Goal: Task Accomplishment & Management: Manage account settings

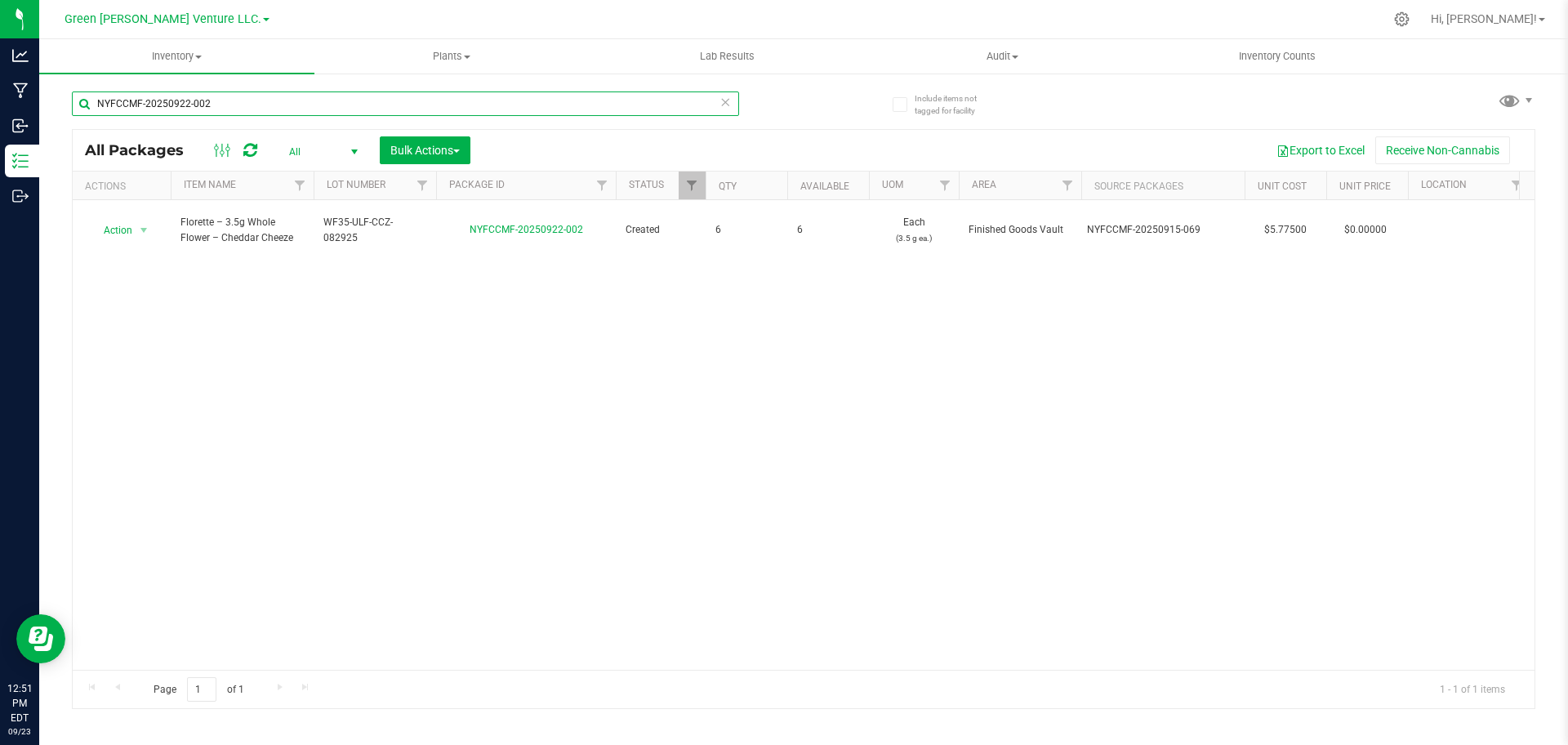
paste input "1"
paste input "15-069"
click at [335, 132] on div "All Packages All Active Only Lab Samples Locked All Bulk Actions Add to manufac…" at bounding box center [804, 151] width 1462 height 41
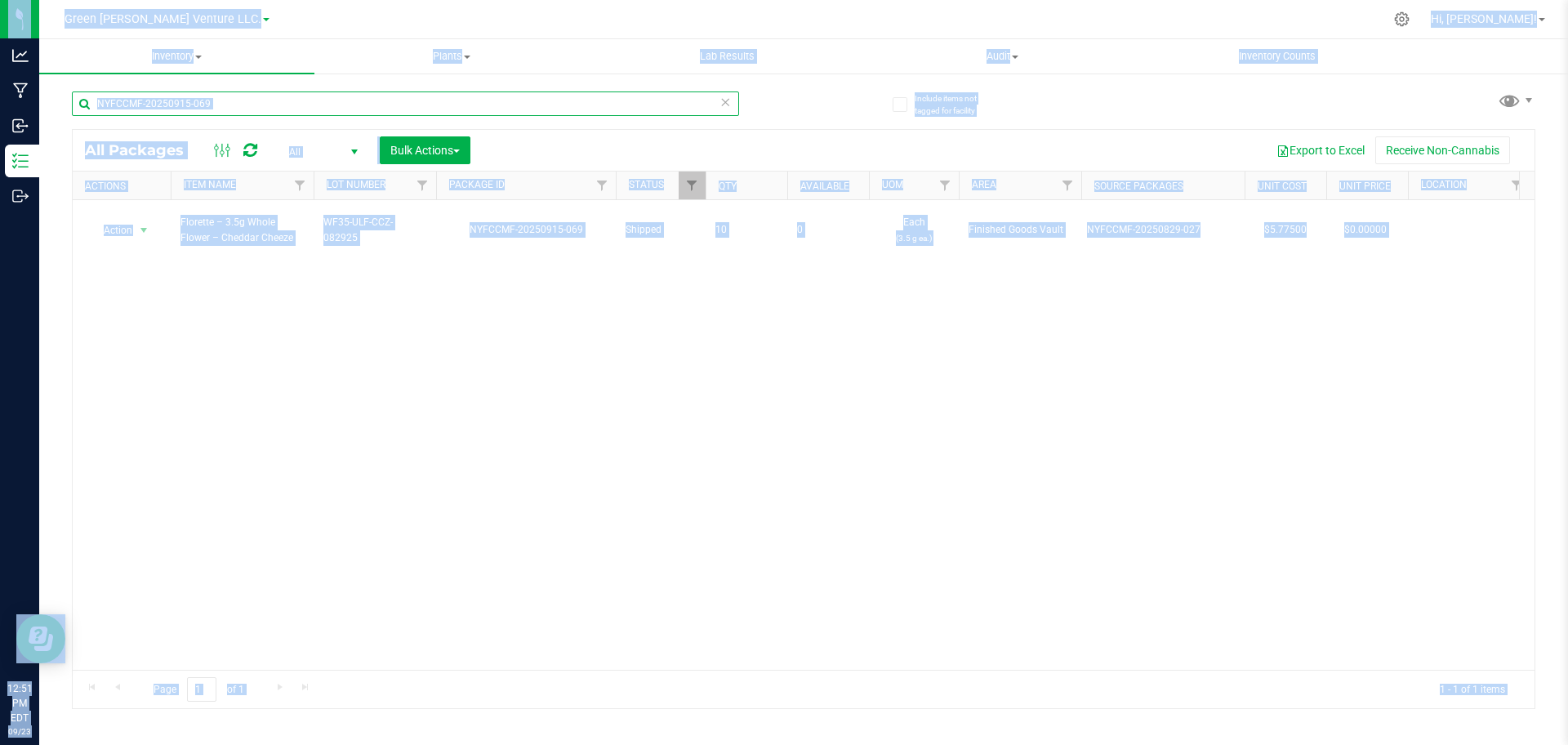
click at [332, 108] on input "NYFCCMF-20250915-069" at bounding box center [406, 103] width 667 height 24
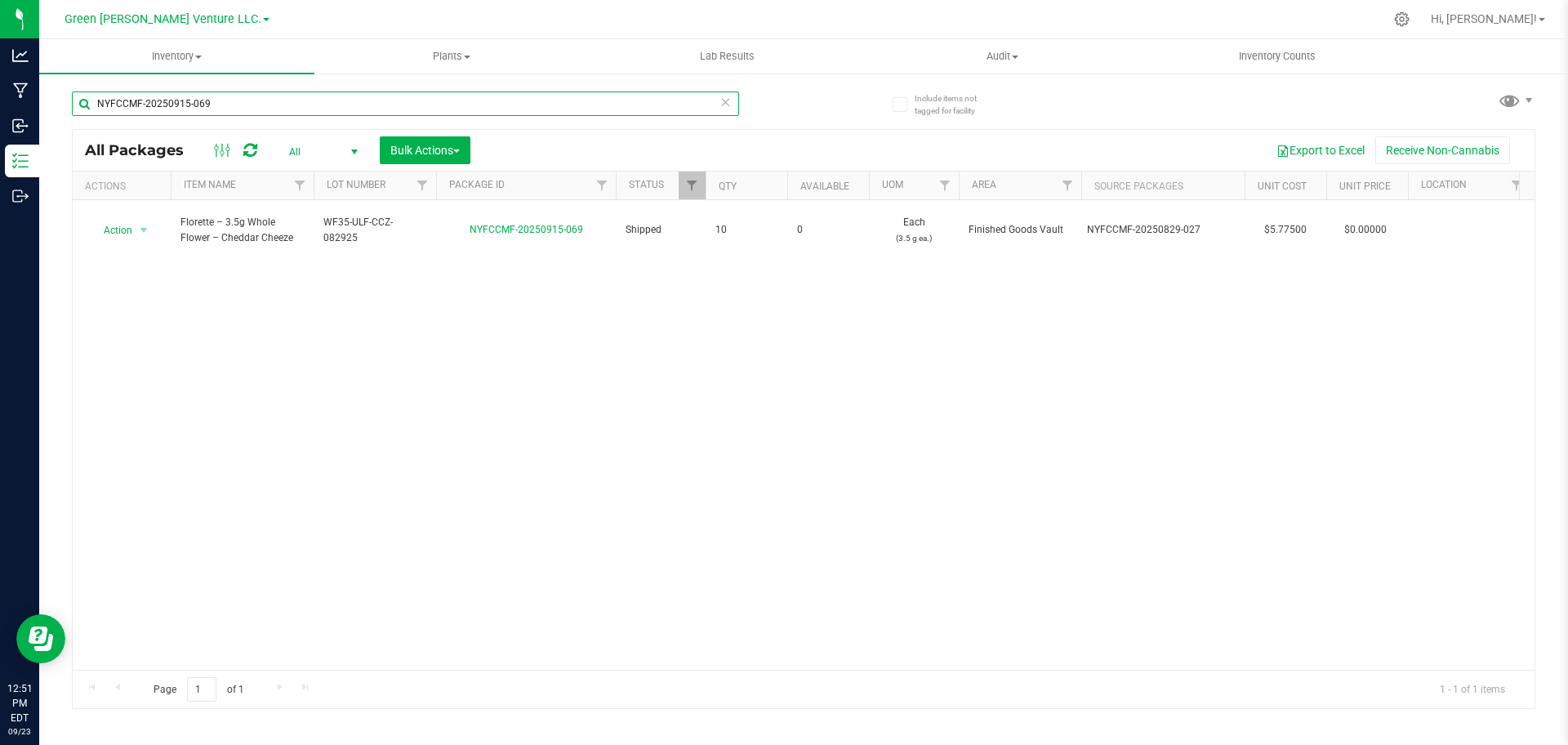
paste input "8"
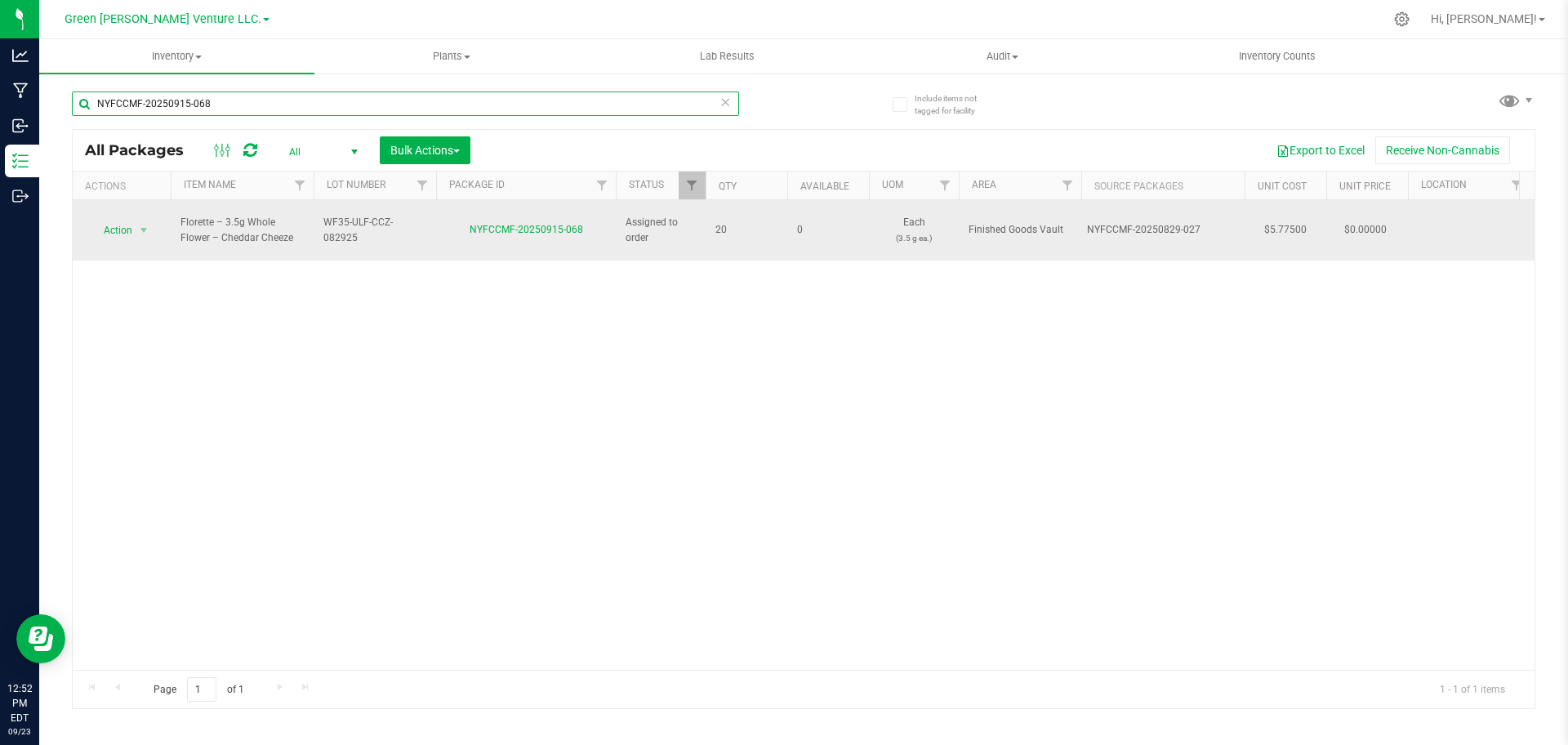
paste input "2"
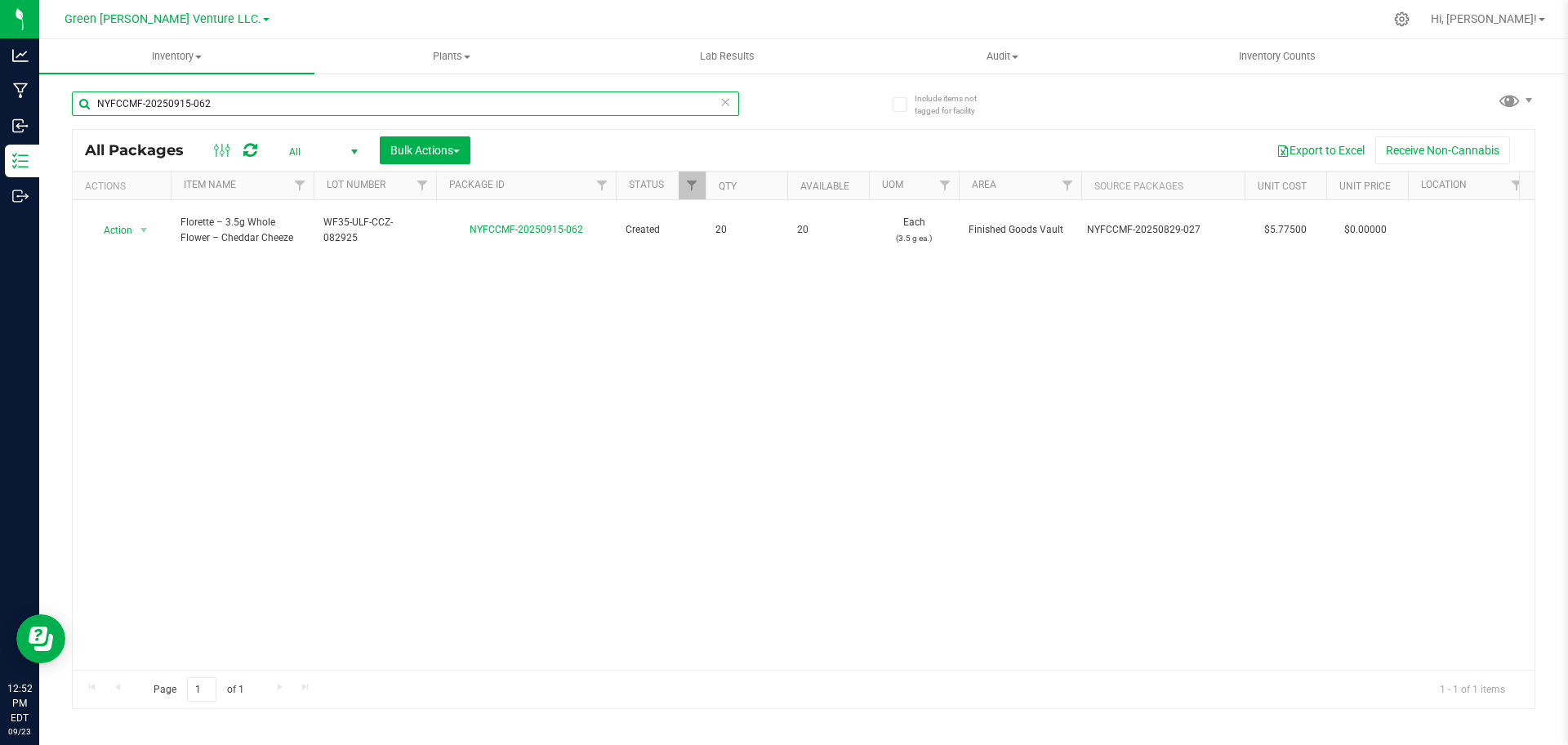
type input "NYFCCMF-20250915-062"
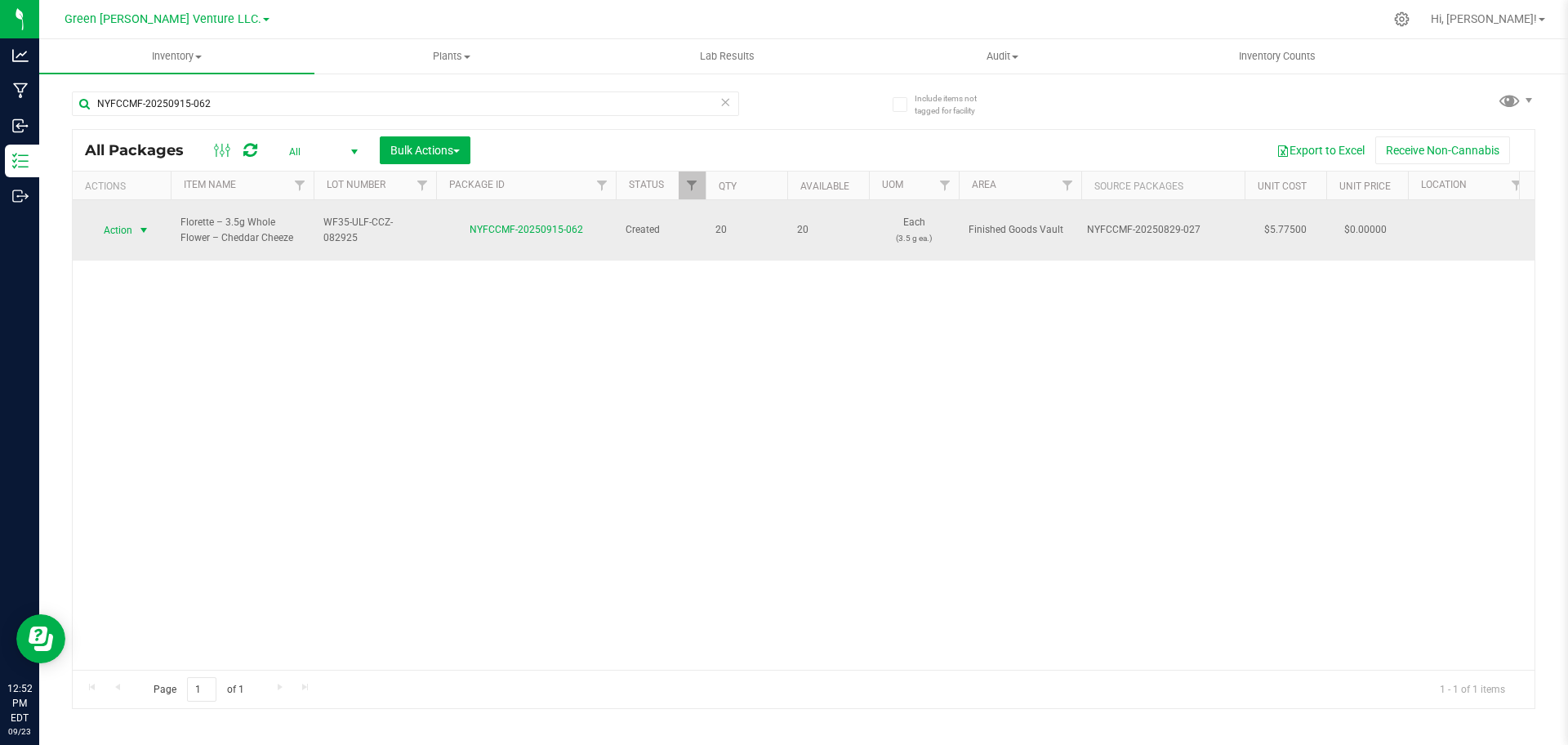
click at [137, 224] on span "select" at bounding box center [144, 230] width 13 height 13
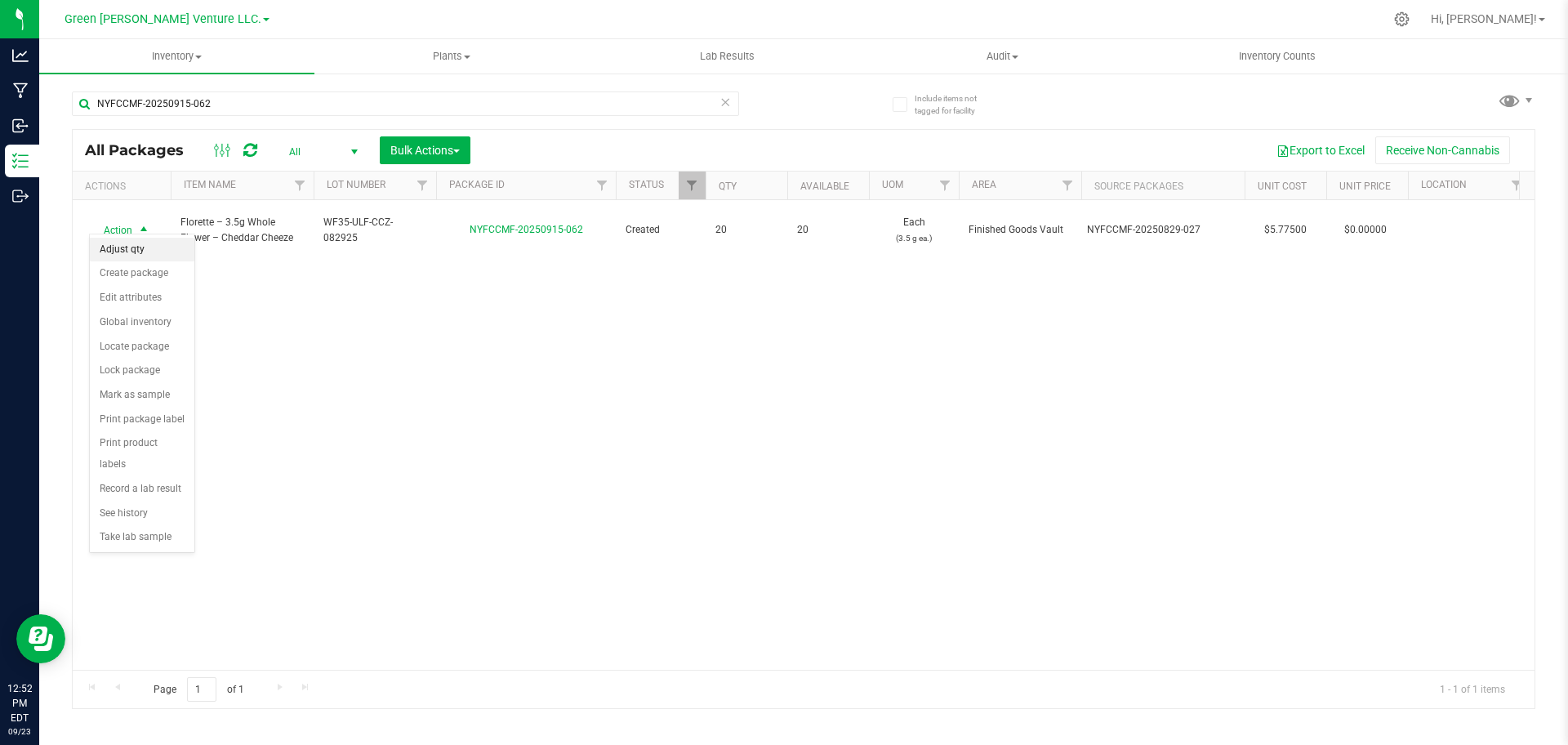
click at [149, 245] on li "Adjust qty" at bounding box center [142, 250] width 104 height 24
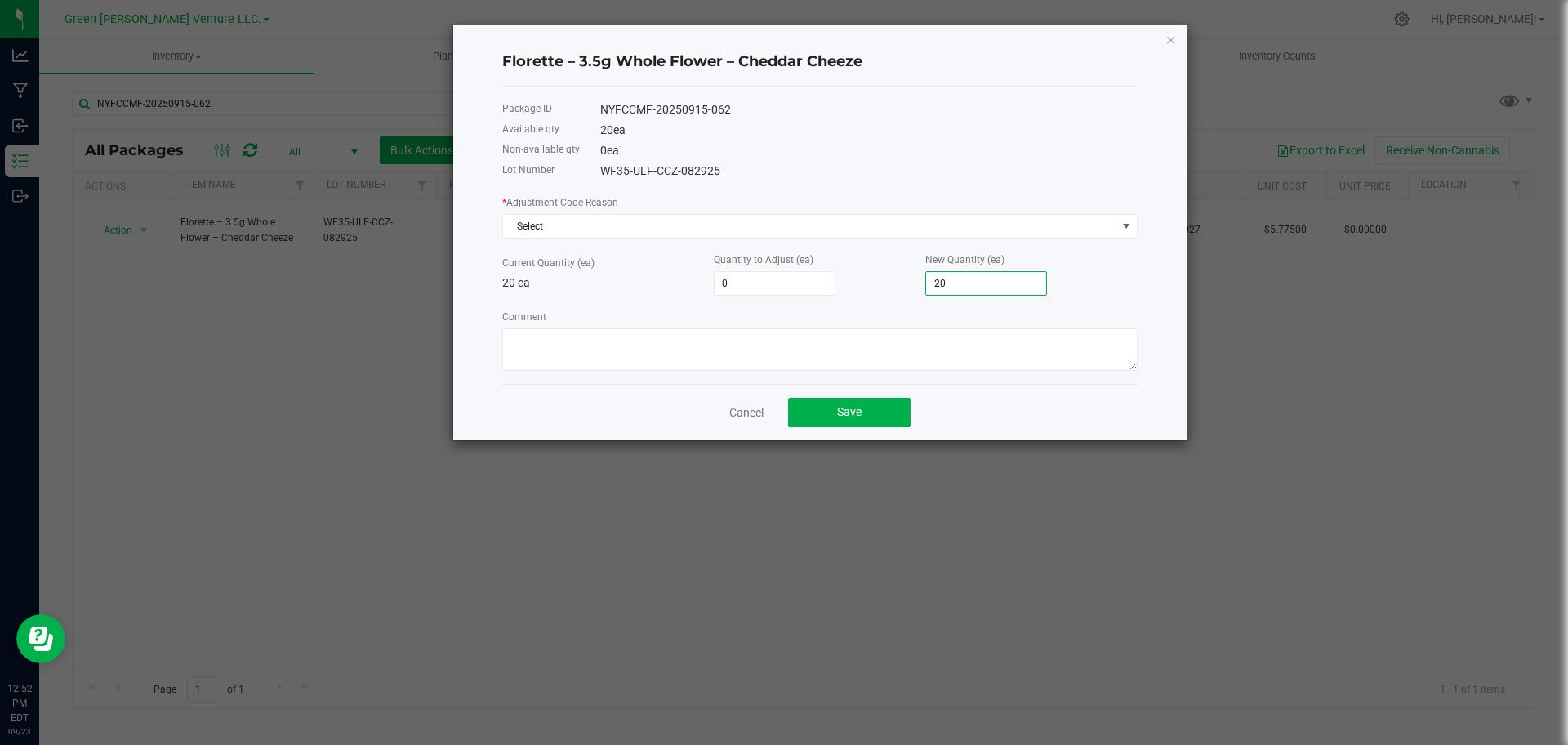
click at [1007, 288] on input "20" at bounding box center [986, 283] width 120 height 23
type input "-20"
type input "0"
drag, startPoint x: 726, startPoint y: 199, endPoint x: 717, endPoint y: 219, distance: 21.9
click at [726, 200] on div "* Adjustment Code Reason Select" at bounding box center [819, 216] width 636 height 45
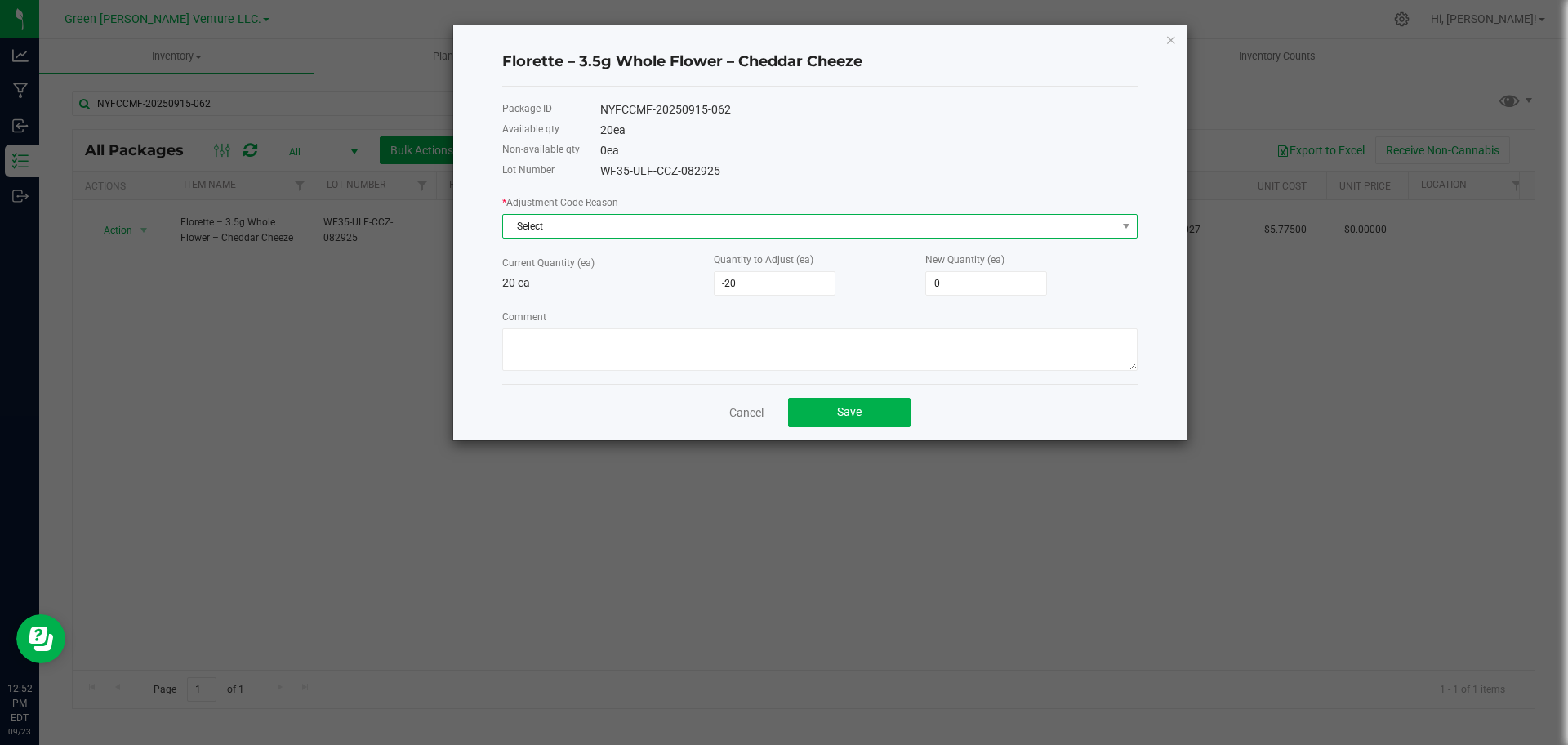
click at [717, 219] on span "Select" at bounding box center [809, 226] width 613 height 23
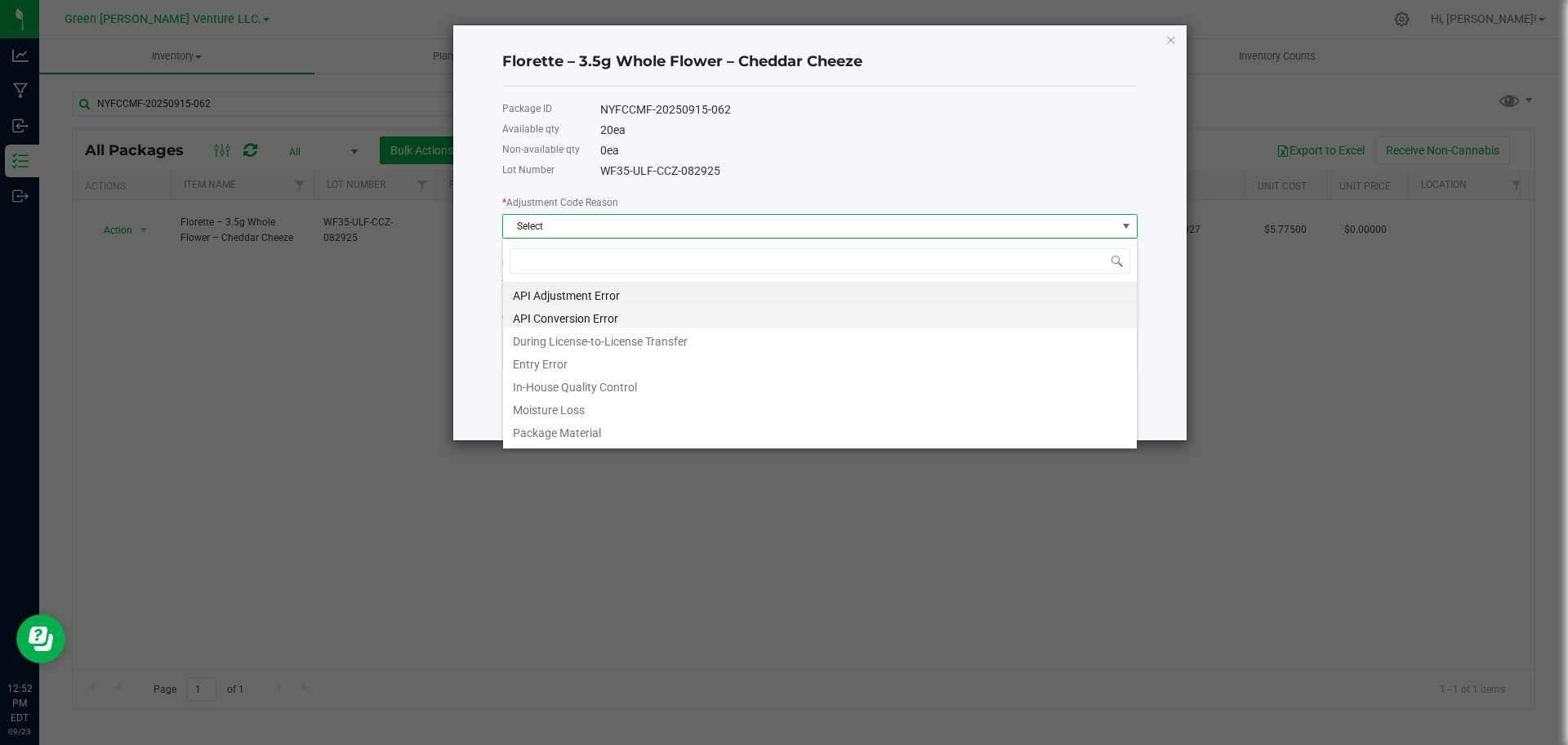
scroll to position [24, 636]
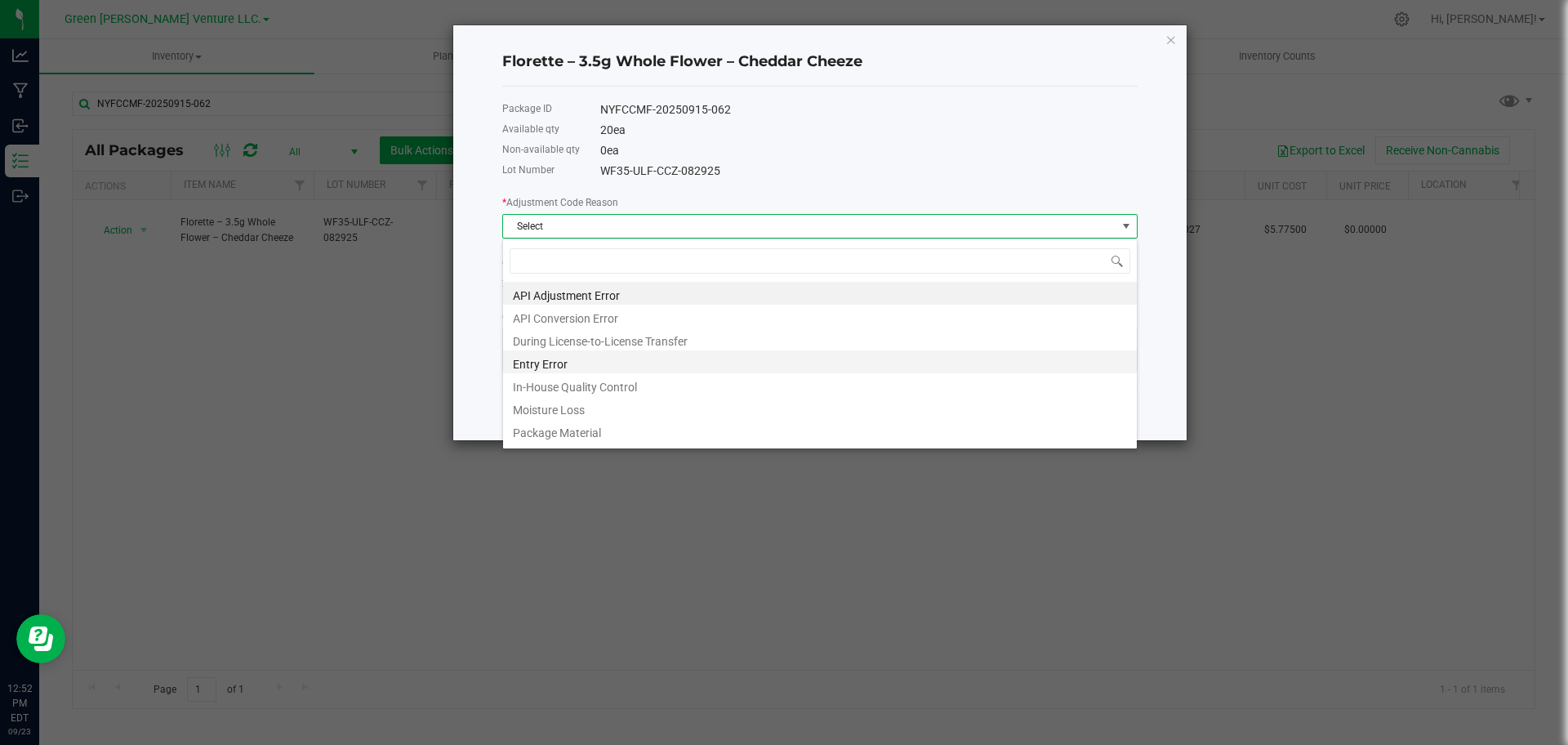
click at [651, 356] on li "Entry Error" at bounding box center [819, 362] width 634 height 23
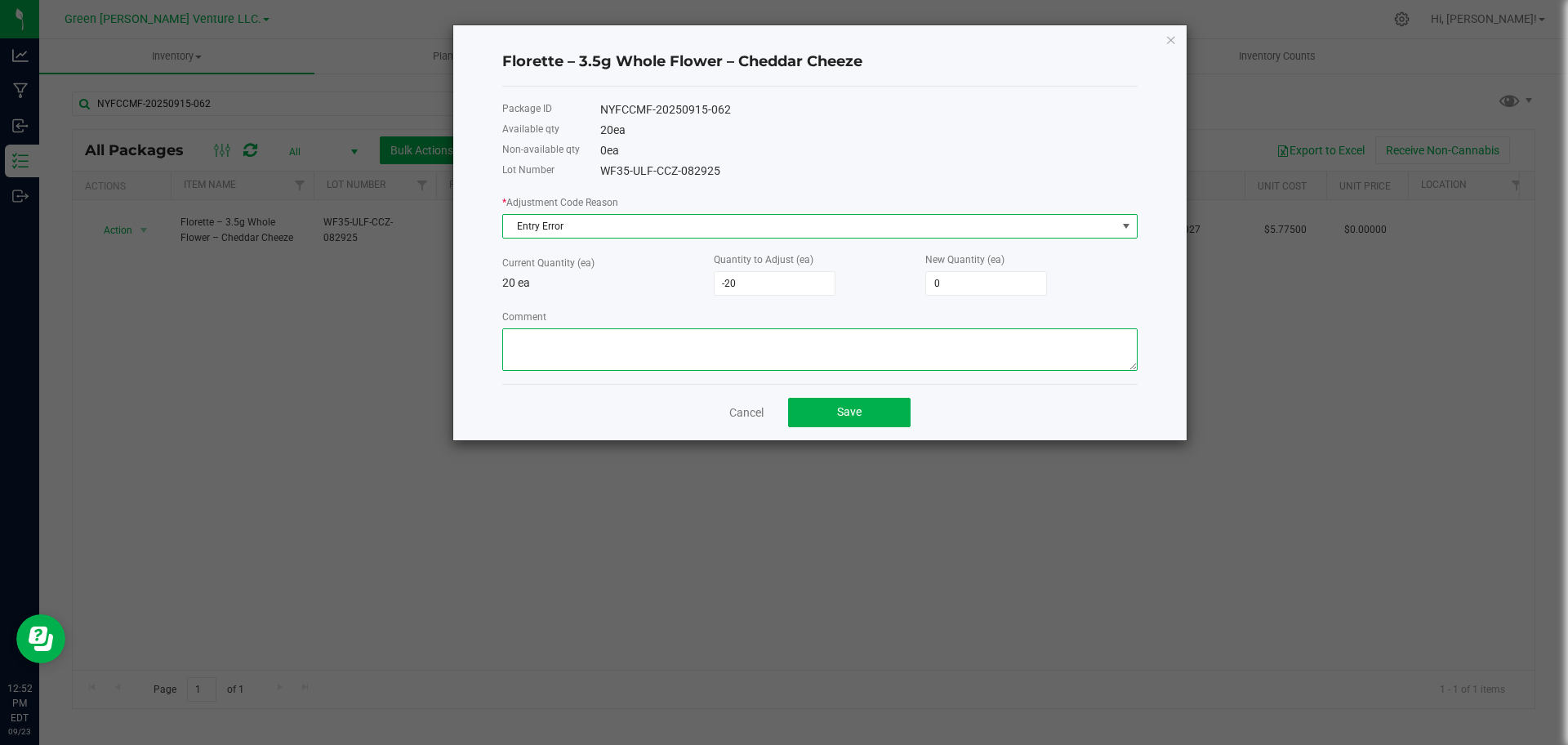
drag, startPoint x: 653, startPoint y: 352, endPoint x: 655, endPoint y: 344, distance: 8.2
click at [653, 351] on textarea "Comment" at bounding box center [819, 349] width 636 height 43
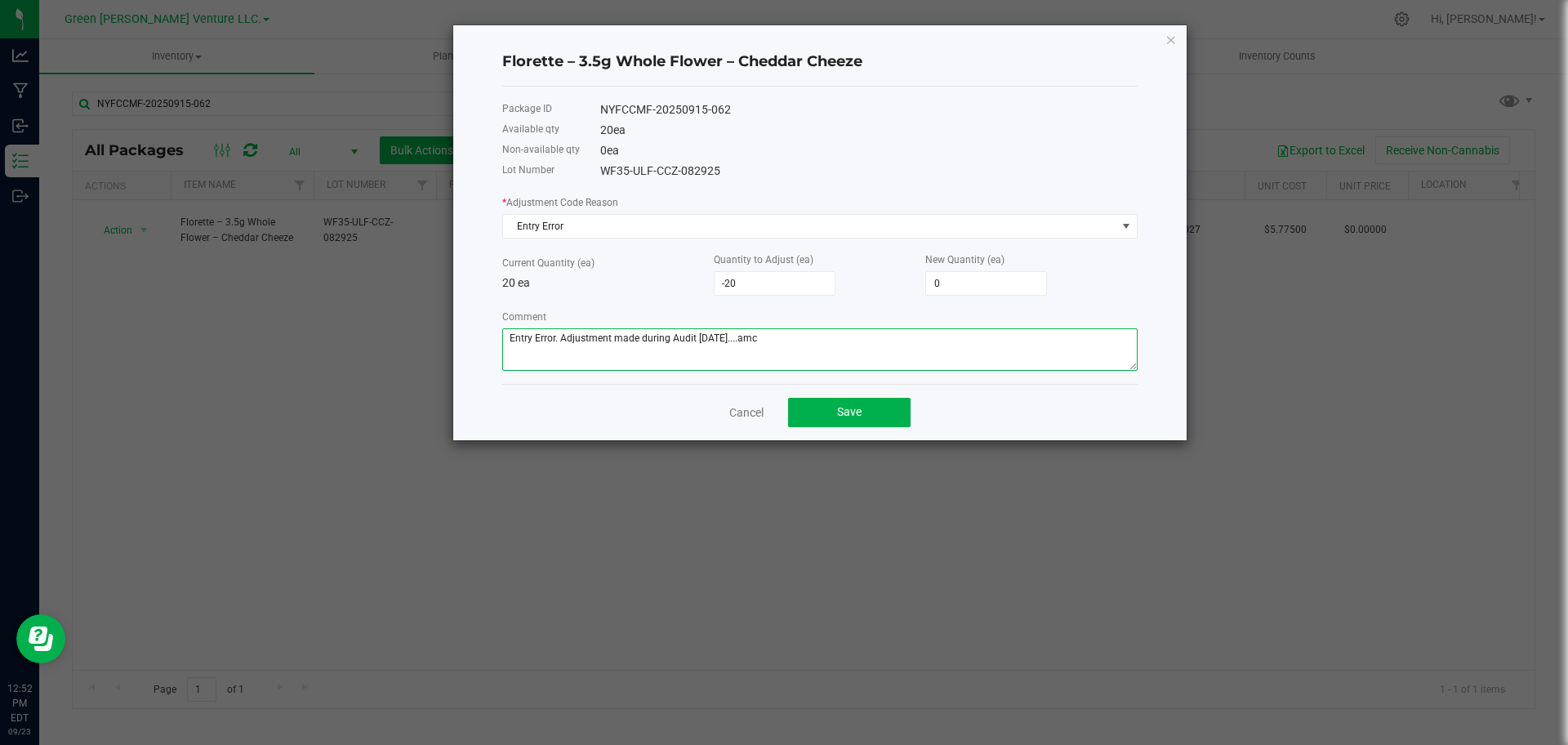
type textarea "Entry Error. Adjustment made during Audit [DATE]....amc"
click at [967, 399] on div "Cancel Save" at bounding box center [819, 412] width 636 height 56
click at [722, 64] on h4 "Florette – 3.5g Whole Flower – Cheddar Cheeze" at bounding box center [819, 62] width 636 height 21
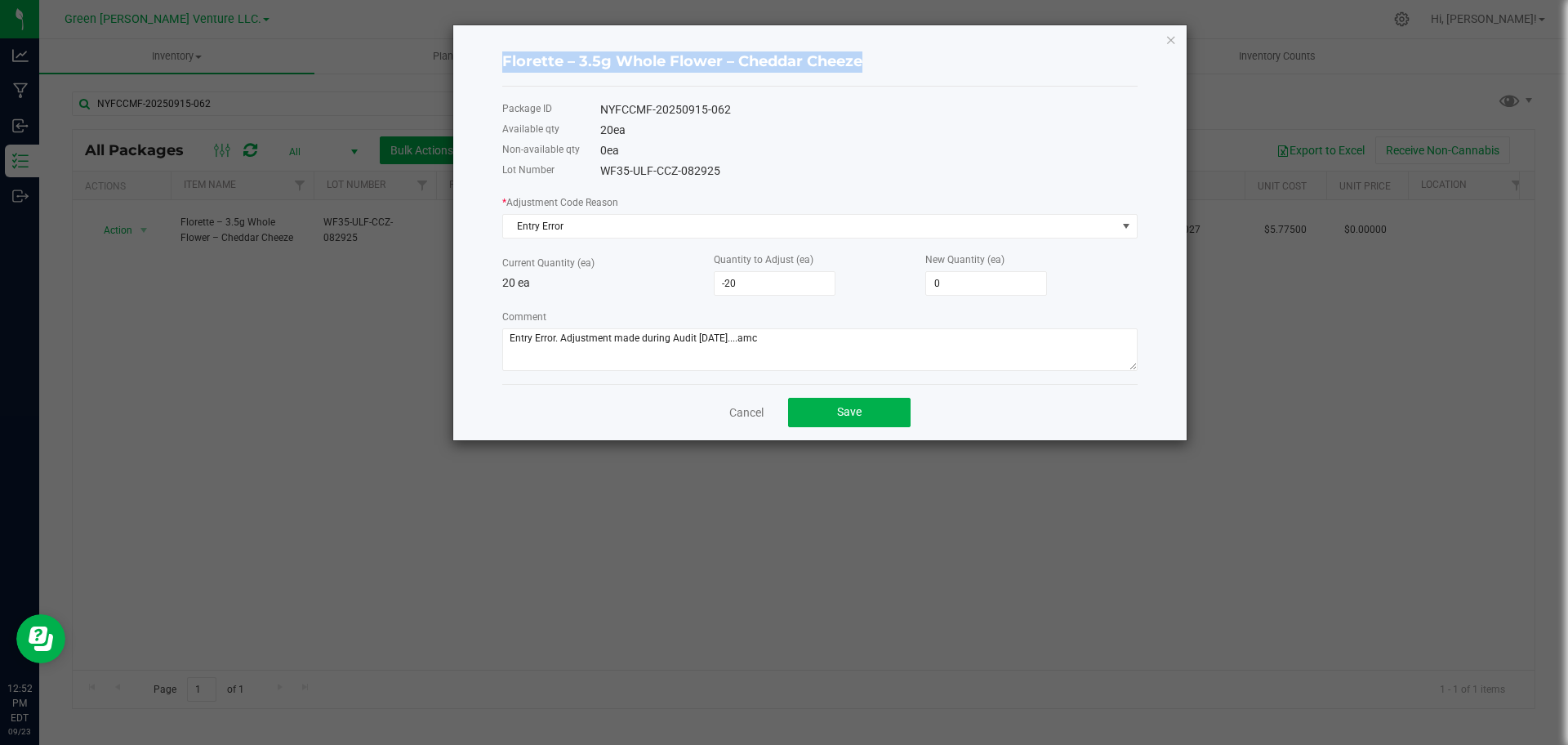
click at [722, 64] on h4 "Florette – 3.5g Whole Flower – Cheddar Cheeze" at bounding box center [819, 62] width 636 height 21
copy h4 "Florette – 3.5g Whole Flower – Cheddar Cheeze"
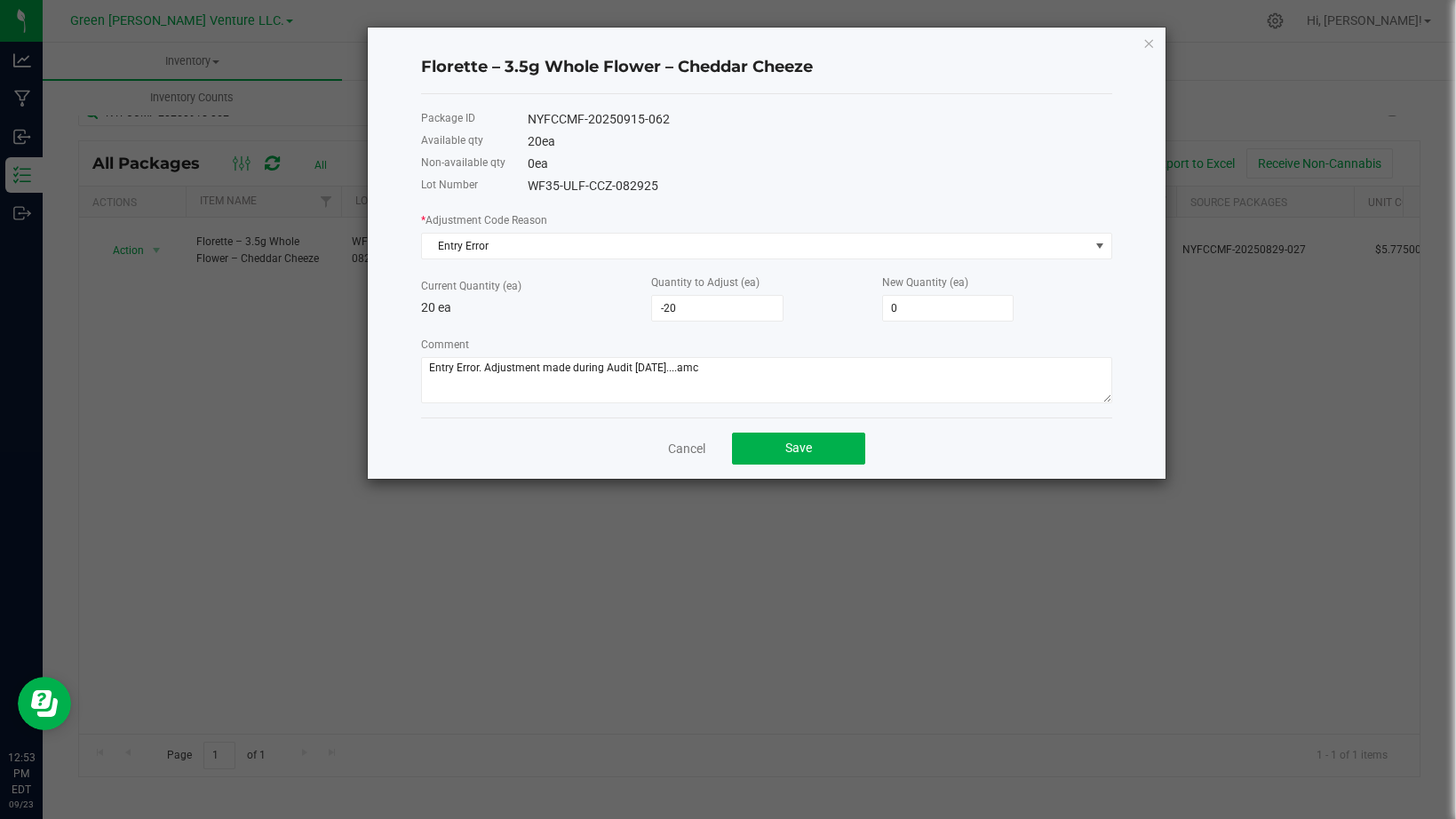
click at [644, 115] on div "NYFCCMF-20250915-062" at bounding box center [819, 119] width 585 height 18
copy div "NYFCCMF-20250915-062"
click at [583, 170] on div "0 ea" at bounding box center [819, 163] width 585 height 18
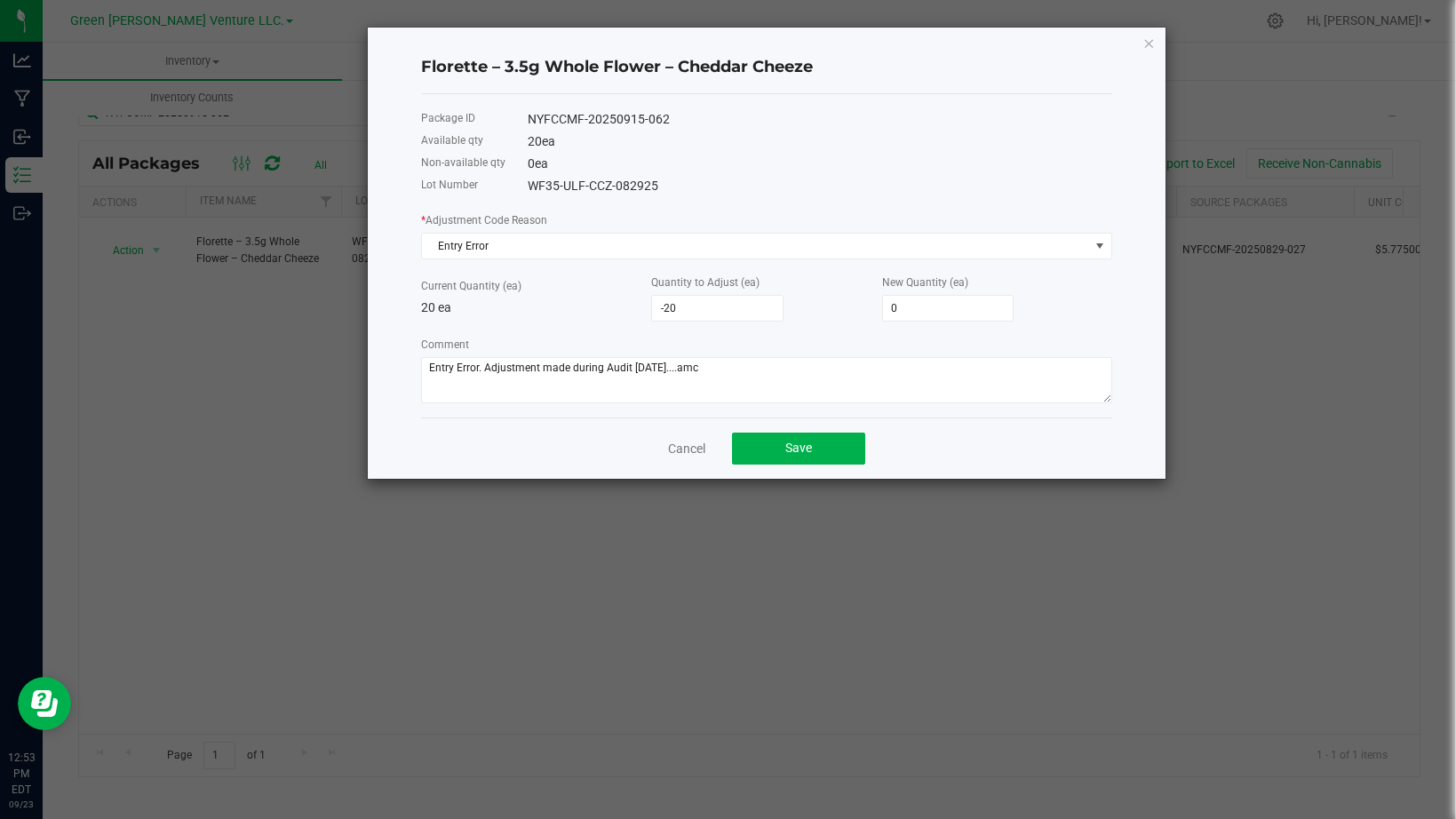
click at [583, 179] on div "WF35-ULF-CCZ-082925" at bounding box center [819, 185] width 585 height 18
click at [584, 181] on div "WF35-ULF-CCZ-082925" at bounding box center [819, 185] width 585 height 18
copy div "WF35-ULF-CCZ-082925"
click at [837, 451] on button "Save" at bounding box center [798, 448] width 133 height 32
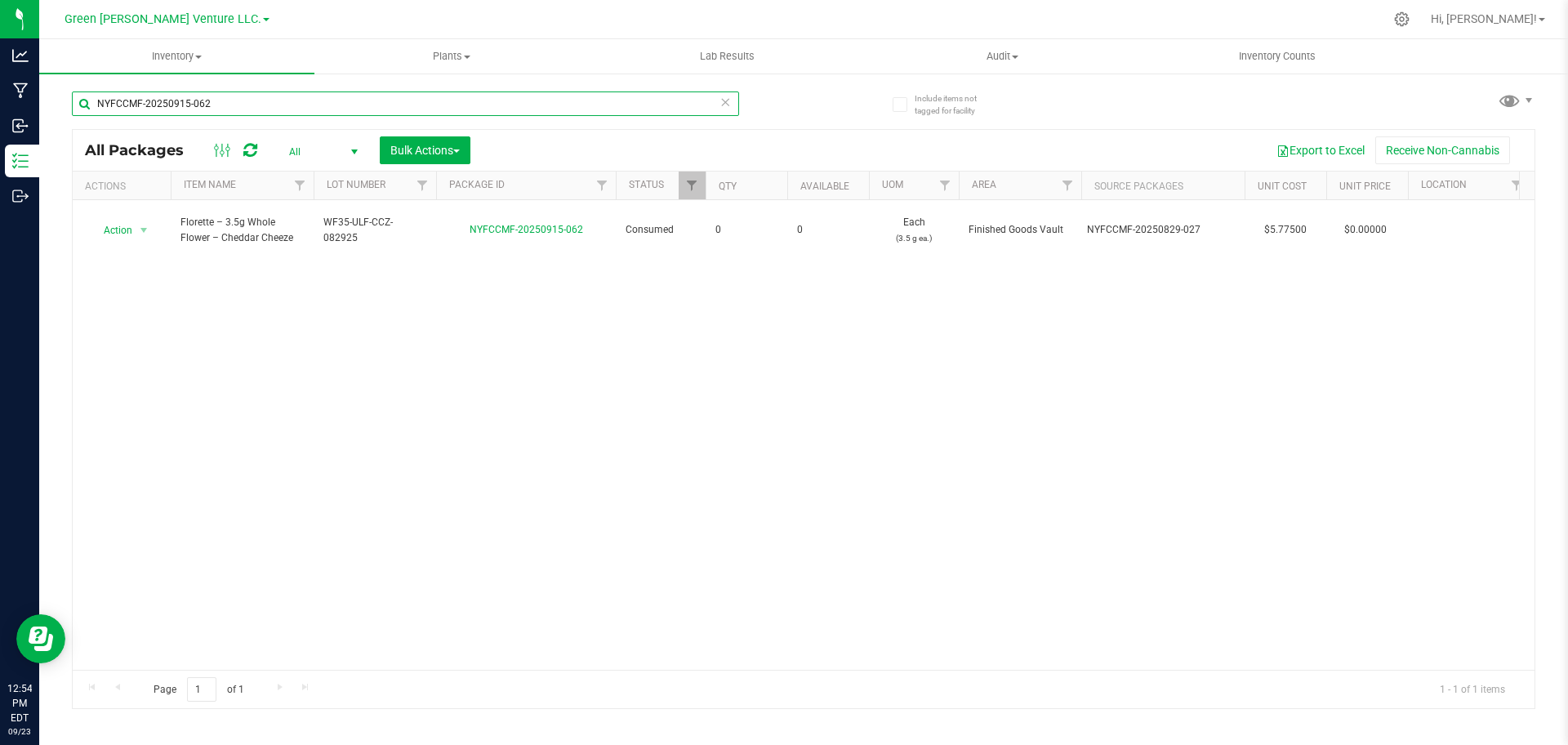
click at [296, 102] on input "NYFCCMF-20250915-062" at bounding box center [406, 103] width 667 height 24
paste input "1"
paste input "55"
paste input "39"
paste input "2-008"
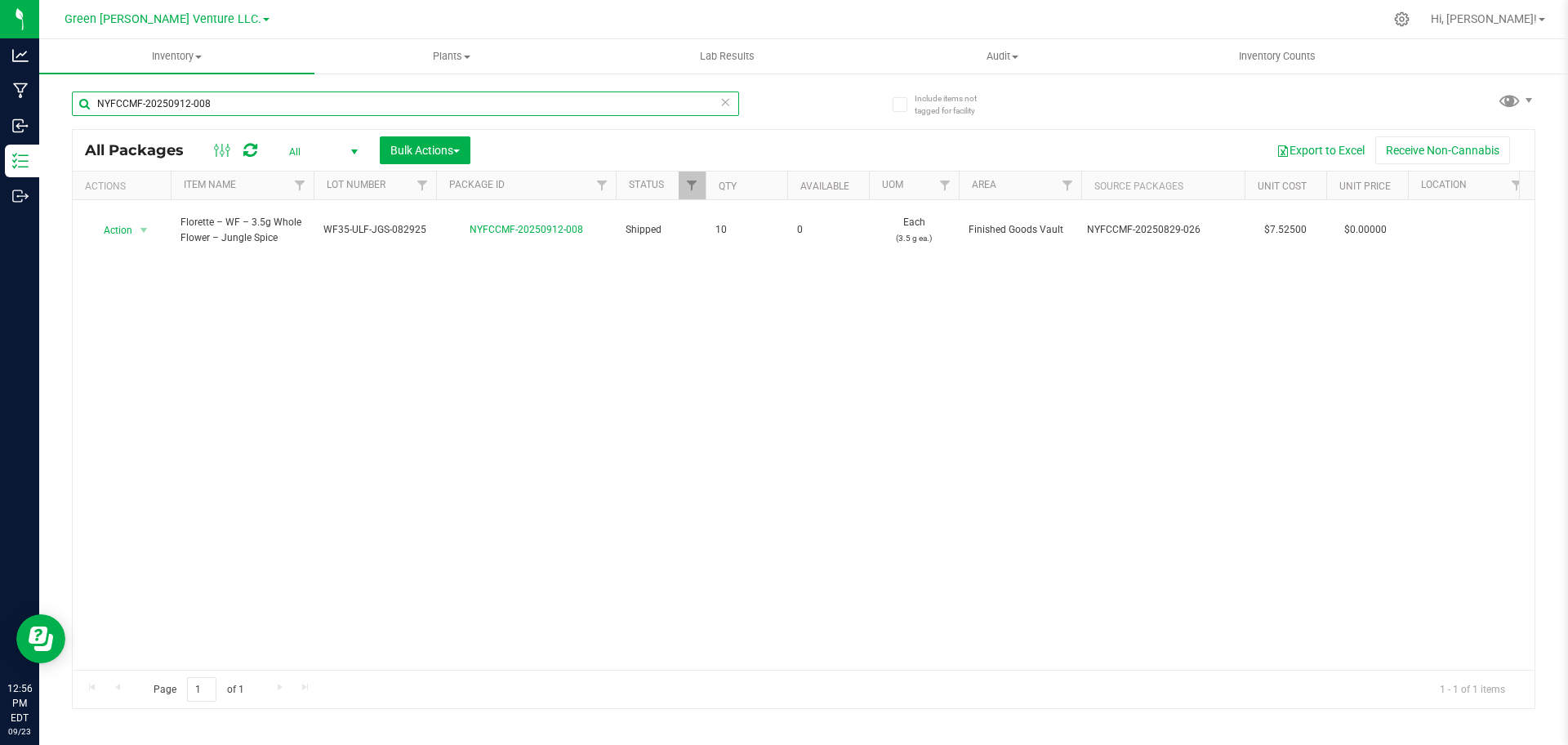
paste input "2"
paste input "08-090"
paste input "76"
paste input "4"
paste input "815-363"
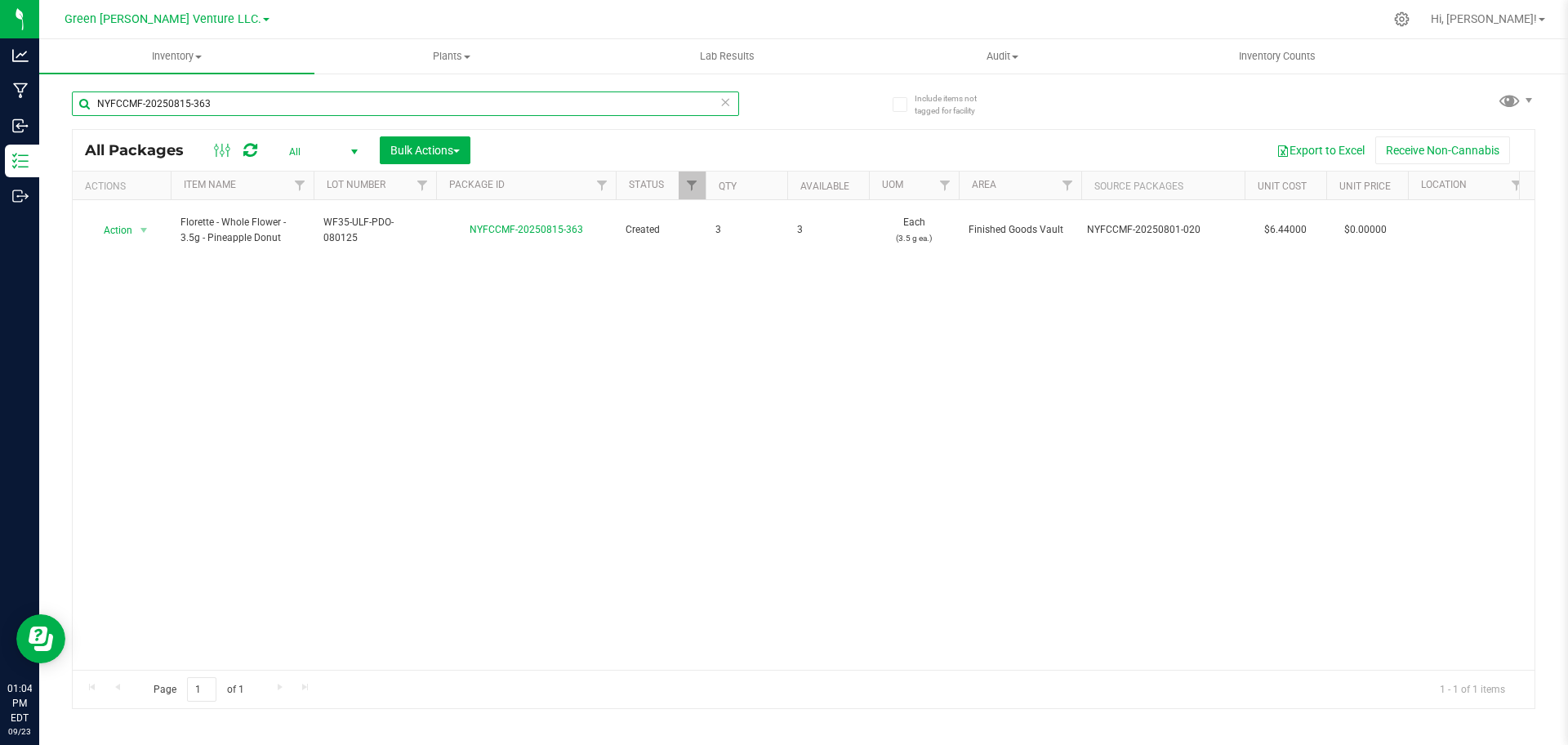
type input "NYFCCMF-20250815-363"
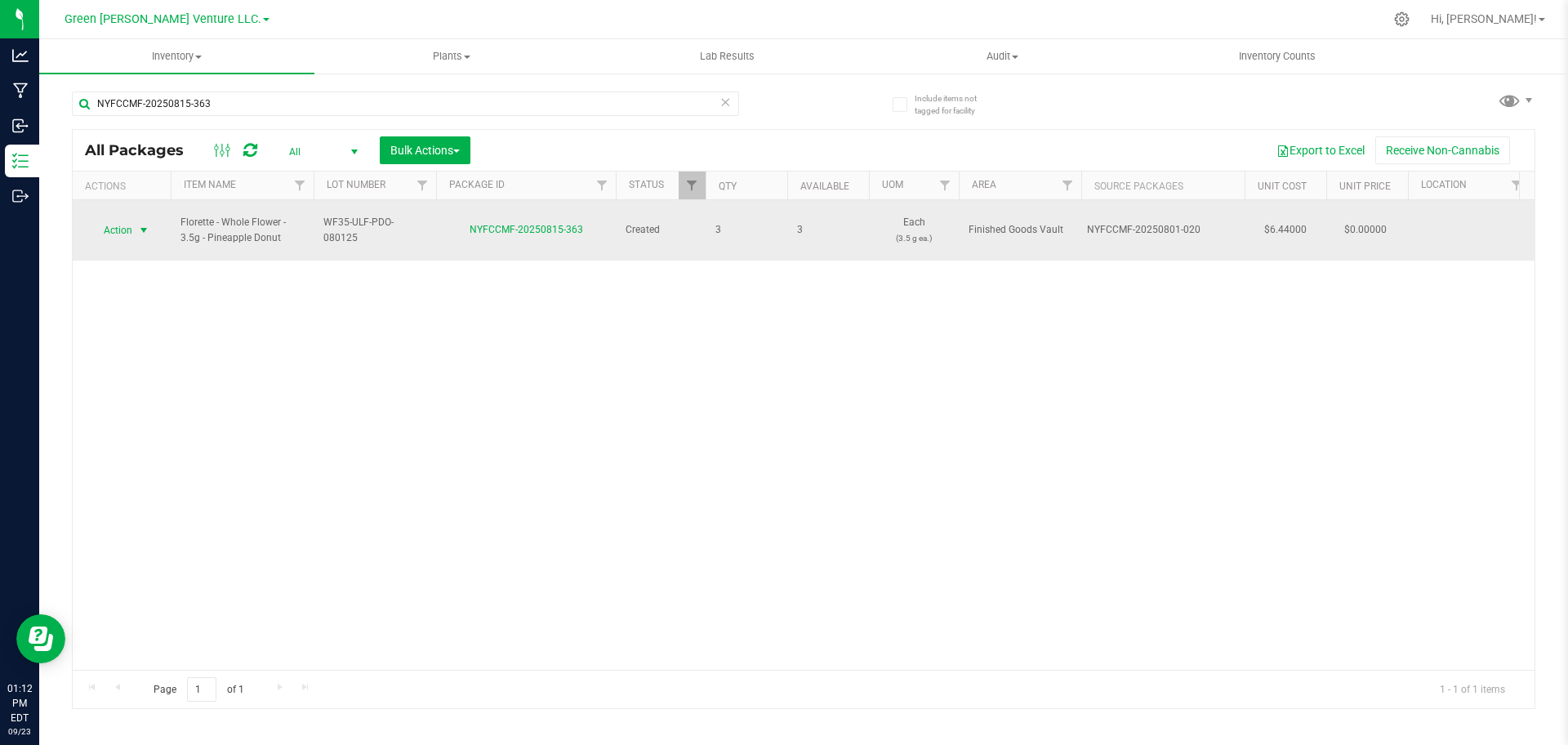
click at [130, 223] on span "Action" at bounding box center [111, 231] width 44 height 23
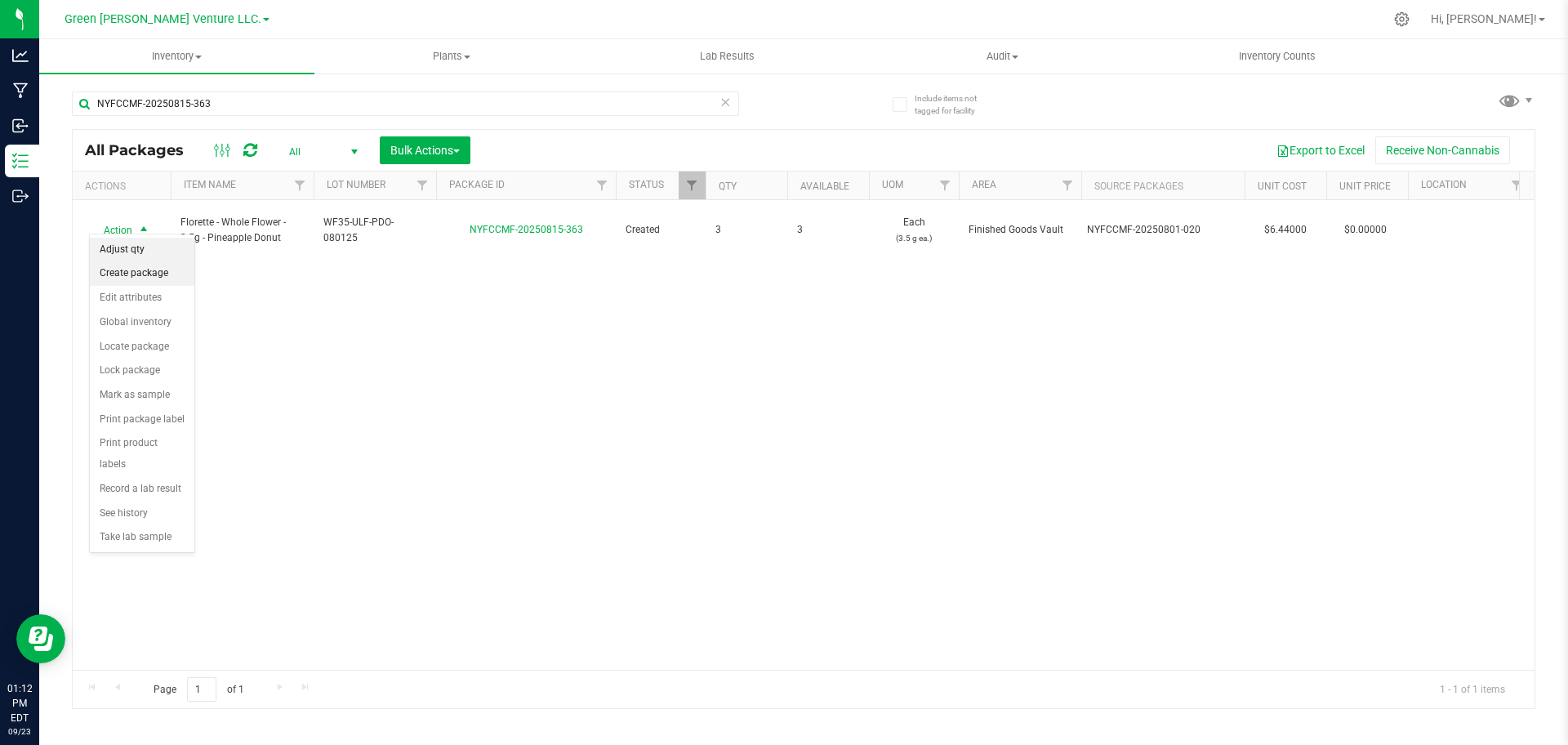
drag, startPoint x: 144, startPoint y: 244, endPoint x: 191, endPoint y: 281, distance: 59.8
click at [144, 245] on li "Adjust qty" at bounding box center [142, 250] width 104 height 24
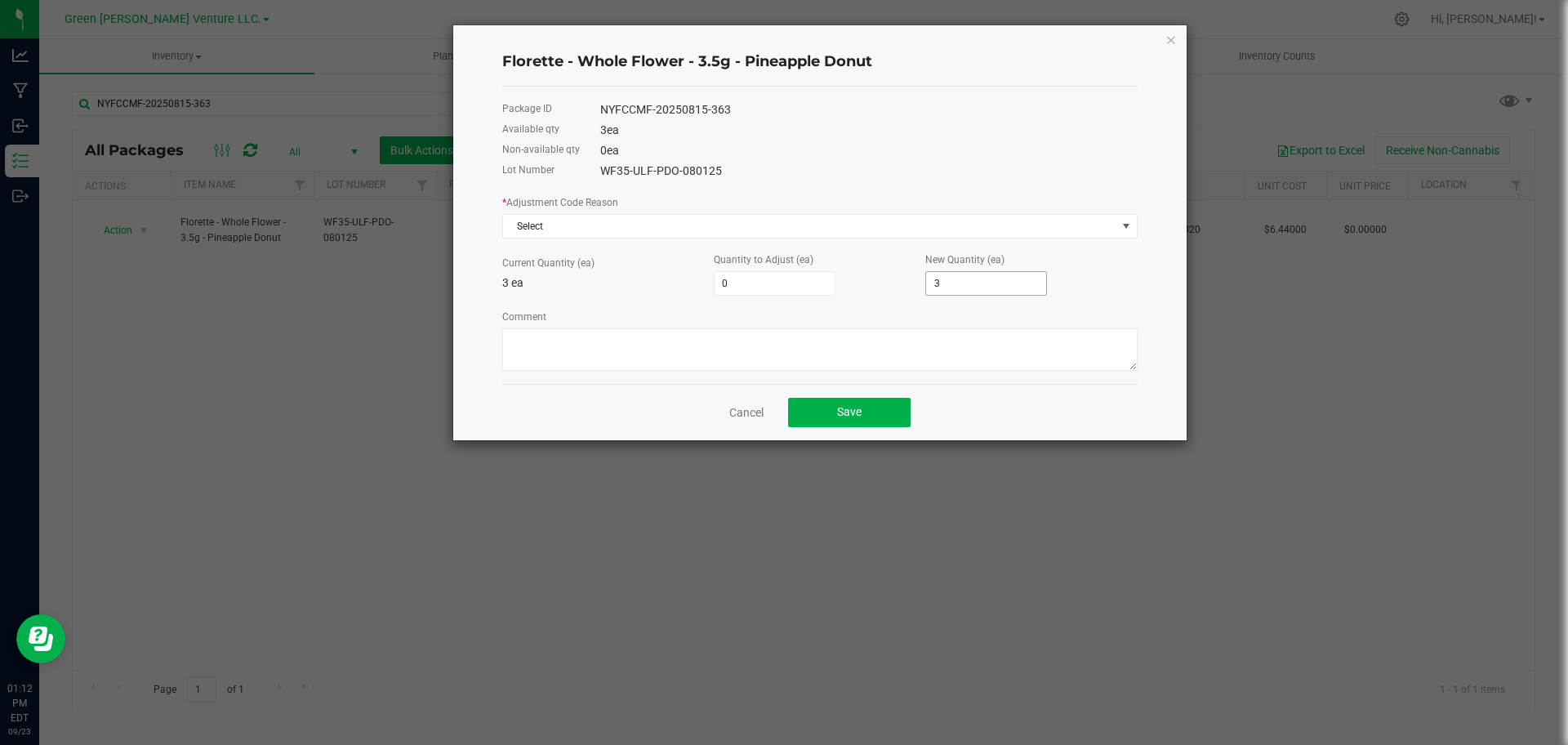
click at [932, 282] on input "3" at bounding box center [986, 283] width 120 height 23
type input "-3"
type input "0"
click at [899, 242] on div "* Adjustment Code Reason Select Current Quantity (ea) 3 ea Quantity to Adjust (…" at bounding box center [819, 282] width 636 height 177
click at [894, 233] on span "Select" at bounding box center [809, 226] width 613 height 23
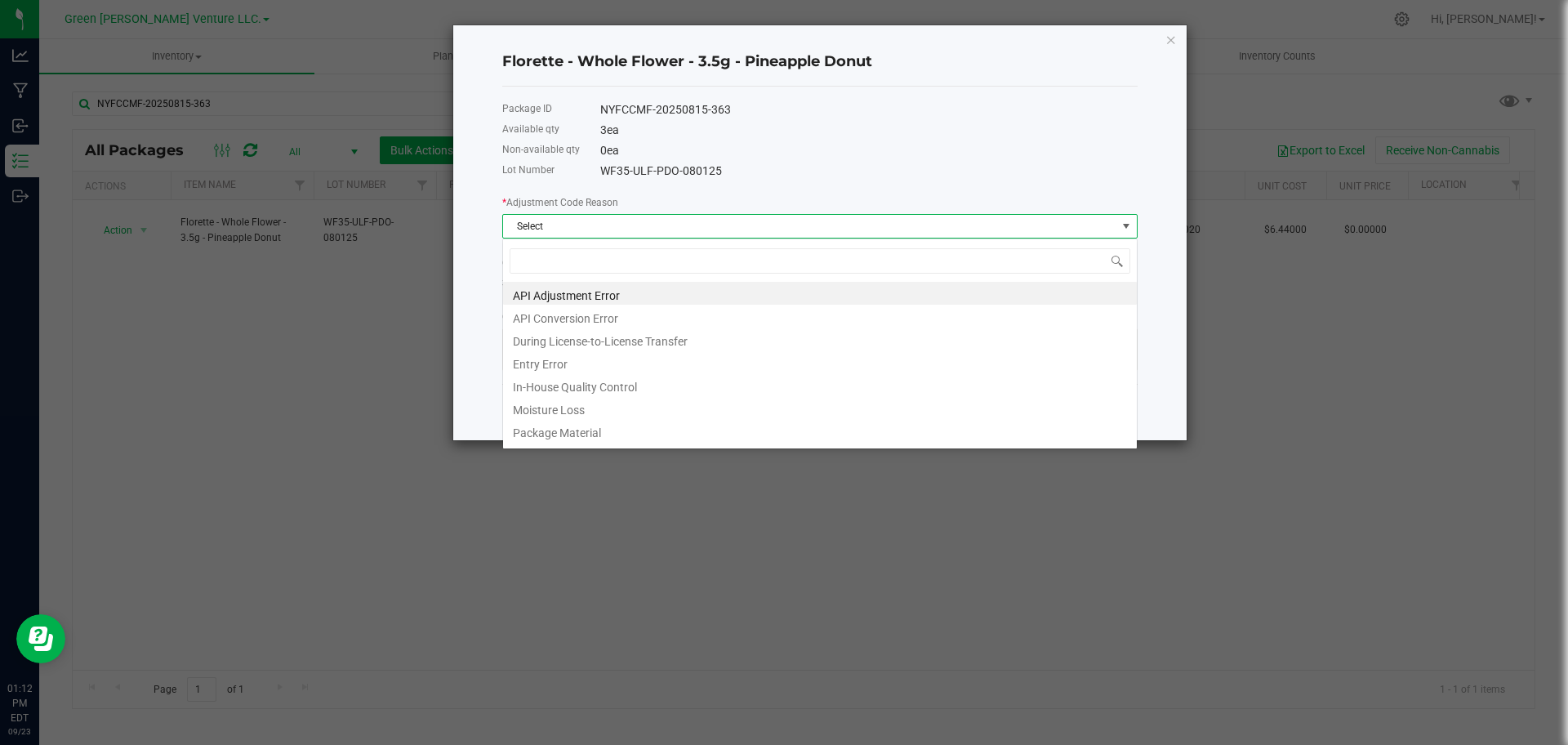
scroll to position [24, 636]
click at [716, 357] on li "Entry Error" at bounding box center [819, 362] width 634 height 23
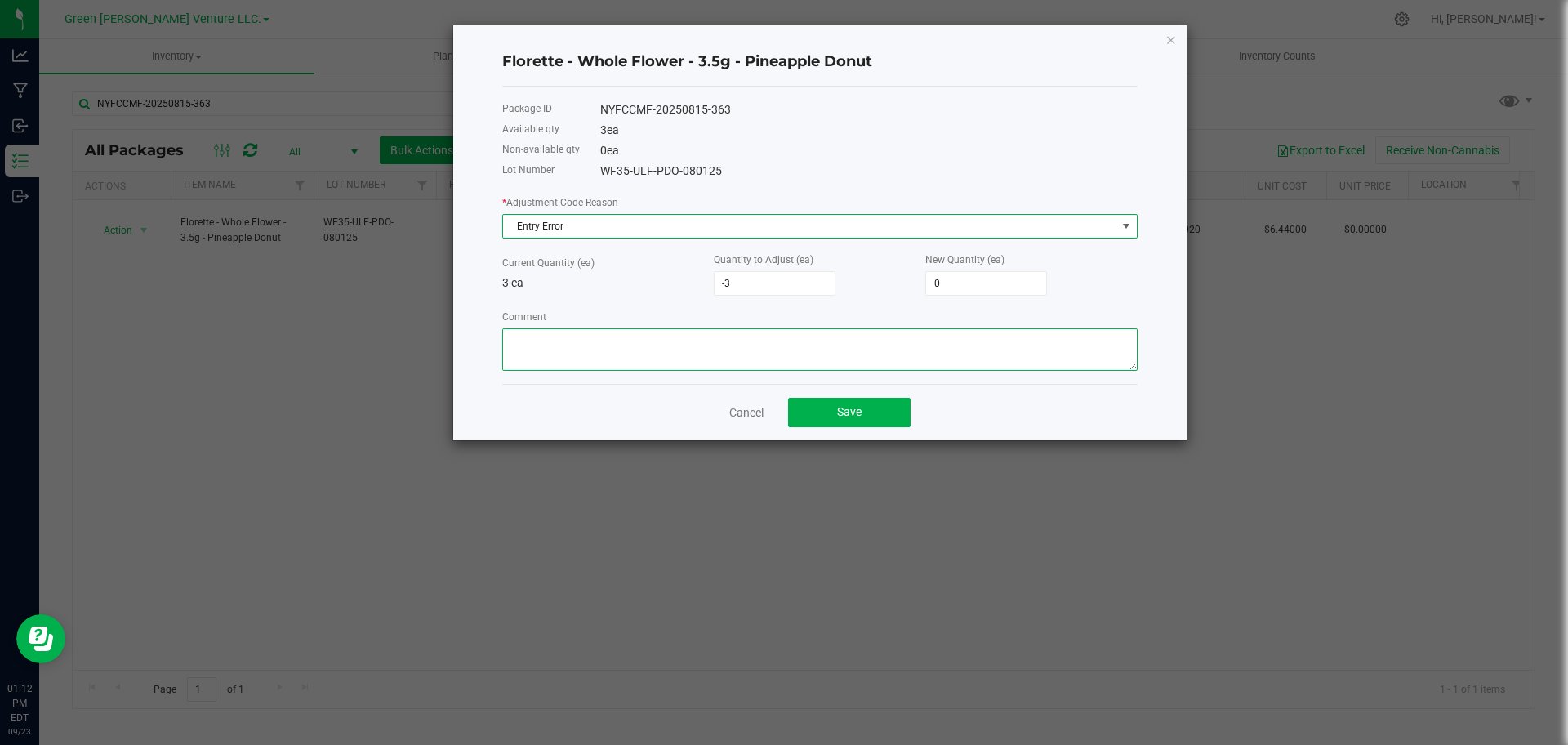
click at [698, 355] on textarea "Comment" at bounding box center [819, 349] width 636 height 43
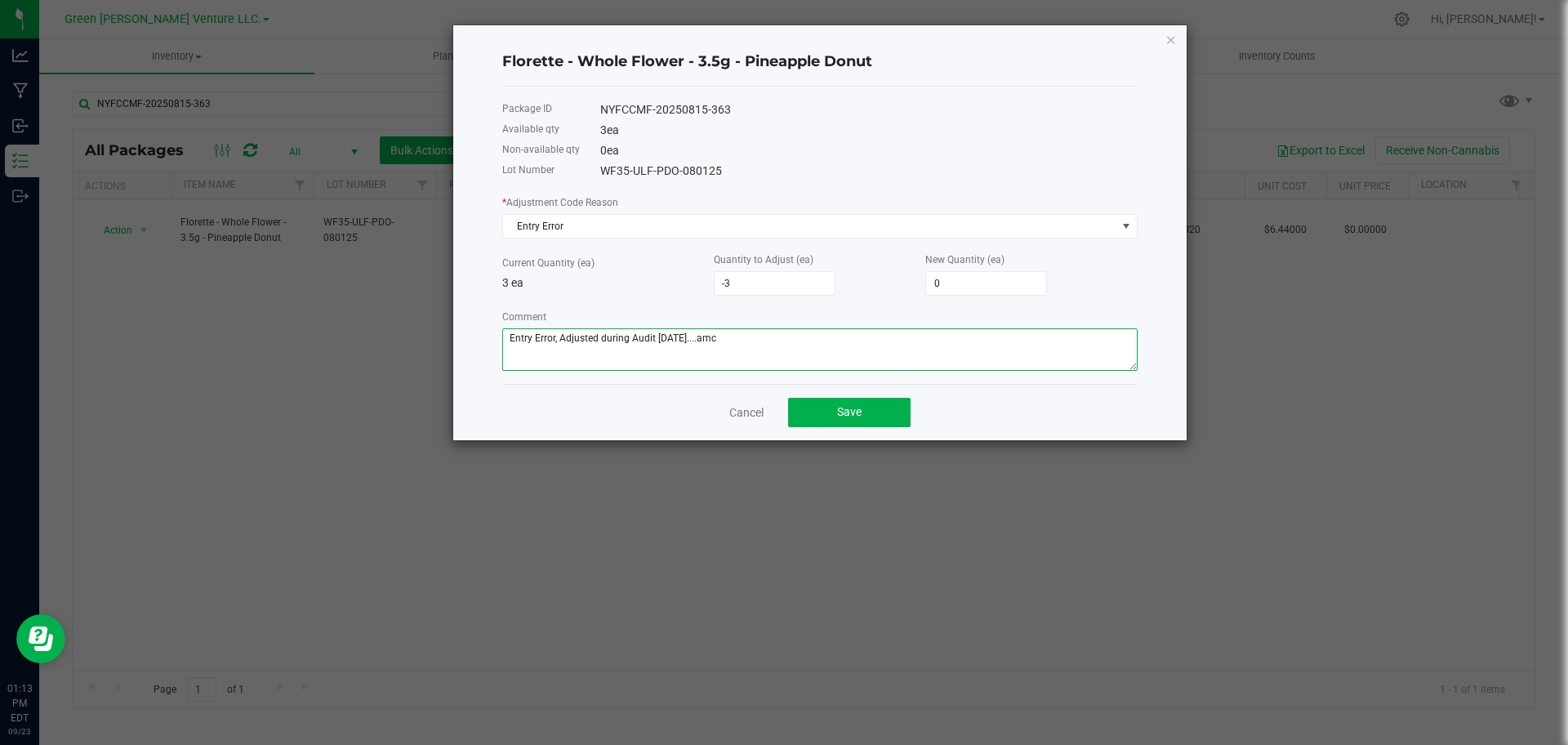
type textarea "Entry Error, Adjusted during Audit [DATE]....amc"
click at [576, 73] on div "Florette - Whole Flower - 3.5g - Pineapple Donut" at bounding box center [819, 62] width 636 height 48
click at [579, 61] on h4 "Florette - Whole Flower - 3.5g - Pineapple Donut" at bounding box center [819, 62] width 636 height 21
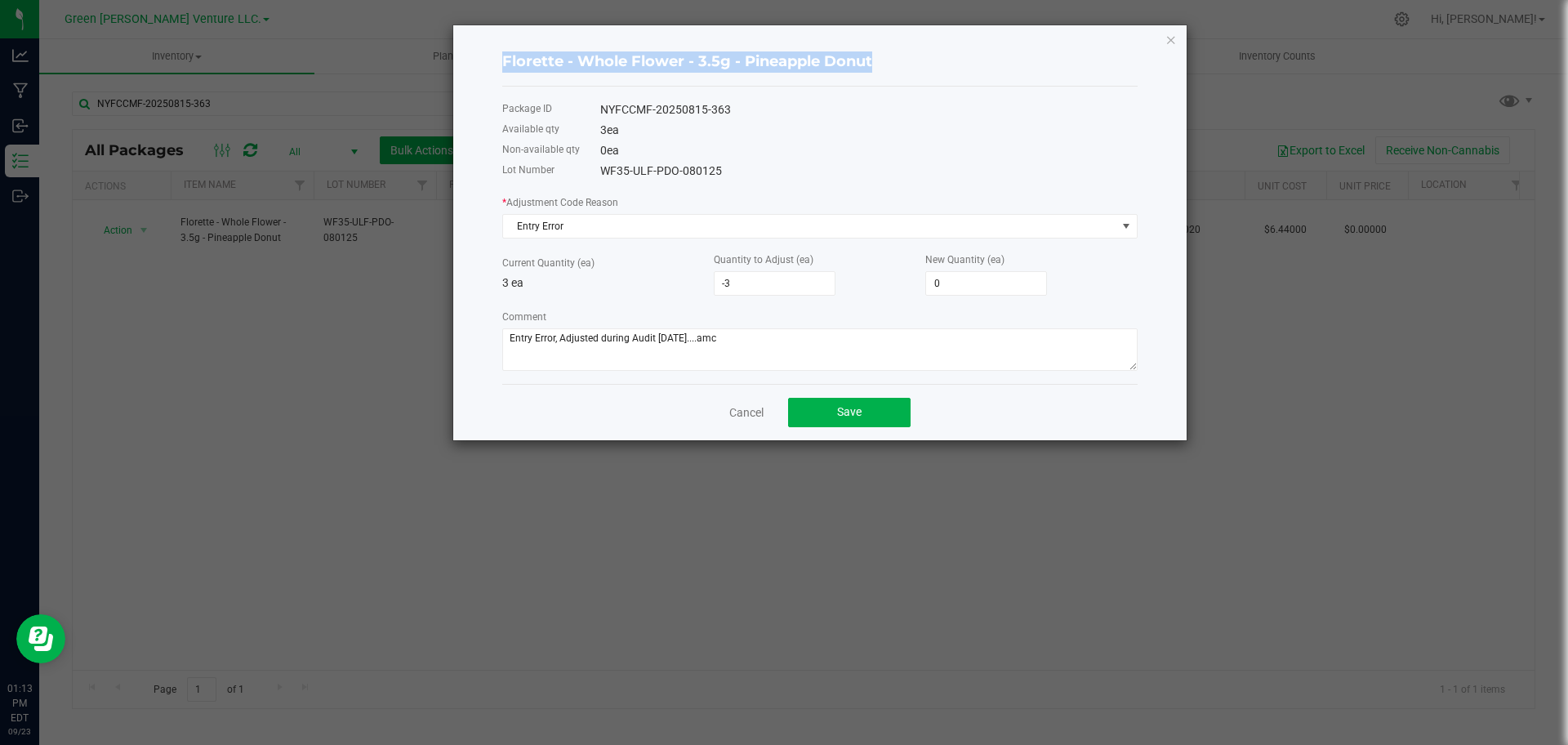
copy h4 "Florette - Whole Flower - 3.5g - Pineapple Donut"
click at [704, 118] on div "NYFCCMF-20250815-363" at bounding box center [868, 110] width 538 height 17
click at [702, 111] on div "NYFCCMF-20250815-363" at bounding box center [868, 110] width 538 height 17
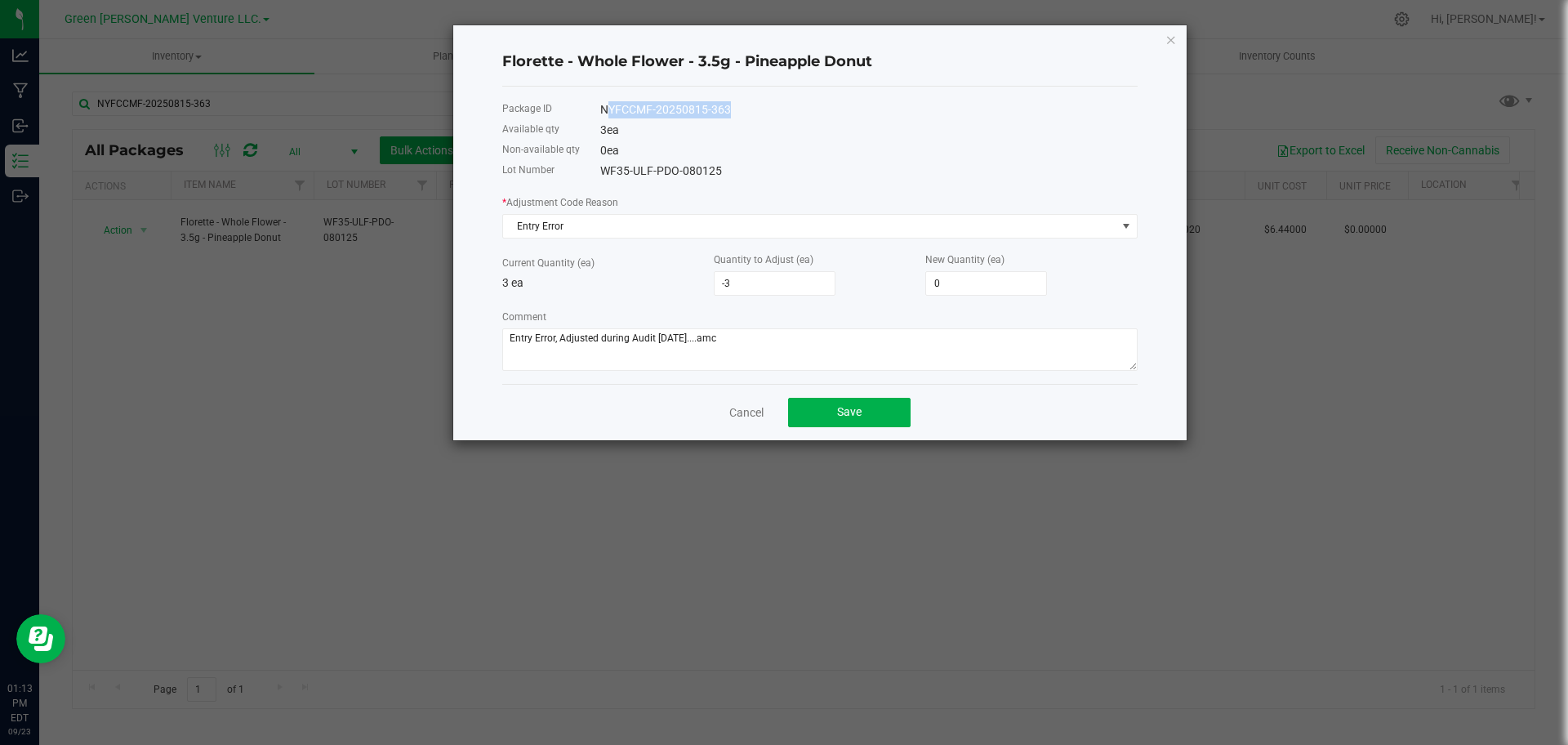
click at [702, 111] on div "NYFCCMF-20250815-363" at bounding box center [868, 110] width 538 height 17
copy div "NYFCCMF-20250815-363"
click at [696, 169] on div "WF35-ULF-PDO-080125" at bounding box center [868, 170] width 538 height 17
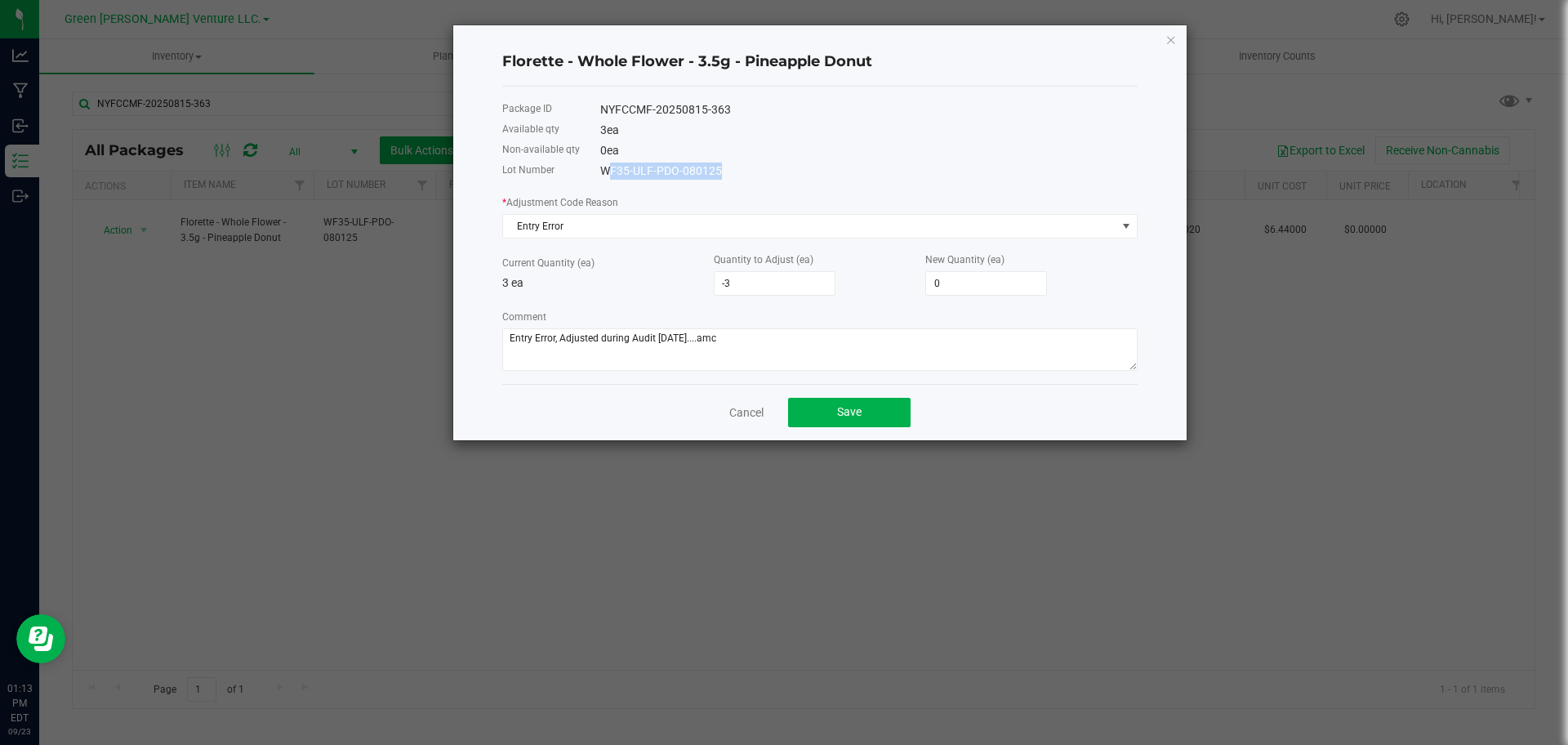
copy div "WF35-ULF-PDO-080125"
click at [821, 409] on button "Save" at bounding box center [849, 412] width 122 height 29
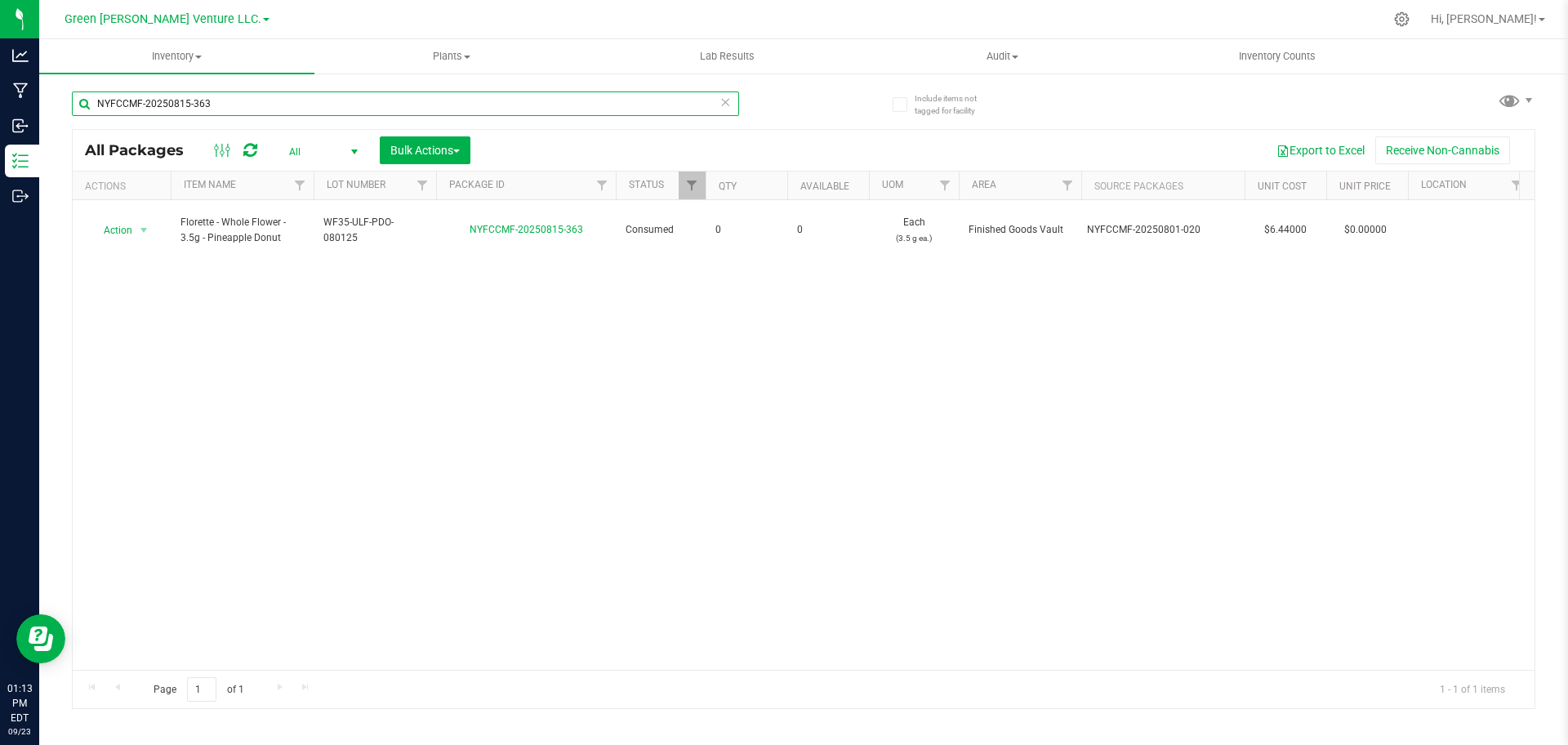
click at [210, 101] on input "NYFCCMF-20250815-363" at bounding box center [406, 103] width 667 height 24
paste input "624-035"
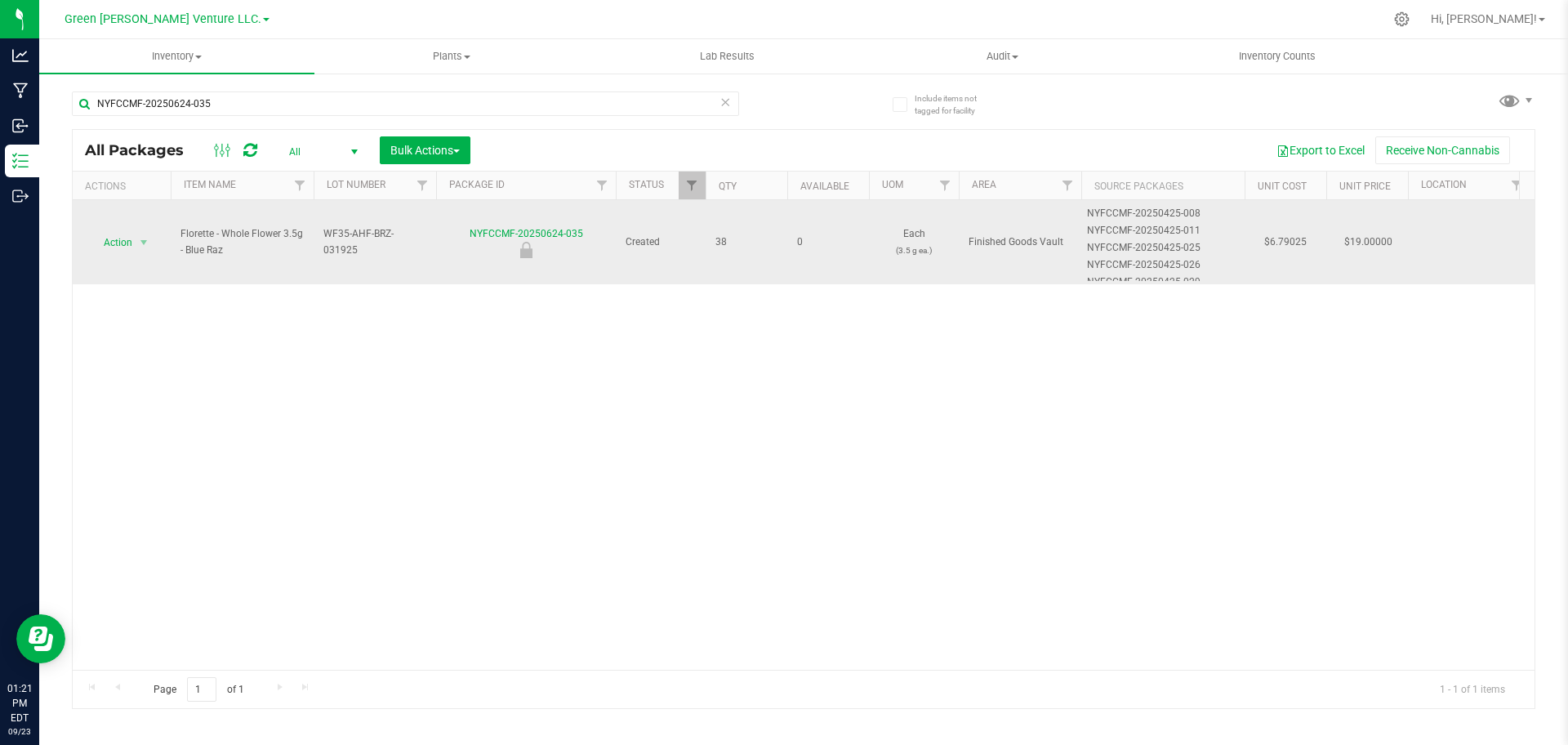
click at [374, 239] on span "WF35-AHF-BRZ-031925" at bounding box center [374, 242] width 103 height 31
click at [374, 239] on input "WF35-AHF-BRZ-031925" at bounding box center [371, 242] width 117 height 25
click at [372, 102] on input "NYFCCMF-20250624-035" at bounding box center [406, 103] width 667 height 24
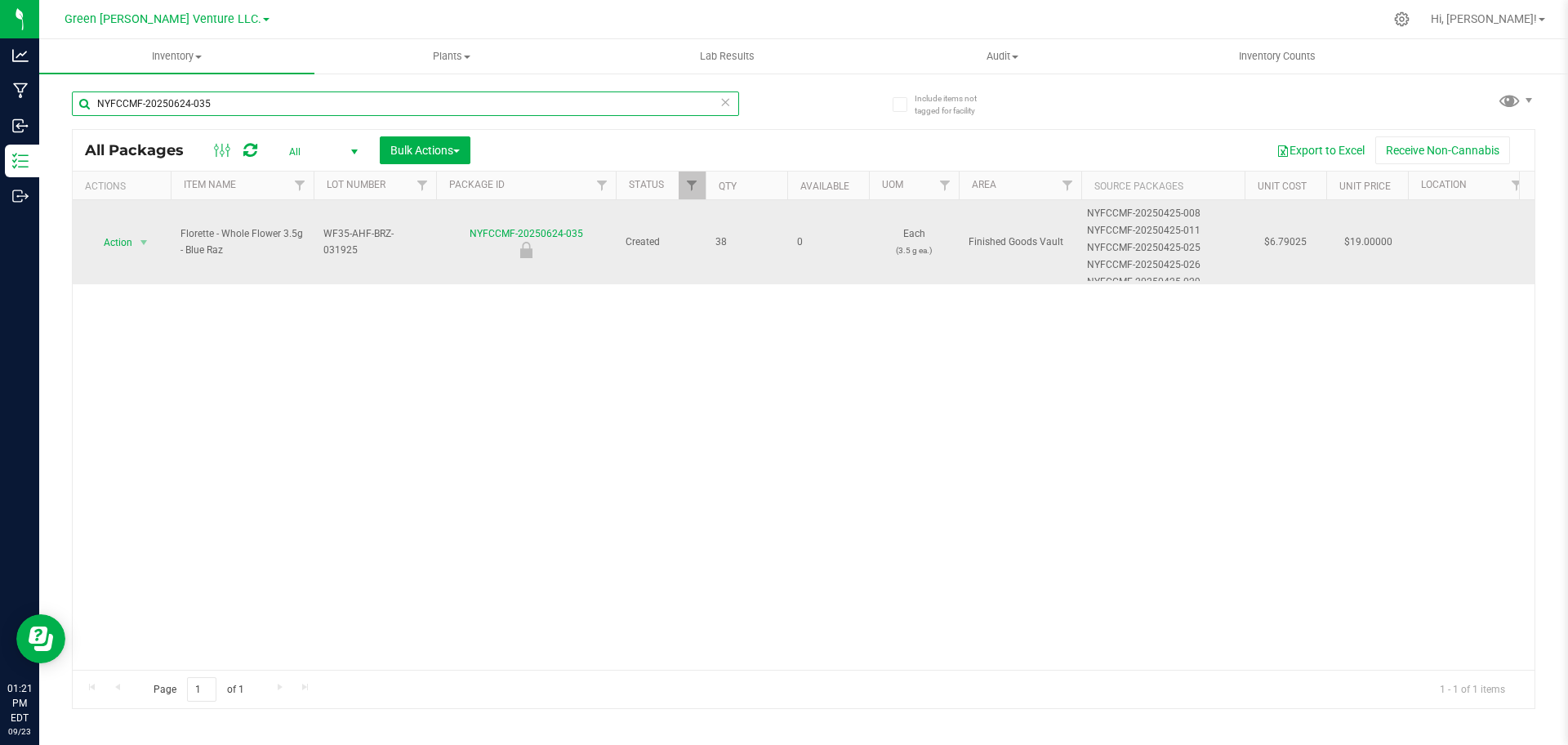
click at [372, 102] on input "NYFCCMF-20250624-035" at bounding box center [406, 103] width 667 height 24
paste input "WF35-AHF-BRZ-03192"
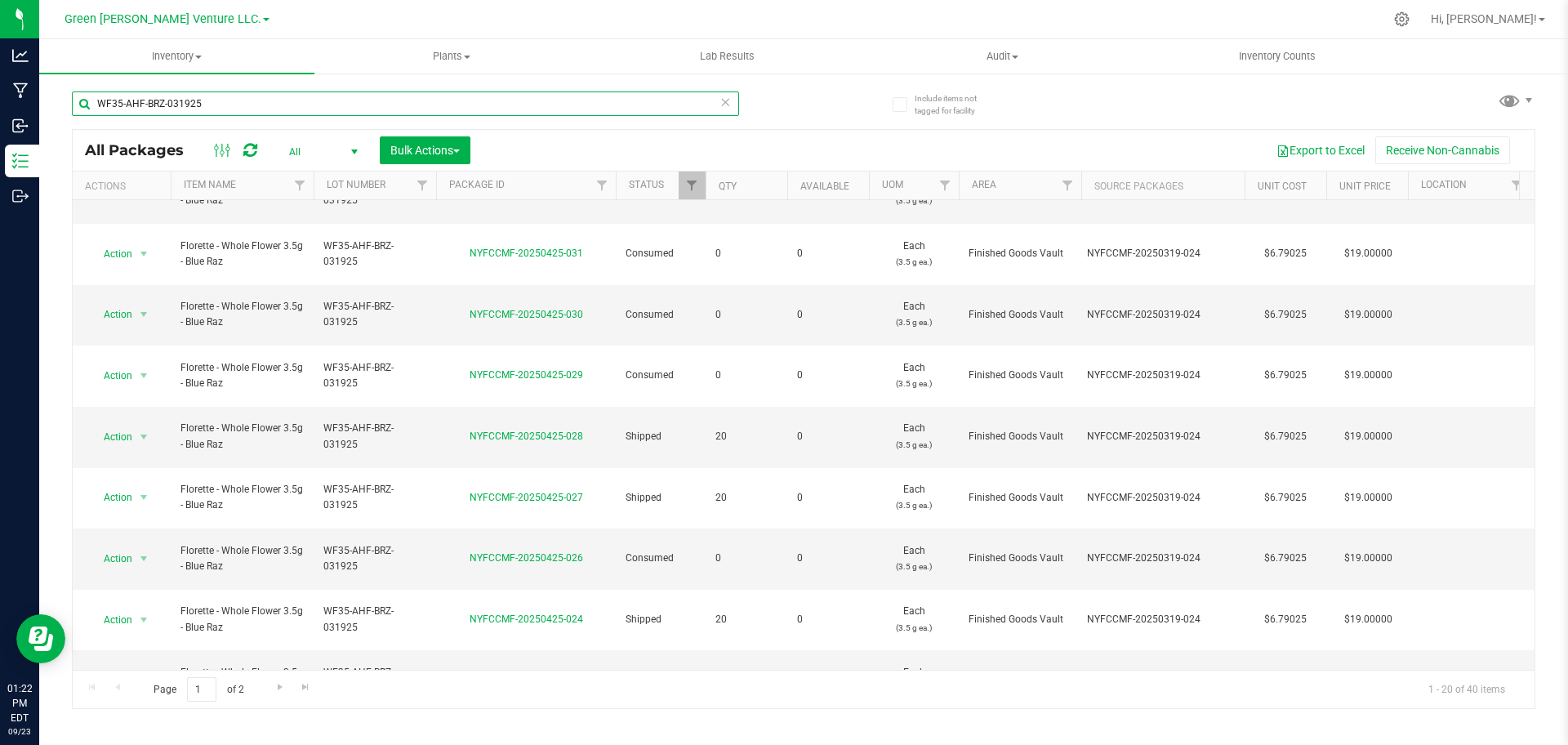
scroll to position [490, 0]
type input "WF35-AHF-BRZ-031925"
click at [278, 682] on span "Go to the next page" at bounding box center [280, 686] width 13 height 13
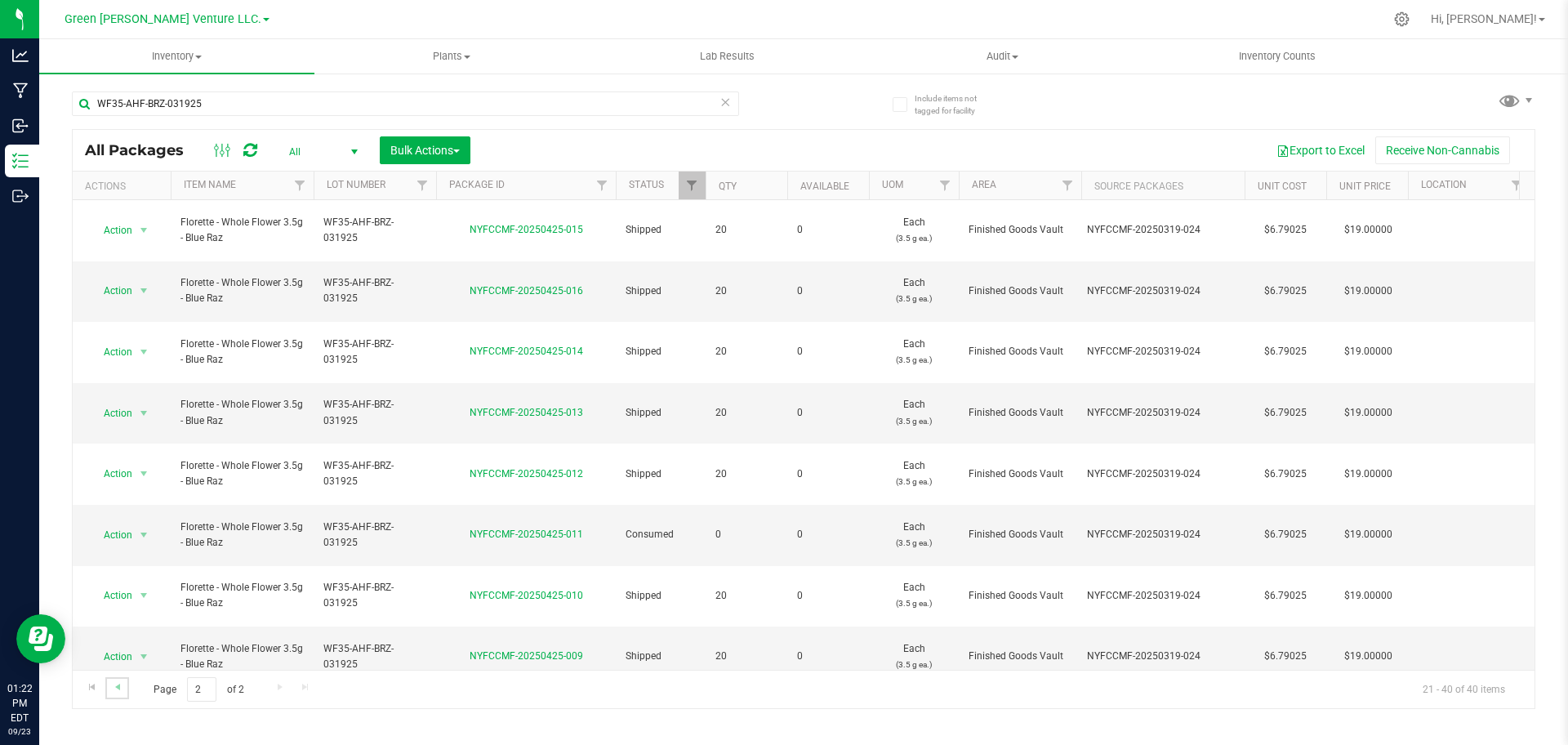
click at [127, 688] on link "Go to the previous page" at bounding box center [117, 687] width 24 height 22
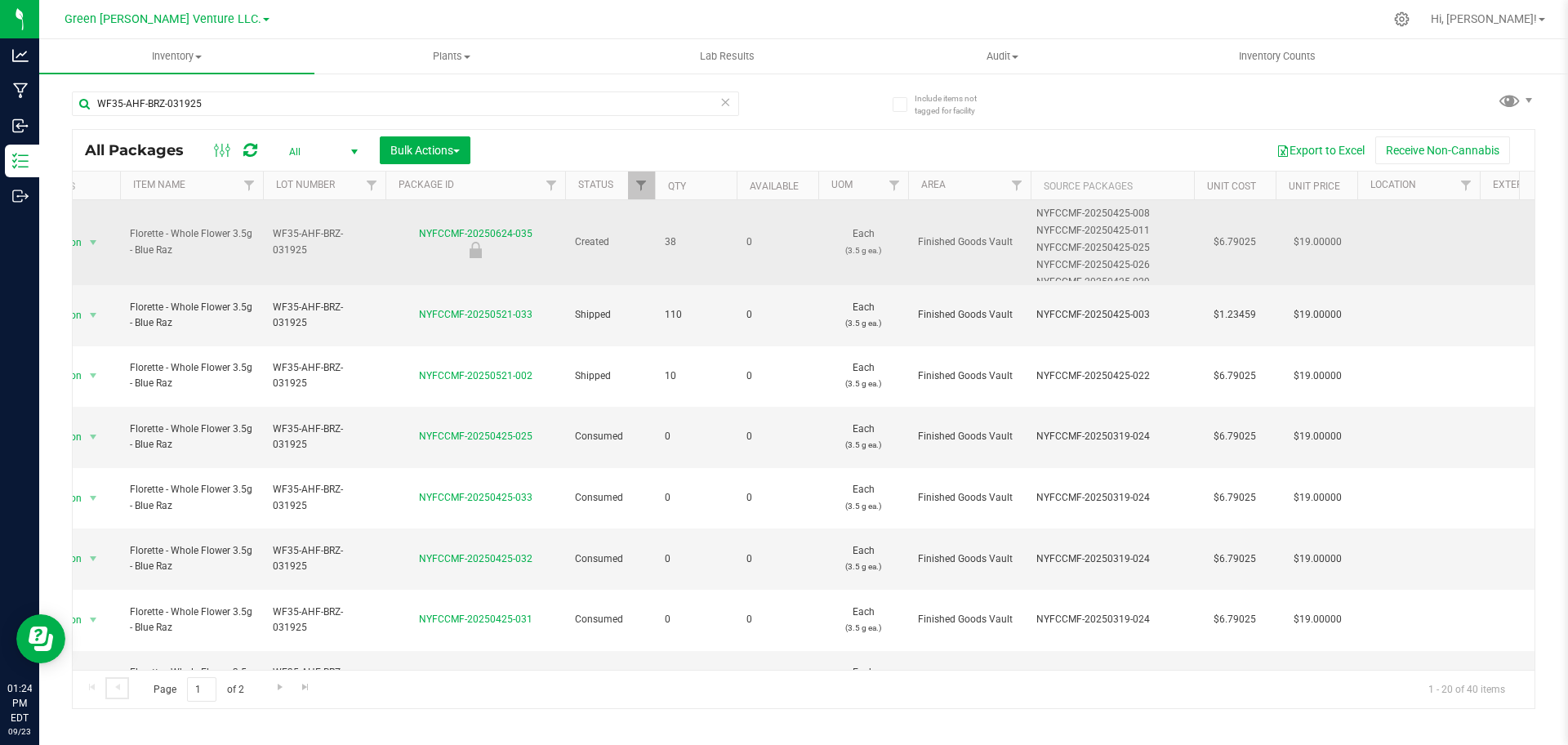
scroll to position [0, 62]
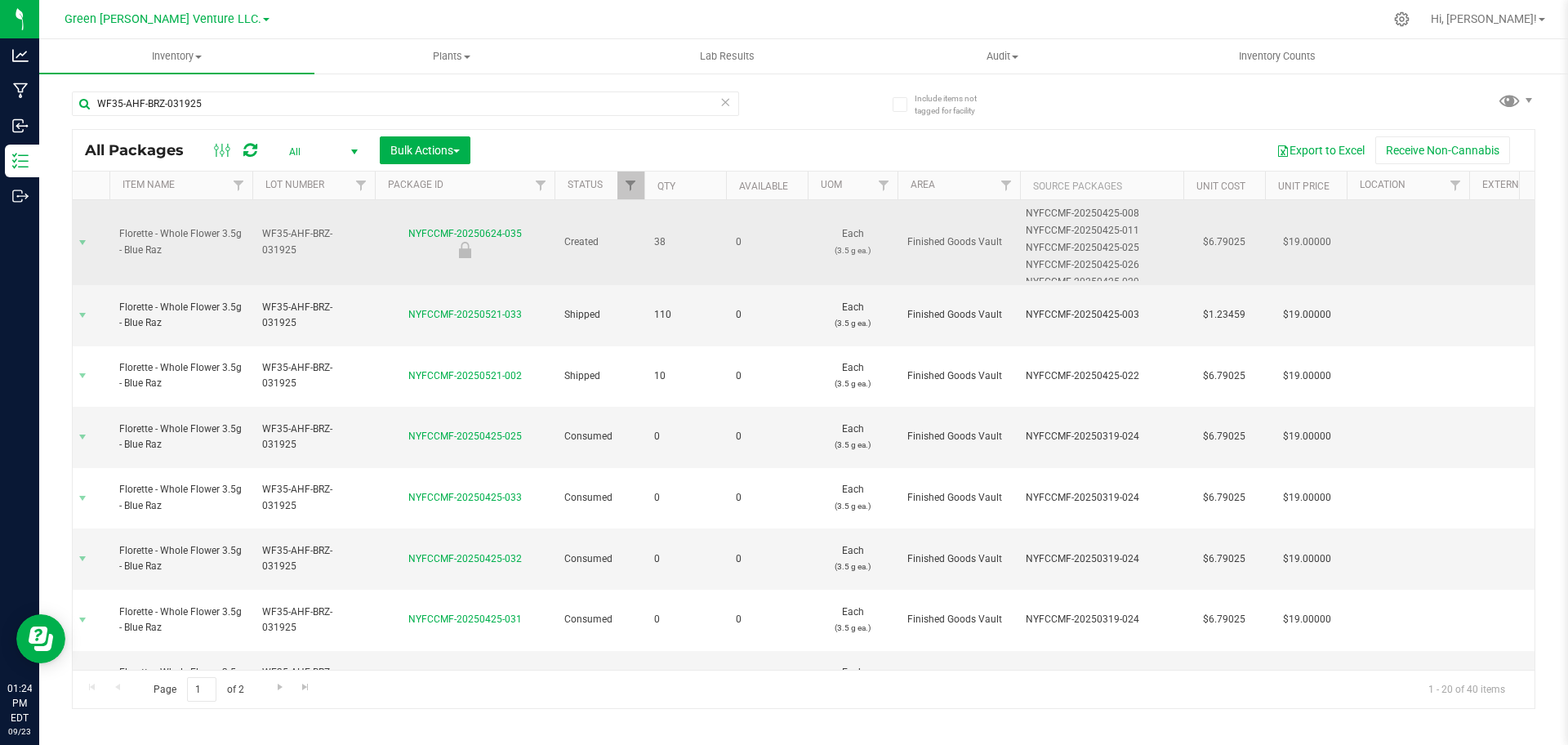
click at [1085, 238] on div "NYFCCMF-20250425-011" at bounding box center [1102, 230] width 152 height 15
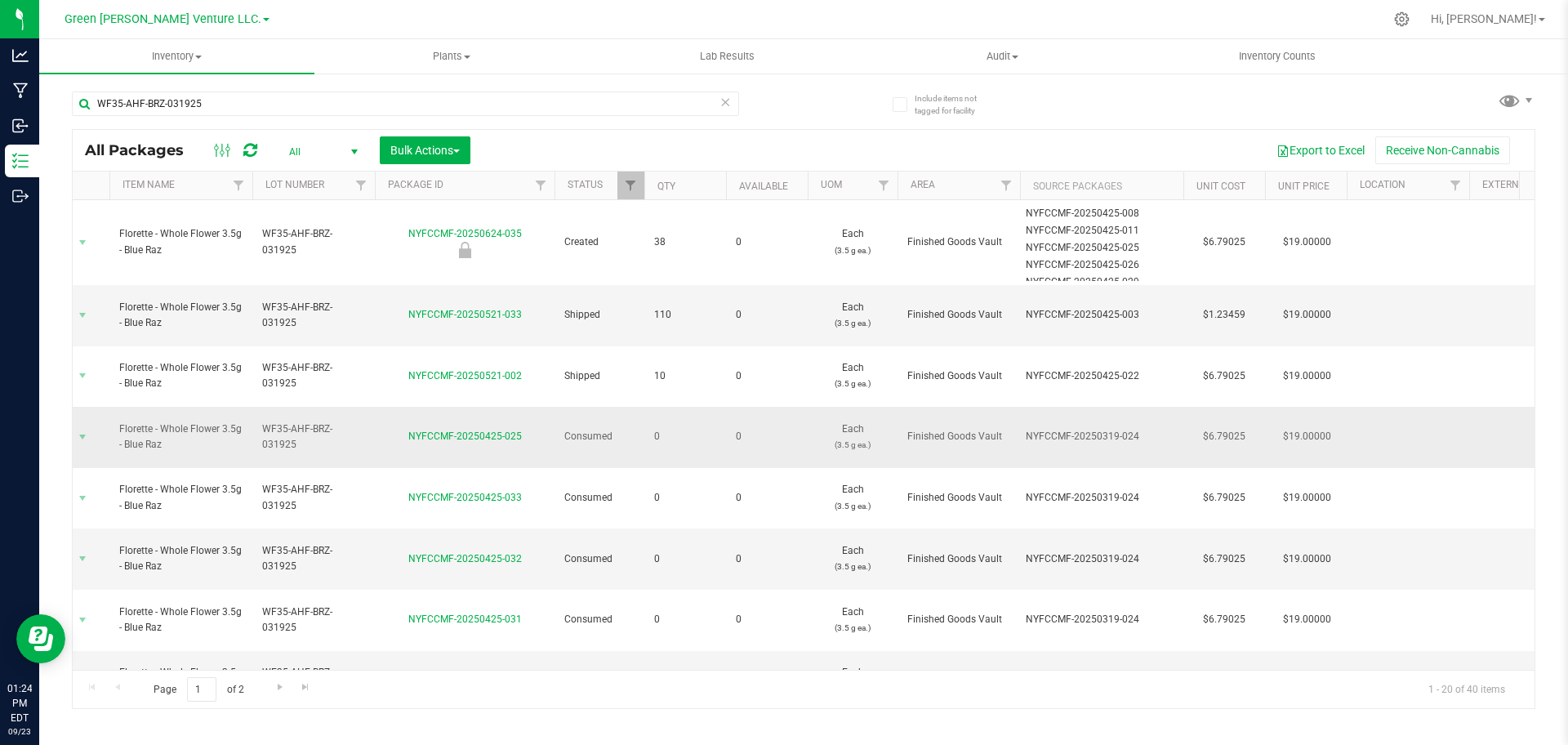
scroll to position [490, 62]
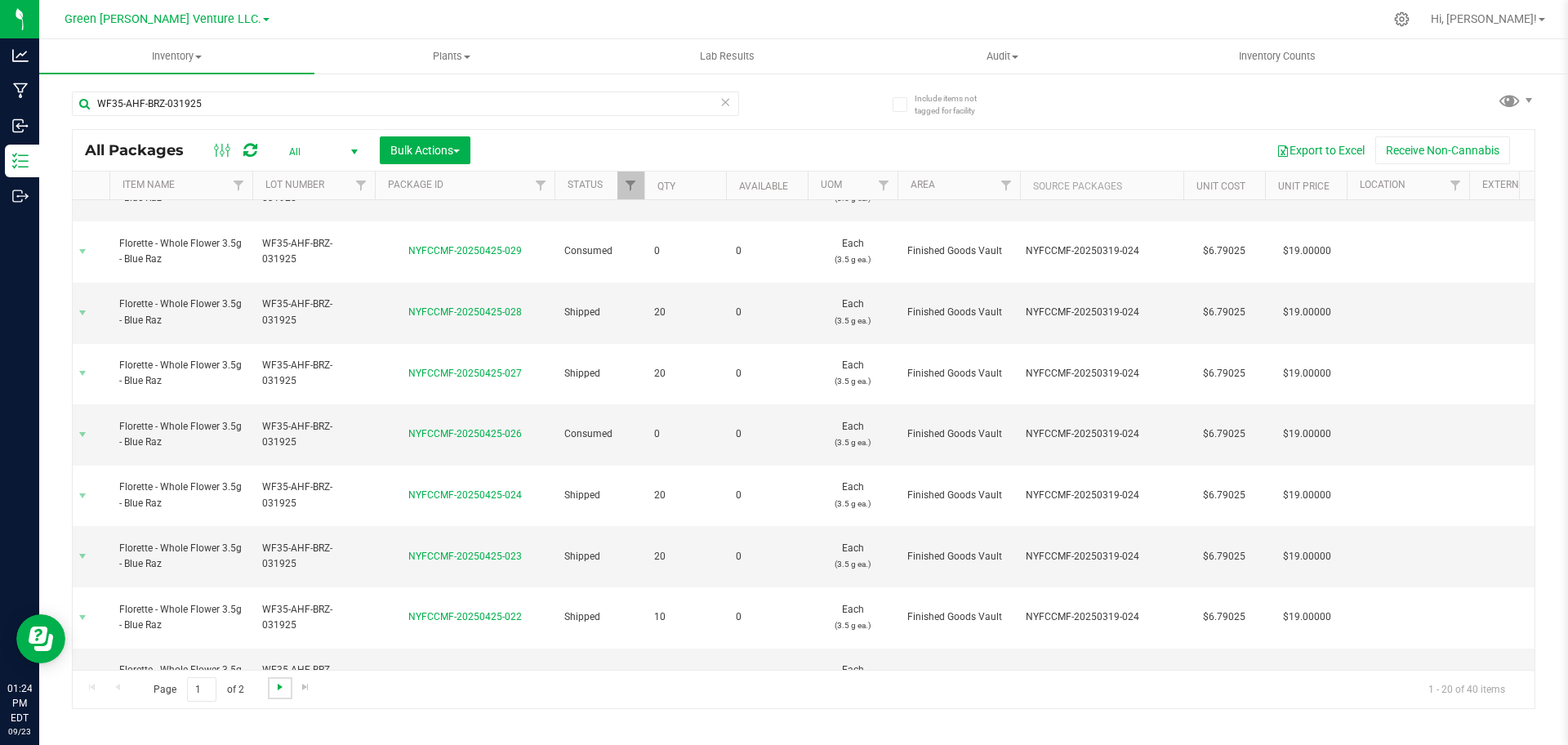
click at [275, 686] on span "Go to the next page" at bounding box center [280, 686] width 13 height 13
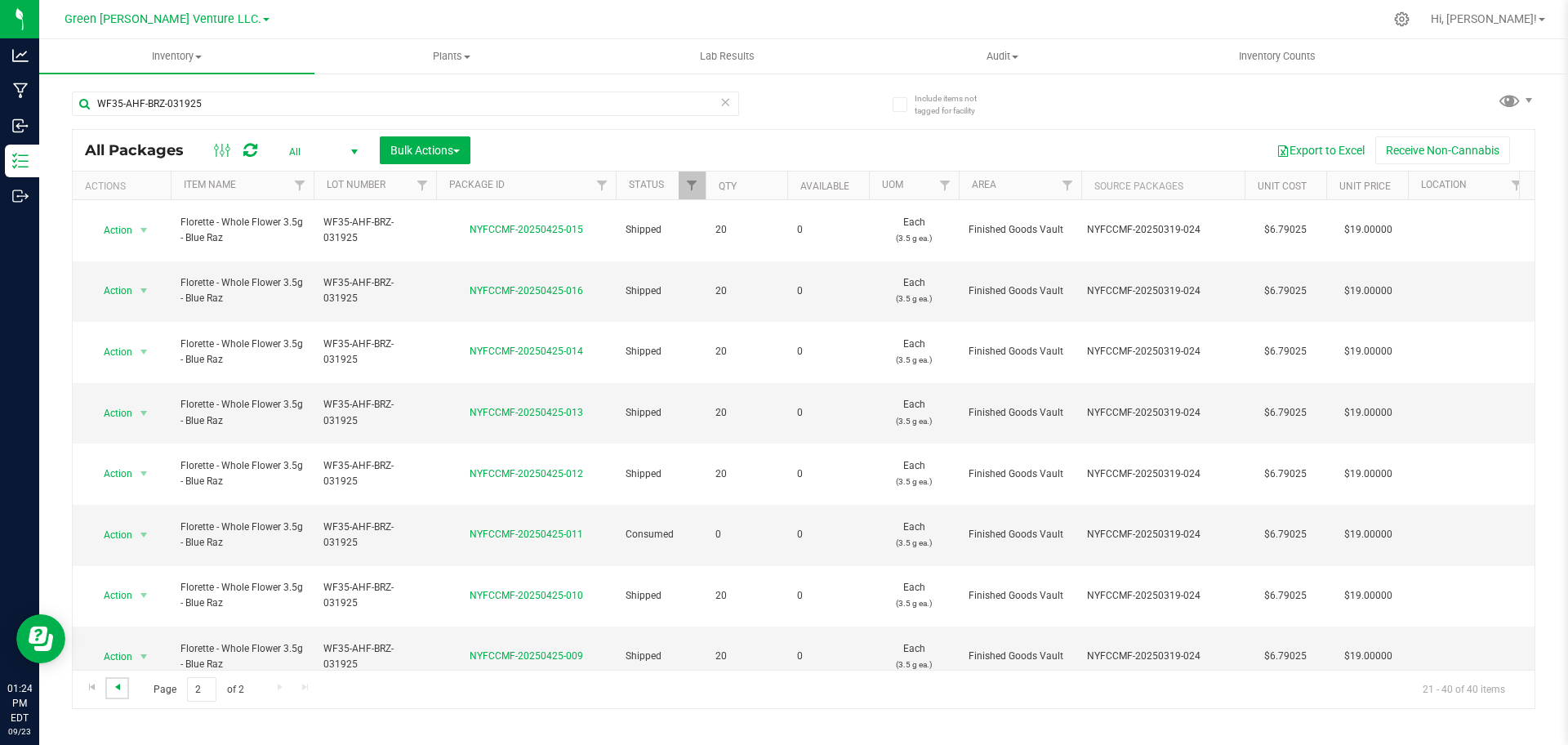
click at [120, 685] on span "Go to the previous page" at bounding box center [118, 686] width 13 height 13
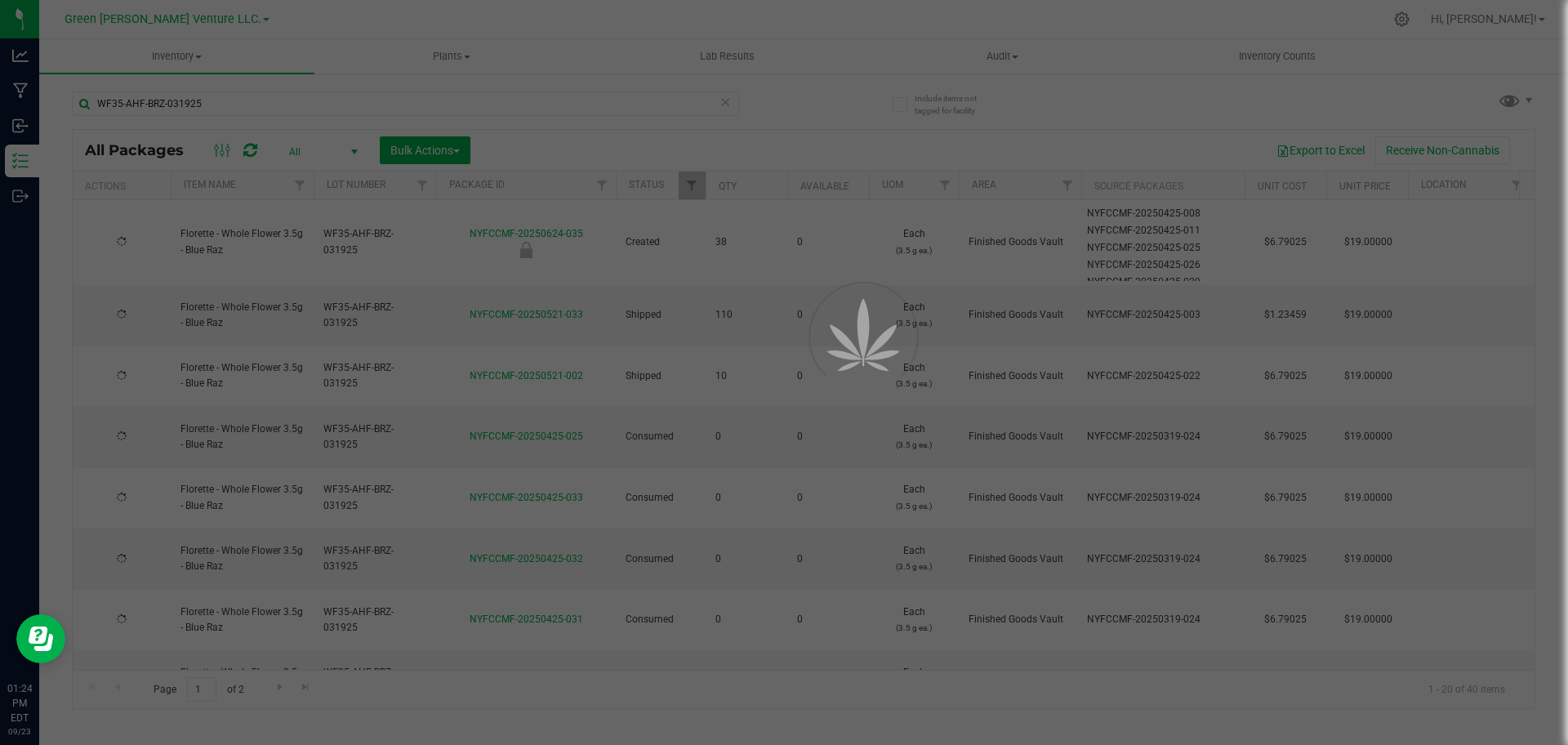
click at [210, 108] on div at bounding box center [784, 372] width 1568 height 745
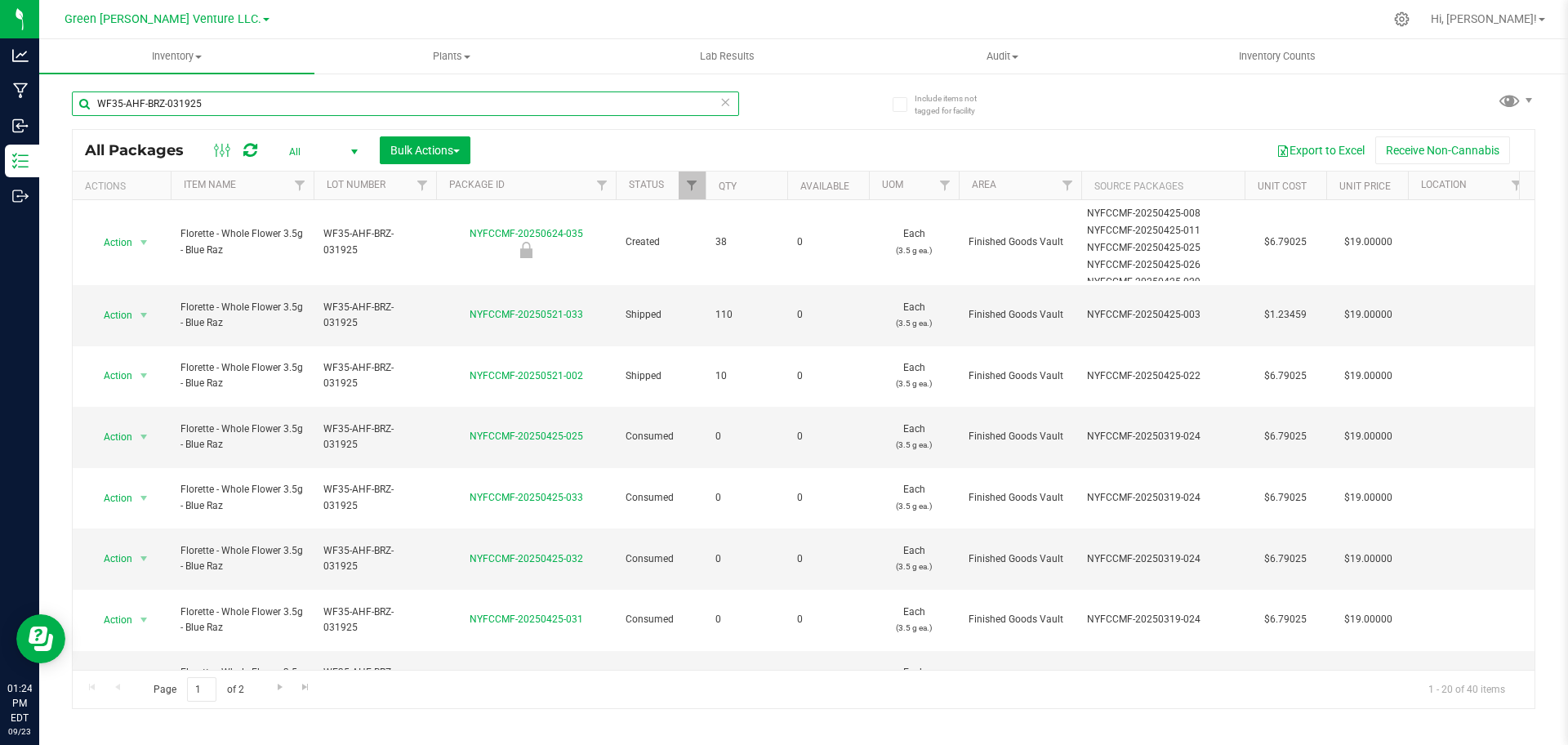
click at [210, 108] on input "WF35-AHF-BRZ-031925" at bounding box center [406, 103] width 667 height 24
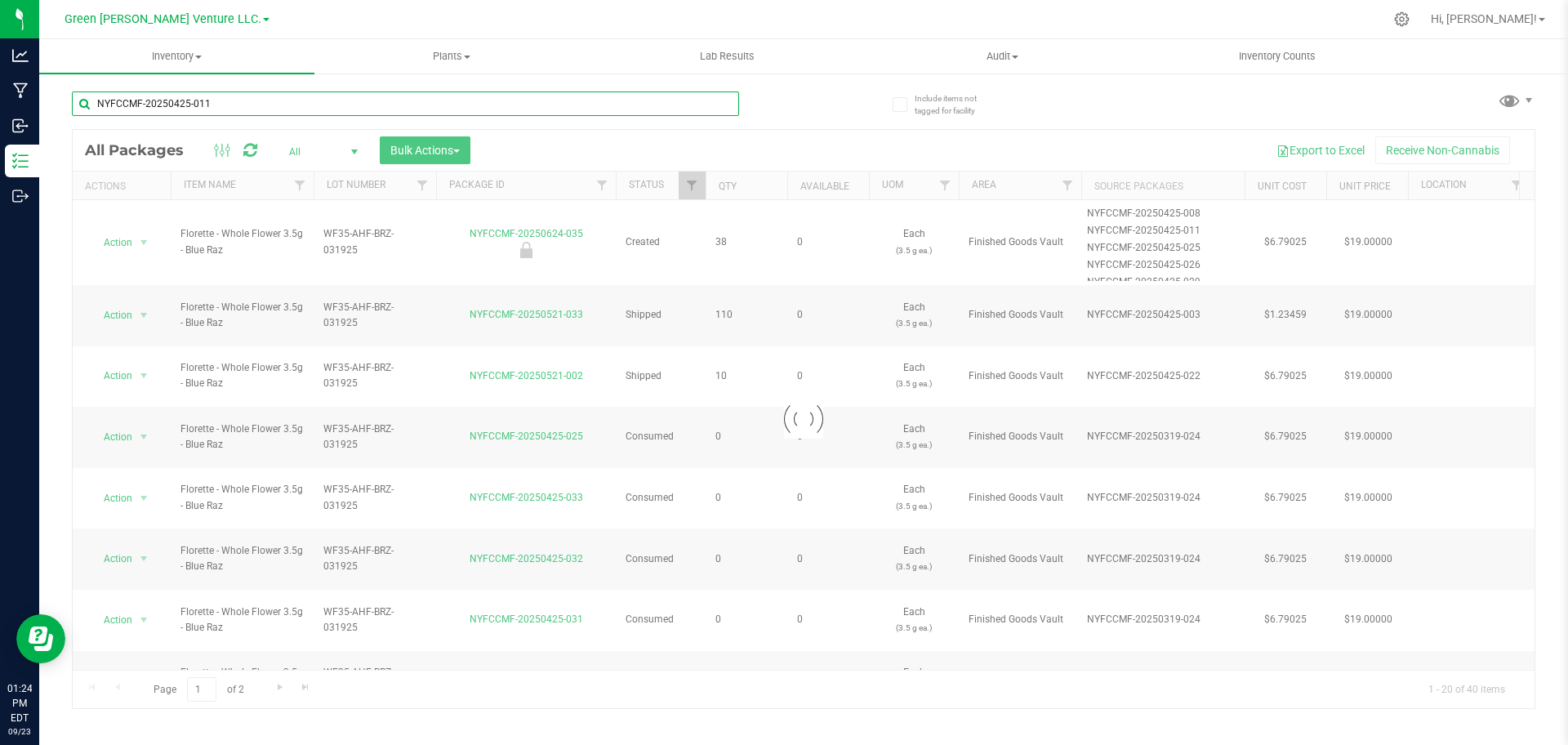
type input "NYFCCMF-20250425-011"
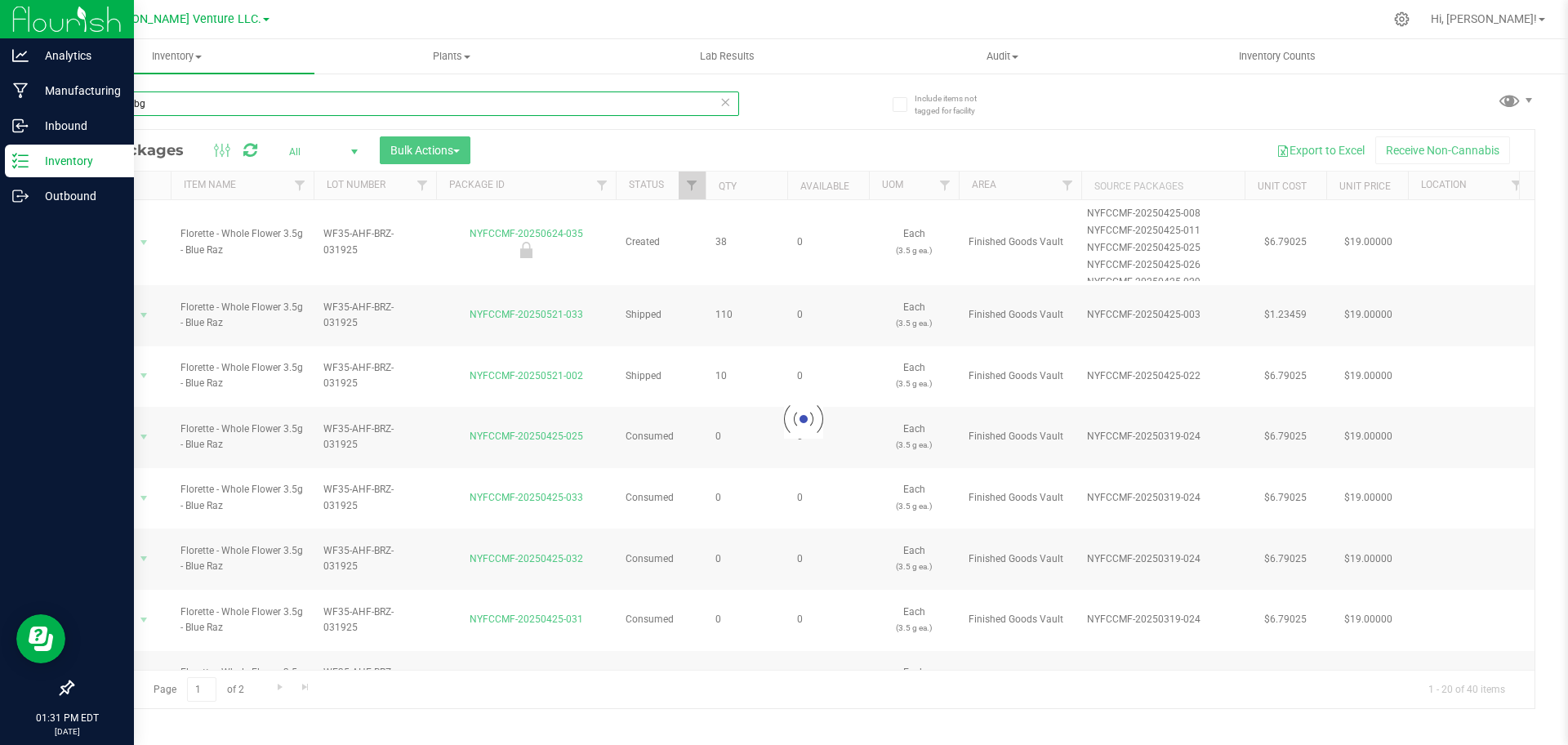
type input "cvc-ulf-gbg-"
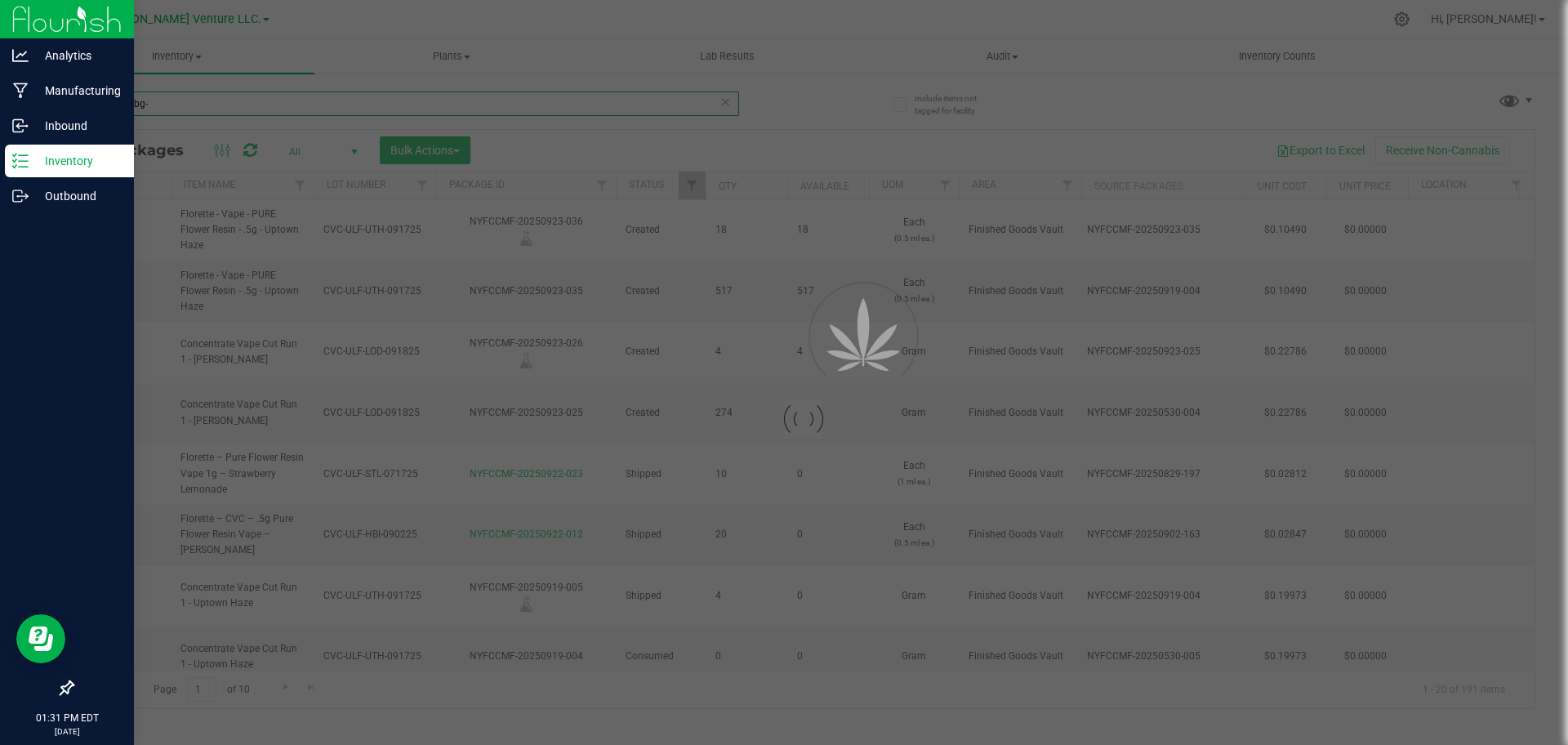
type input "[DATE]"
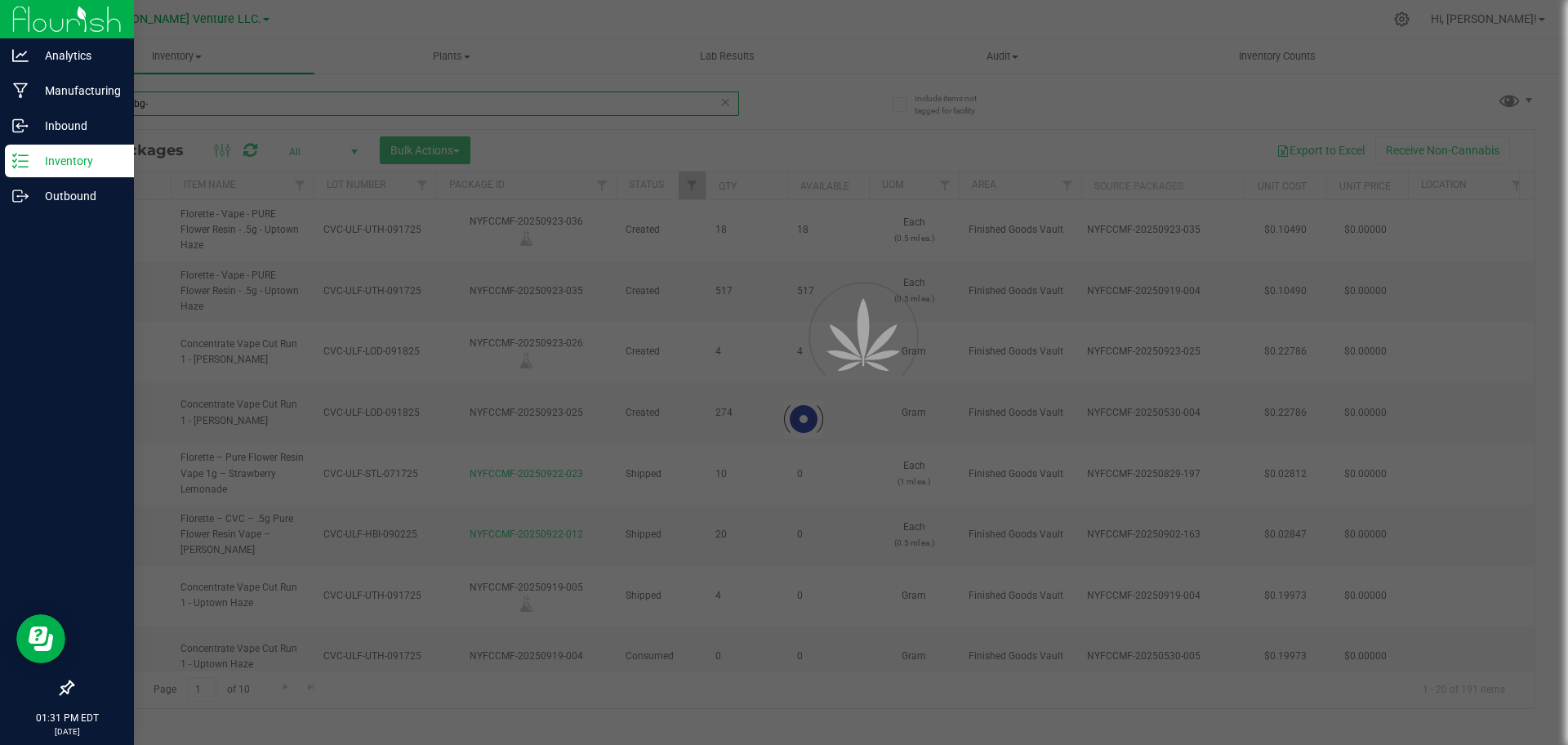
type input "[DATE]"
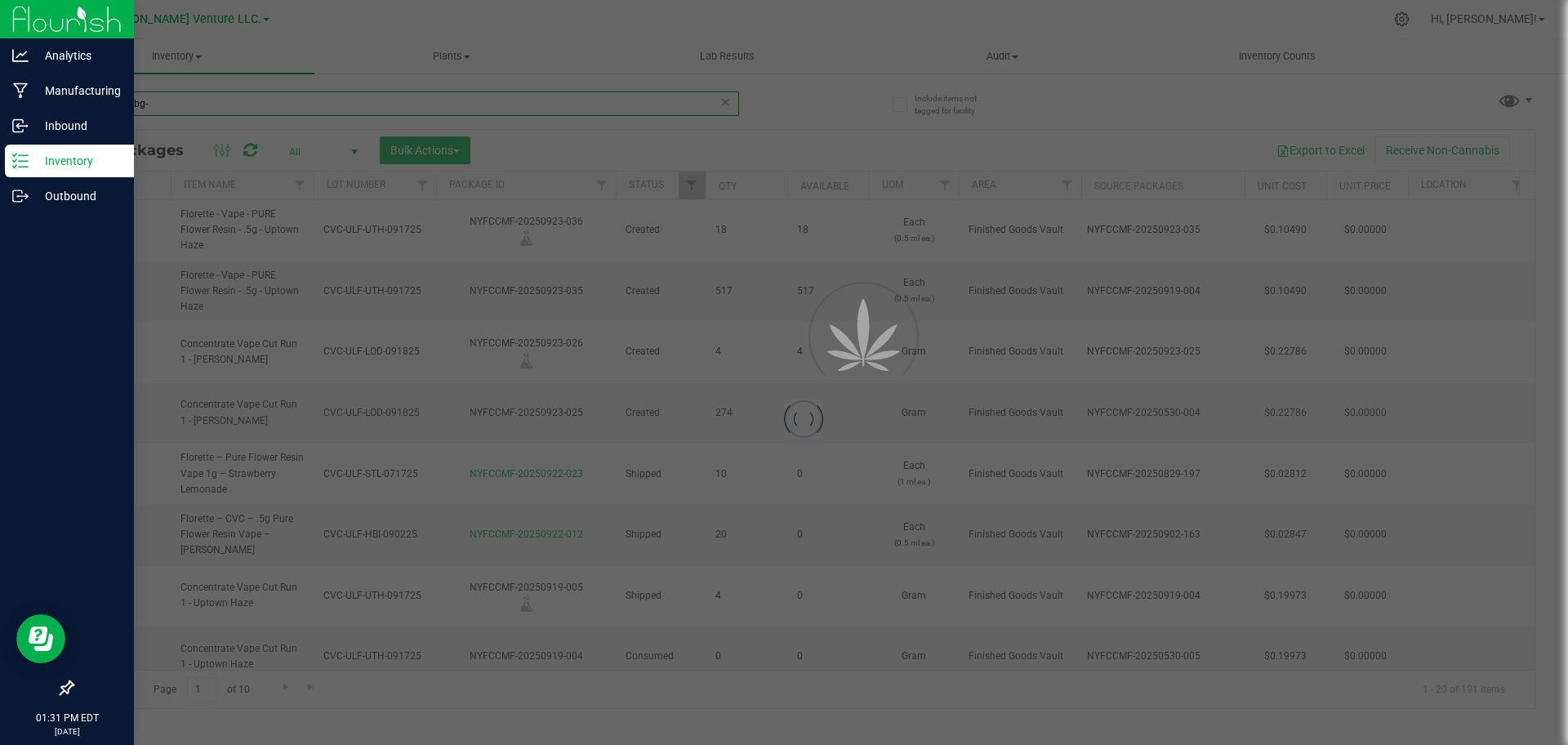
type input "[DATE]"
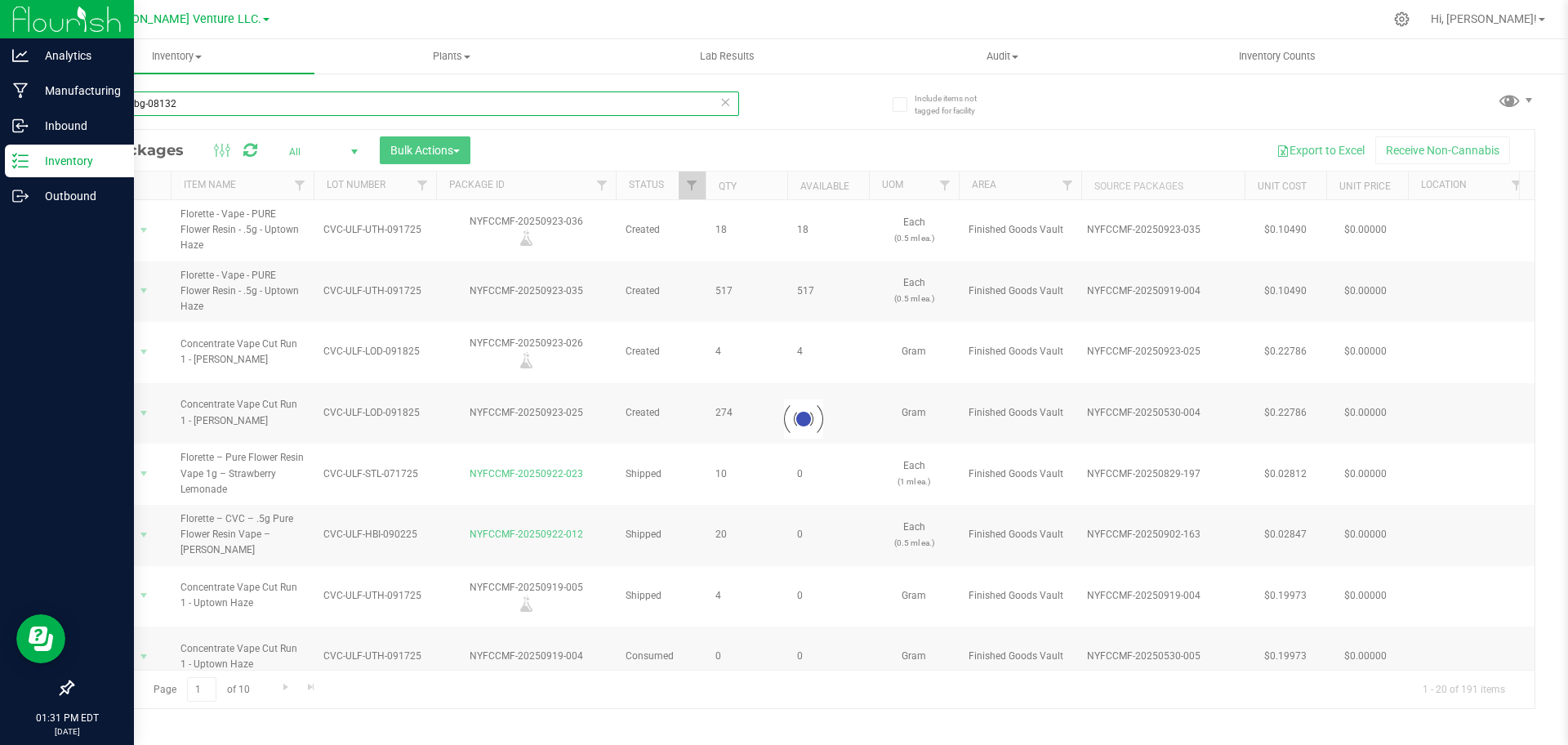
type input "cvc-ulf-gbg-081325"
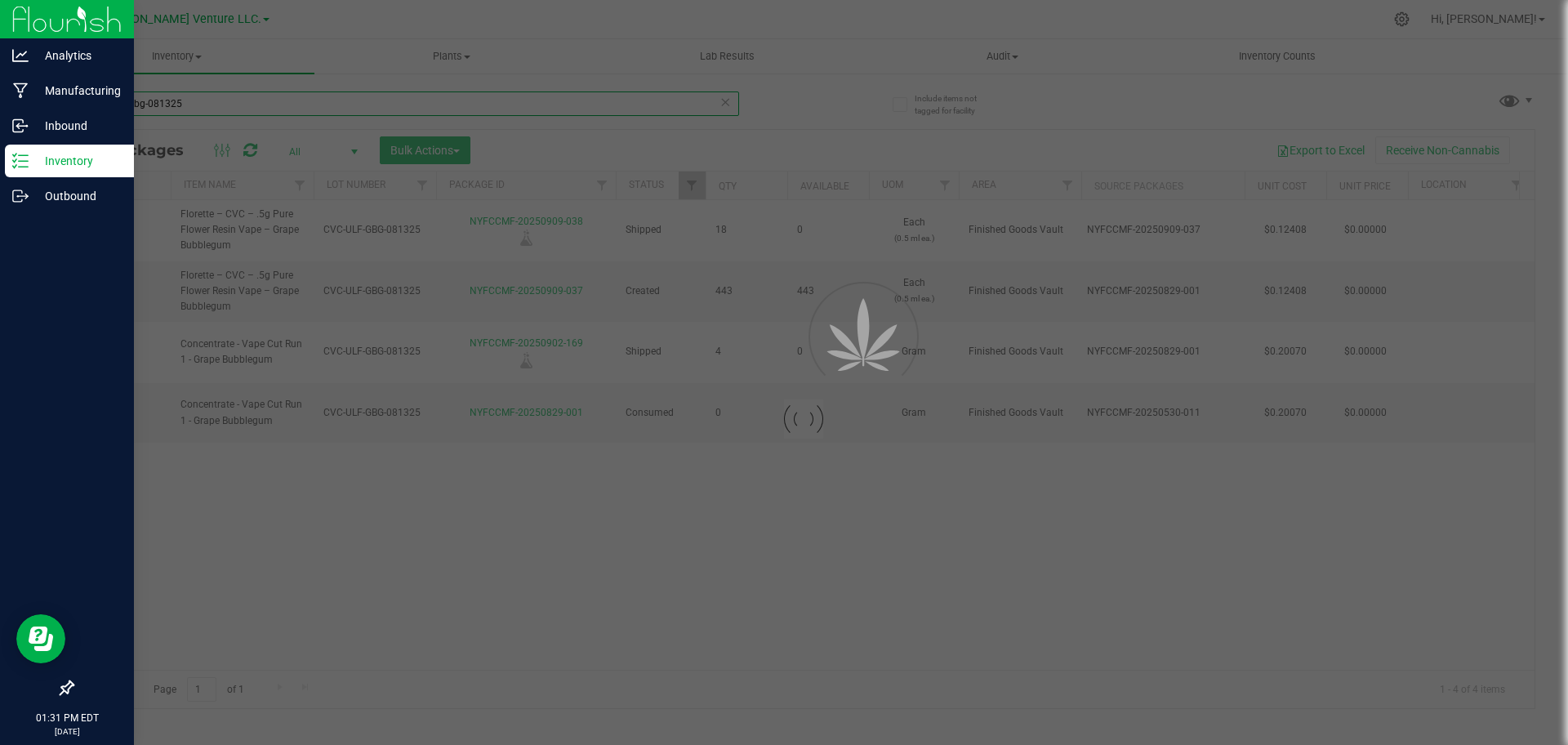
type input "[DATE]"
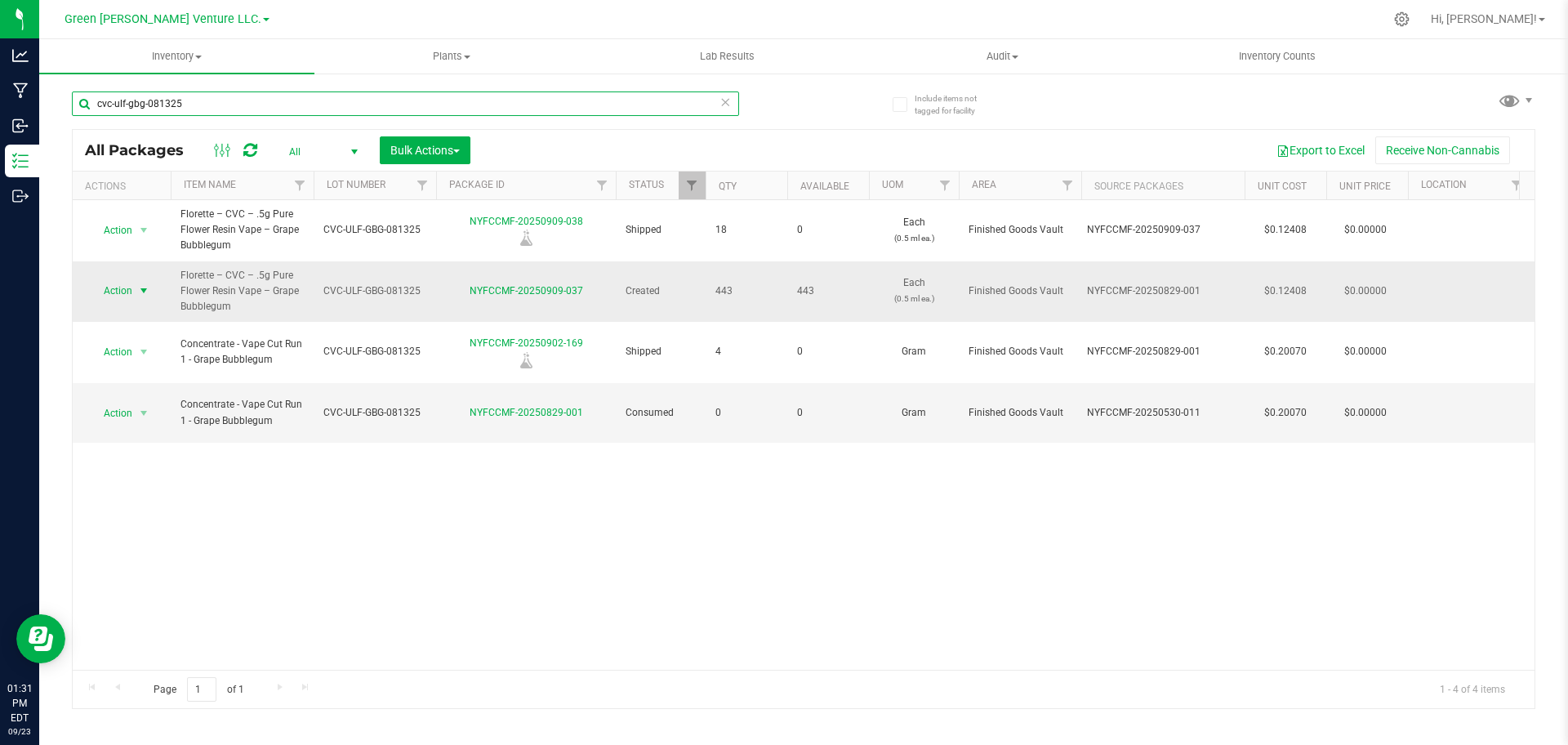
type input "cvc-ulf-gbg-081325"
click at [138, 290] on span "select" at bounding box center [144, 291] width 13 height 13
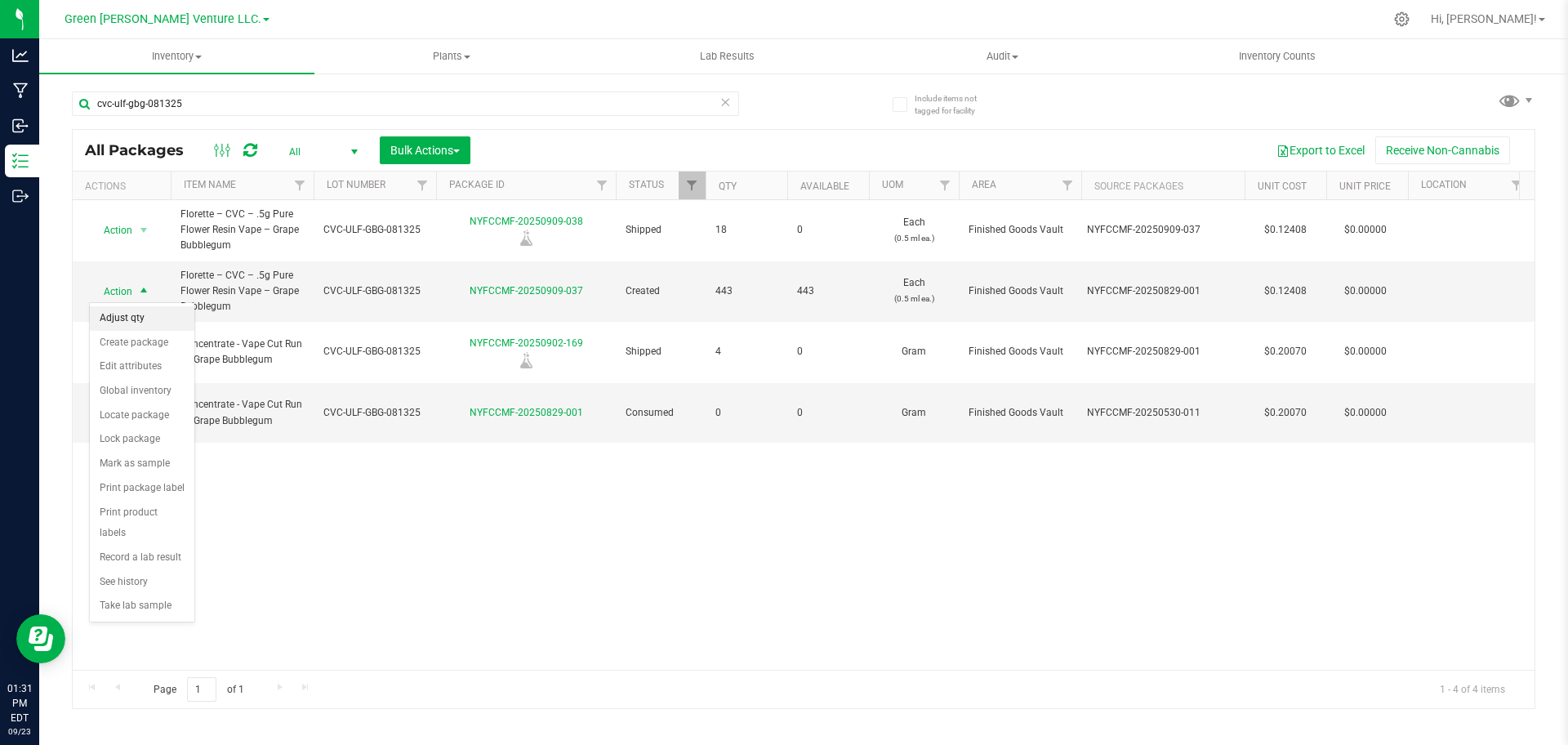
click at [144, 313] on li "Adjust qty" at bounding box center [142, 318] width 104 height 24
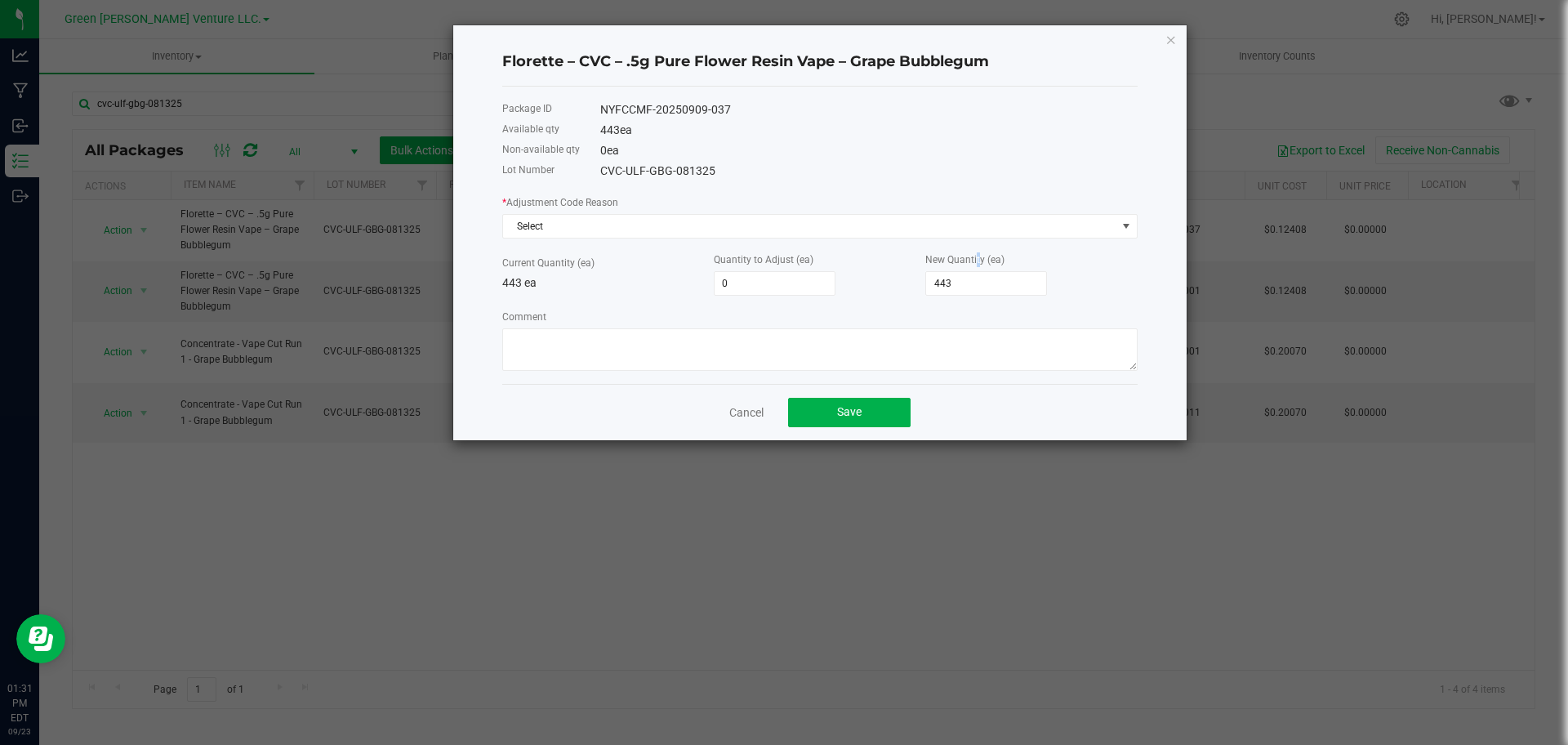
click at [975, 263] on label "New Quantity (ea)" at bounding box center [965, 259] width 79 height 14
click at [973, 275] on input "443" at bounding box center [986, 283] width 120 height 23
click at [973, 277] on input "443" at bounding box center [986, 283] width 120 height 23
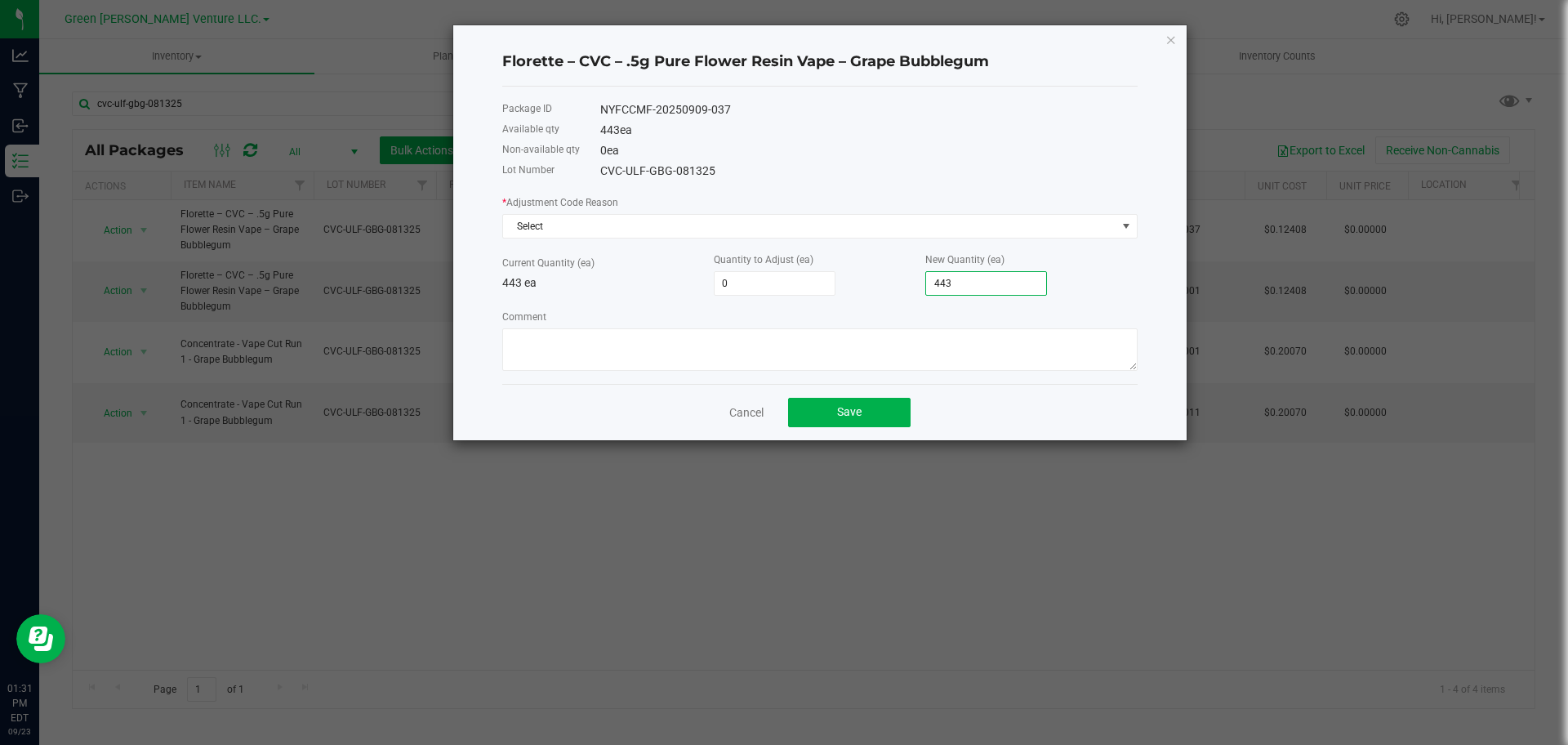
type input "-439"
type input "4"
type input "-399"
type input "44"
type input "2"
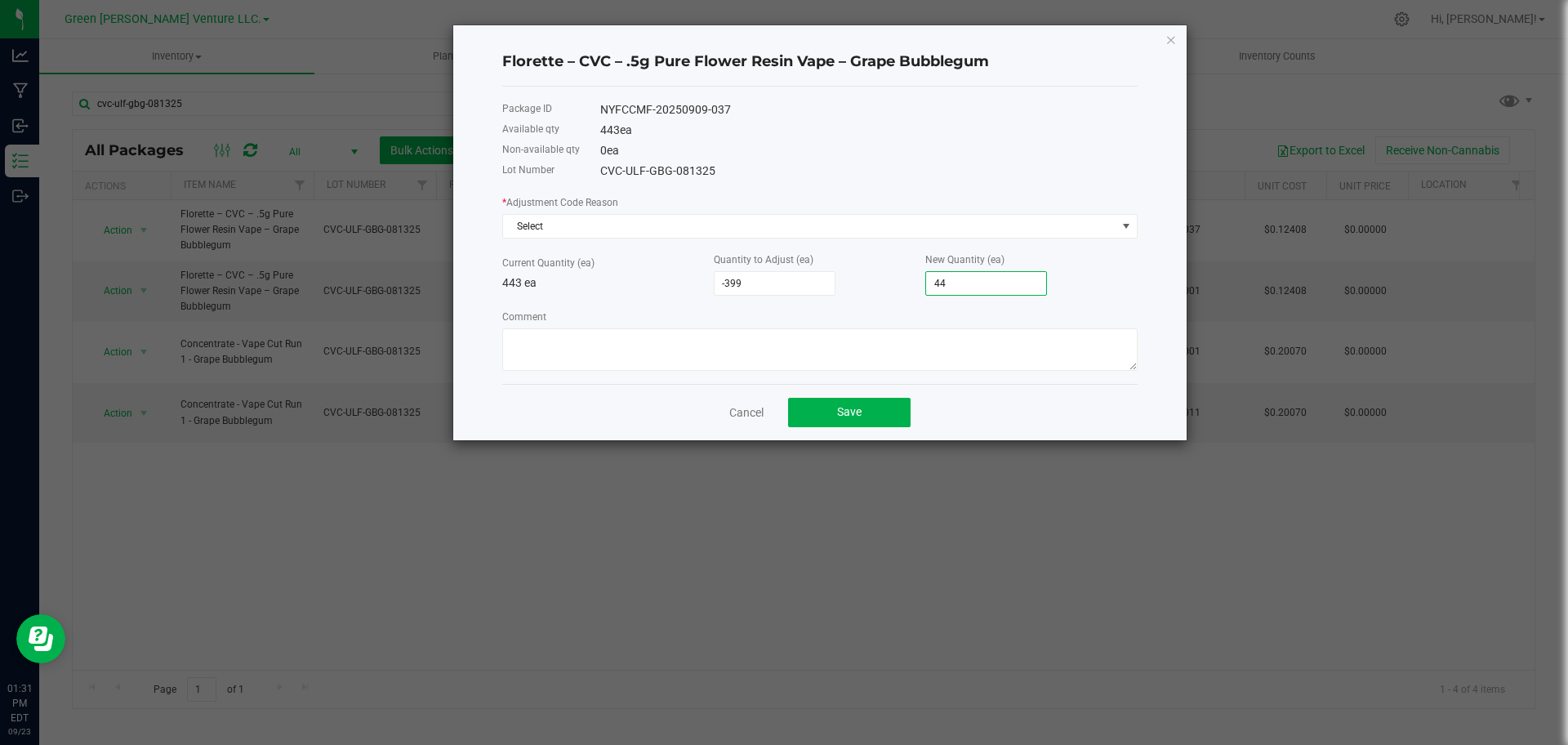
type input "445"
type input "-399"
type input "44"
type input "-439"
type input "4"
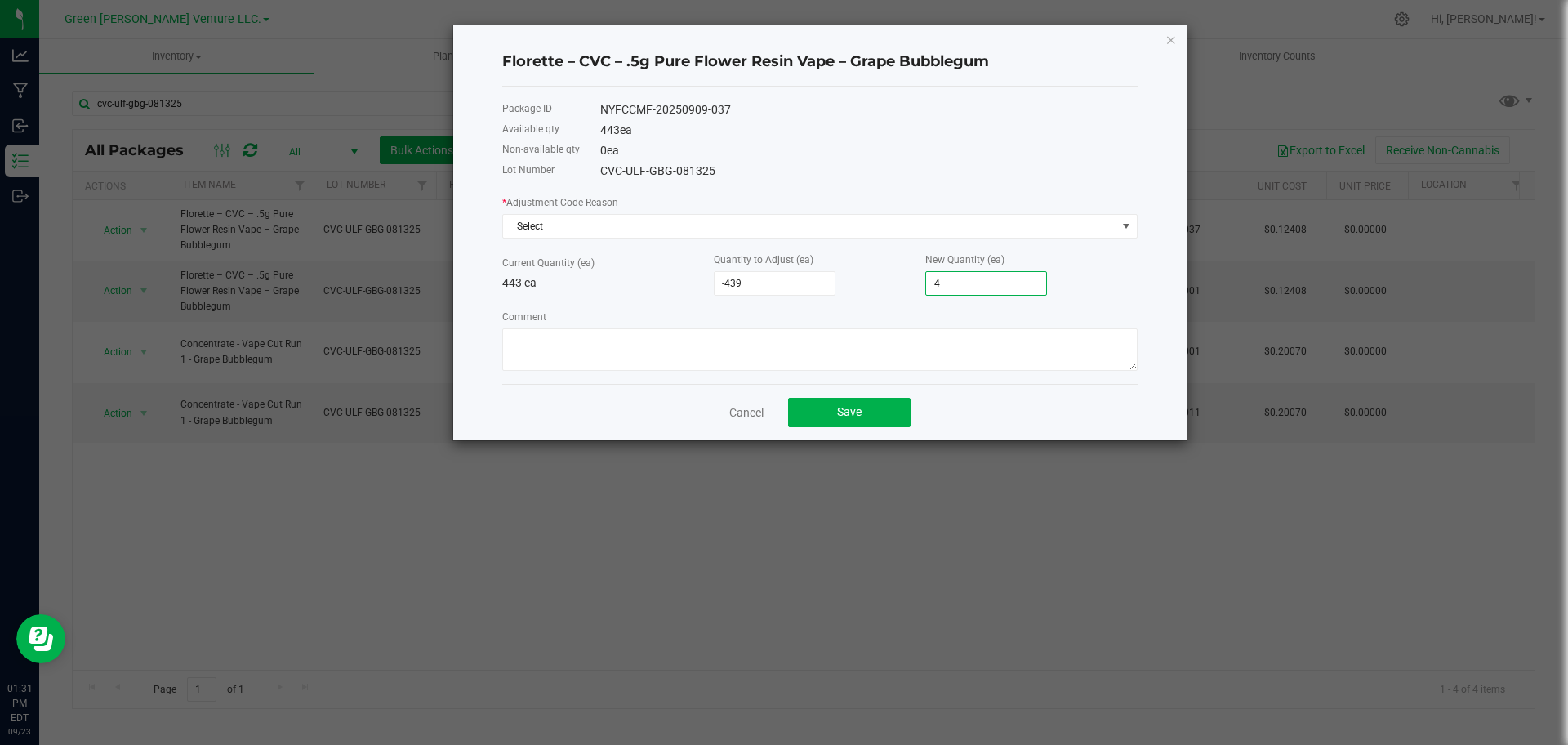
type input "-398"
type input "45"
type input "16"
type input "459"
click at [841, 232] on div "* Adjustment Code Reason Select Current Quantity (ea) 443 ea Quantity to Adjust…" at bounding box center [819, 282] width 636 height 177
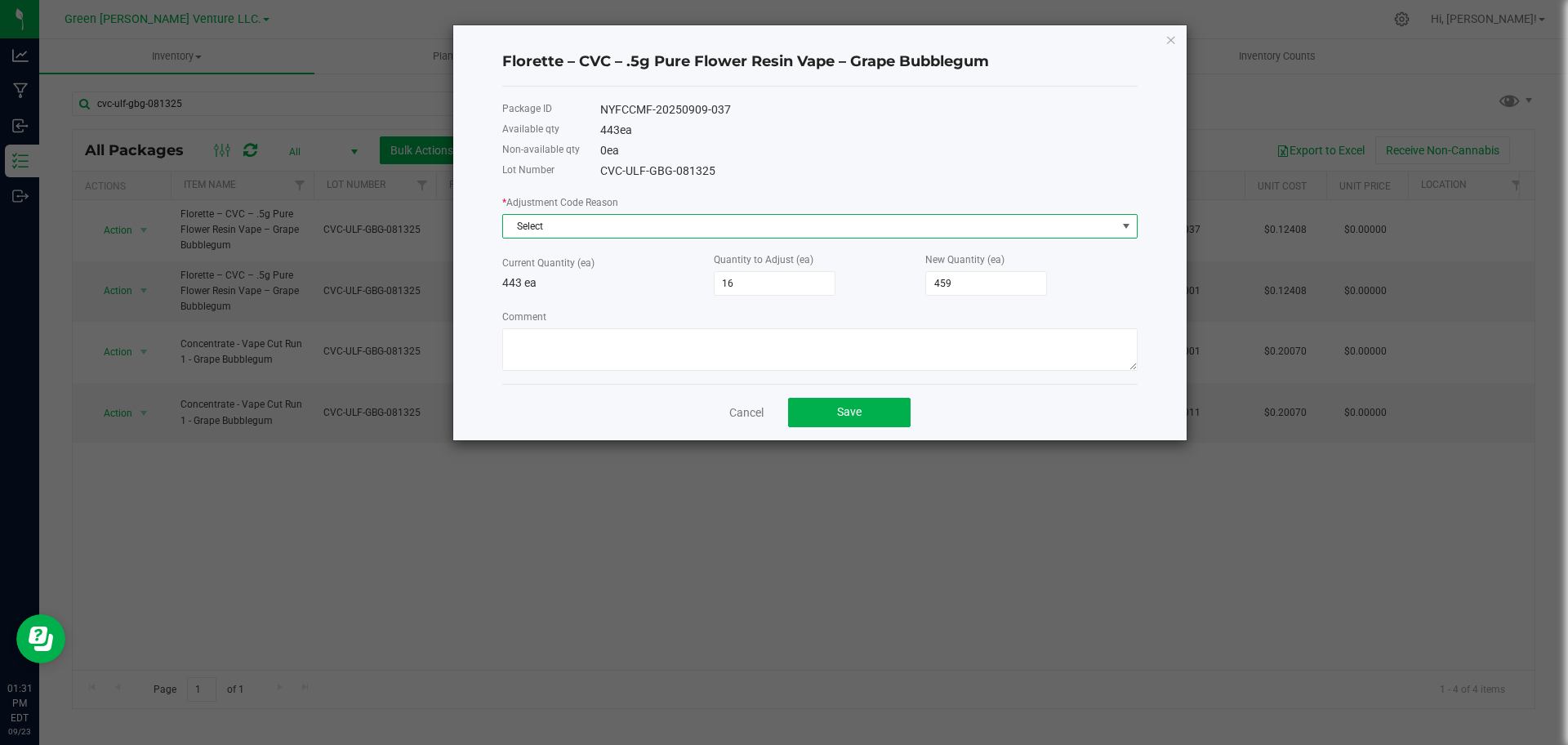
click at [685, 292] on div "Current Quantity (ea) 443 ea Quantity to Adjust (ea) 16 New Quantity (ea) 459" at bounding box center [819, 273] width 636 height 45
click at [706, 226] on span "Select" at bounding box center [809, 226] width 613 height 23
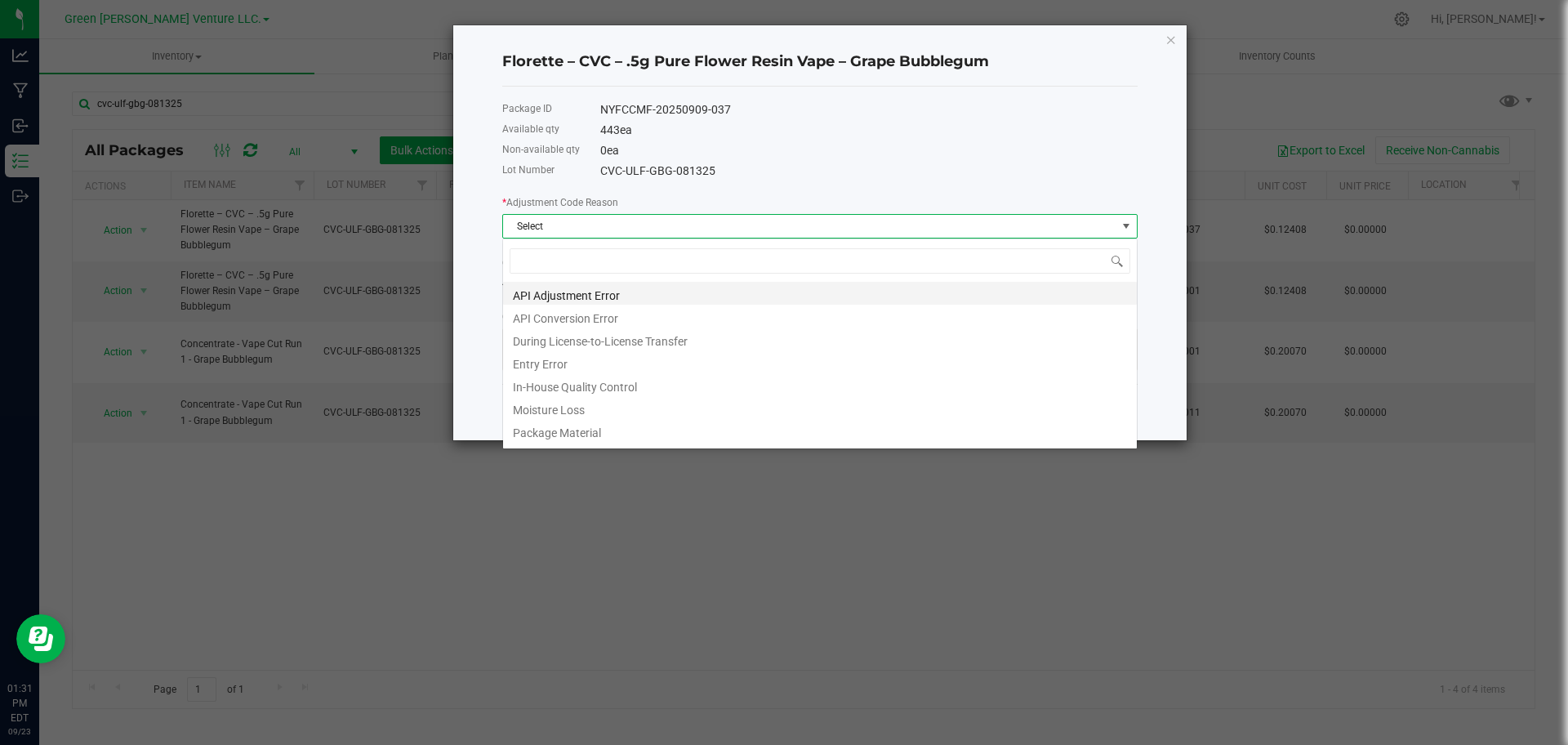
scroll to position [24, 636]
click at [660, 364] on li "Entry Error" at bounding box center [819, 362] width 634 height 23
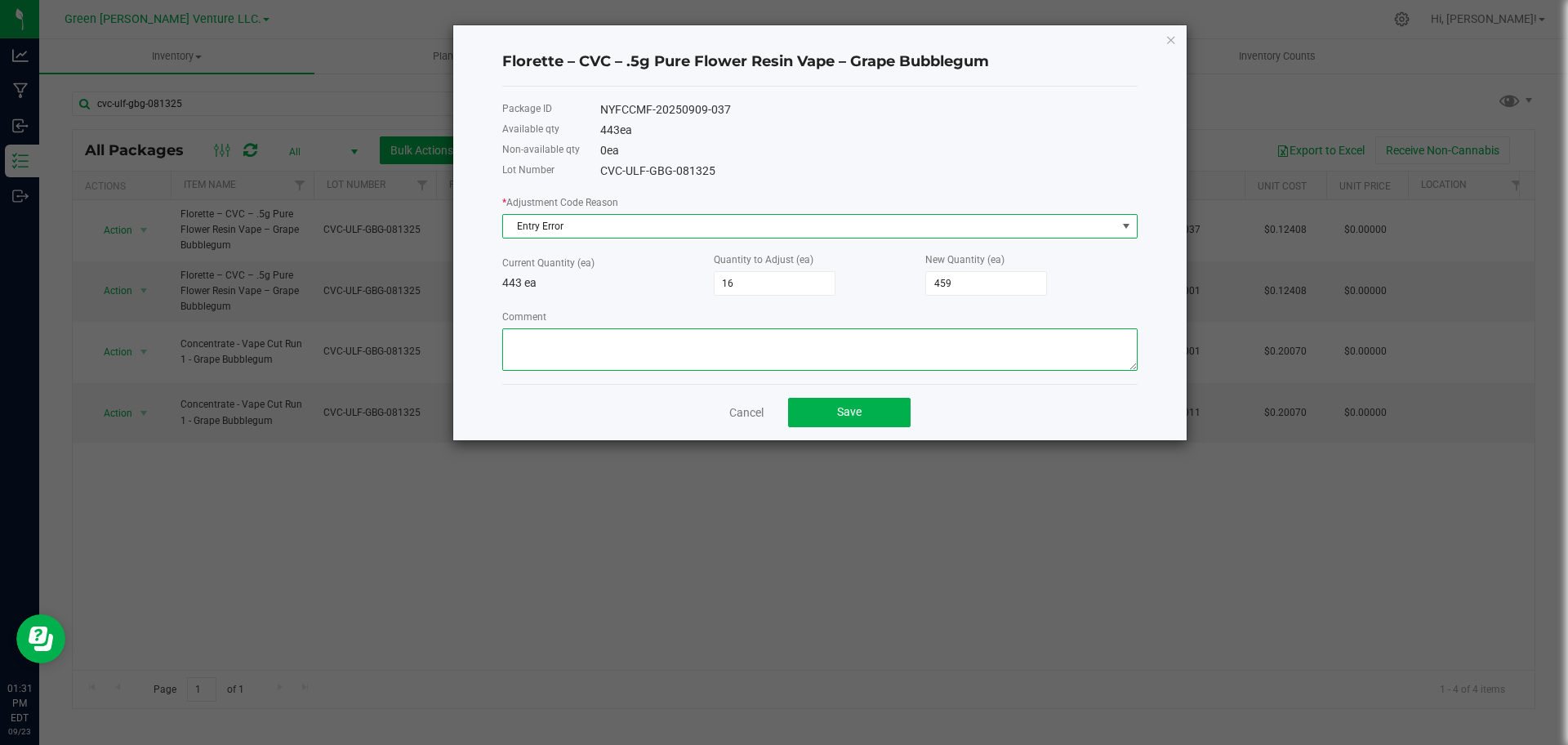
click at [664, 365] on textarea "Comment" at bounding box center [819, 349] width 636 height 43
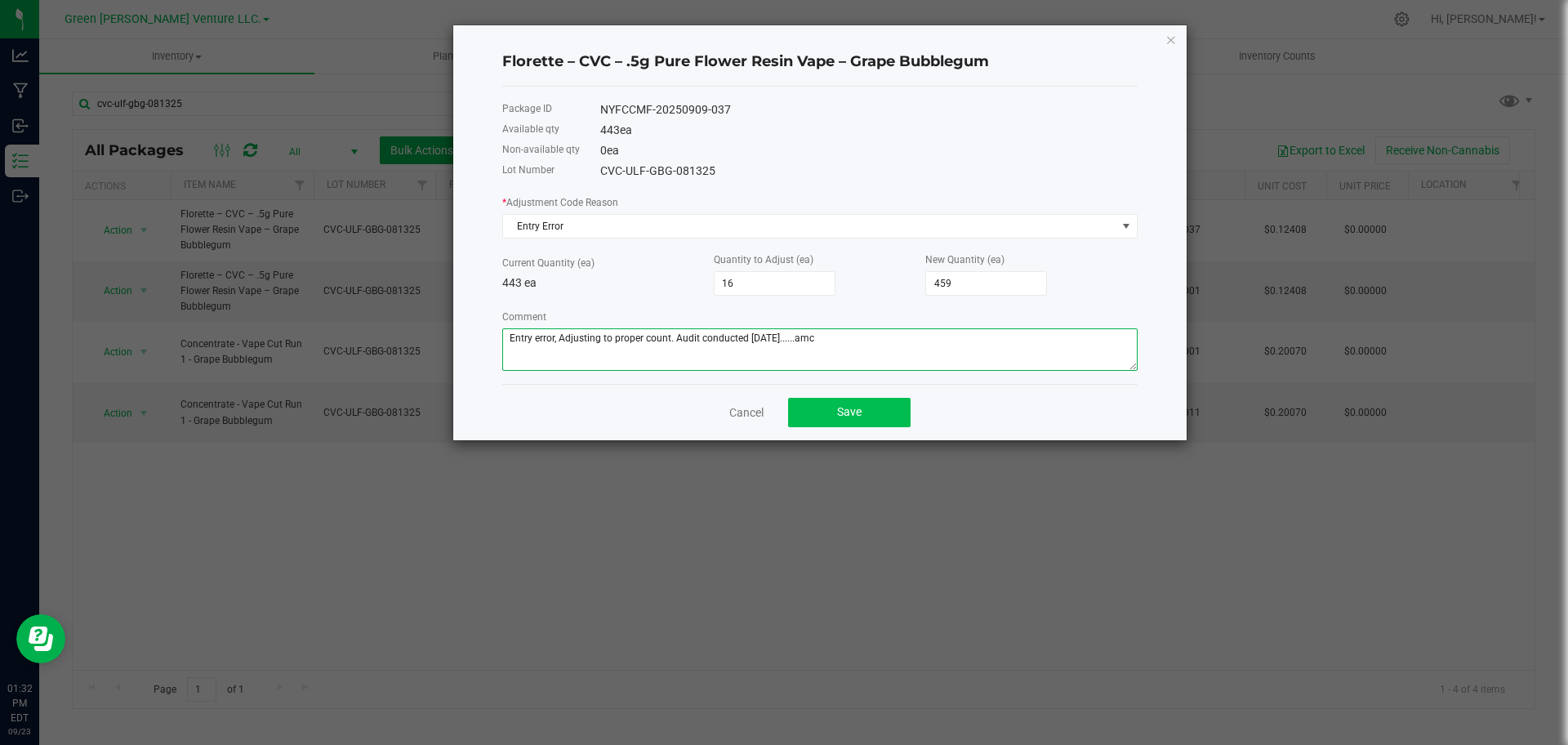
type textarea "Entry error, Adjusting to proper count. Audit conducted [DATE]......amc"
click at [882, 422] on button "Save" at bounding box center [849, 412] width 122 height 29
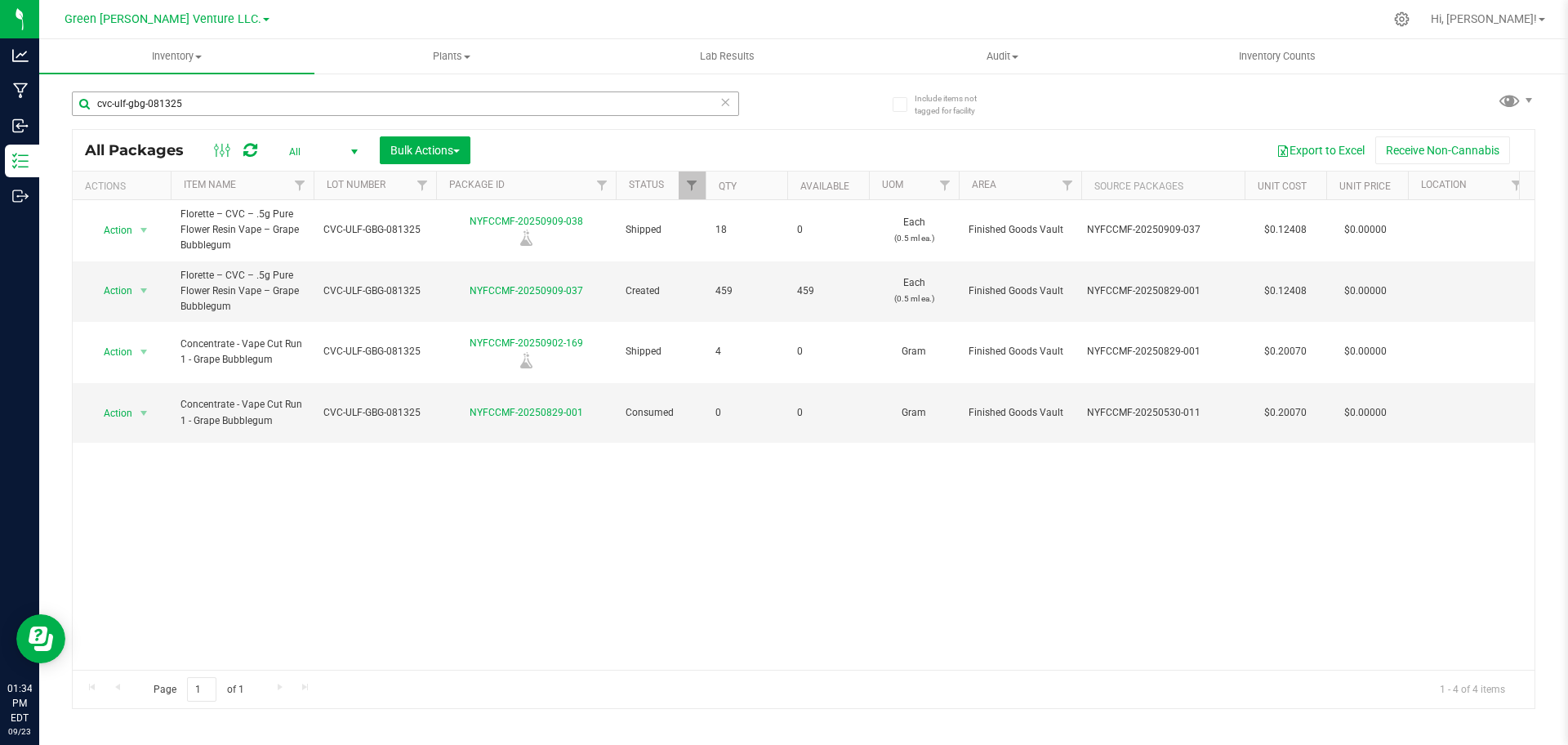
click at [199, 98] on div "cvc-ulf-gbg-081325" at bounding box center [438, 102] width 732 height 53
drag, startPoint x: 200, startPoint y: 97, endPoint x: 134, endPoint y: 116, distance: 68.7
click at [134, 116] on div "cvc-ulf-gbg-081325" at bounding box center [406, 111] width 667 height 37
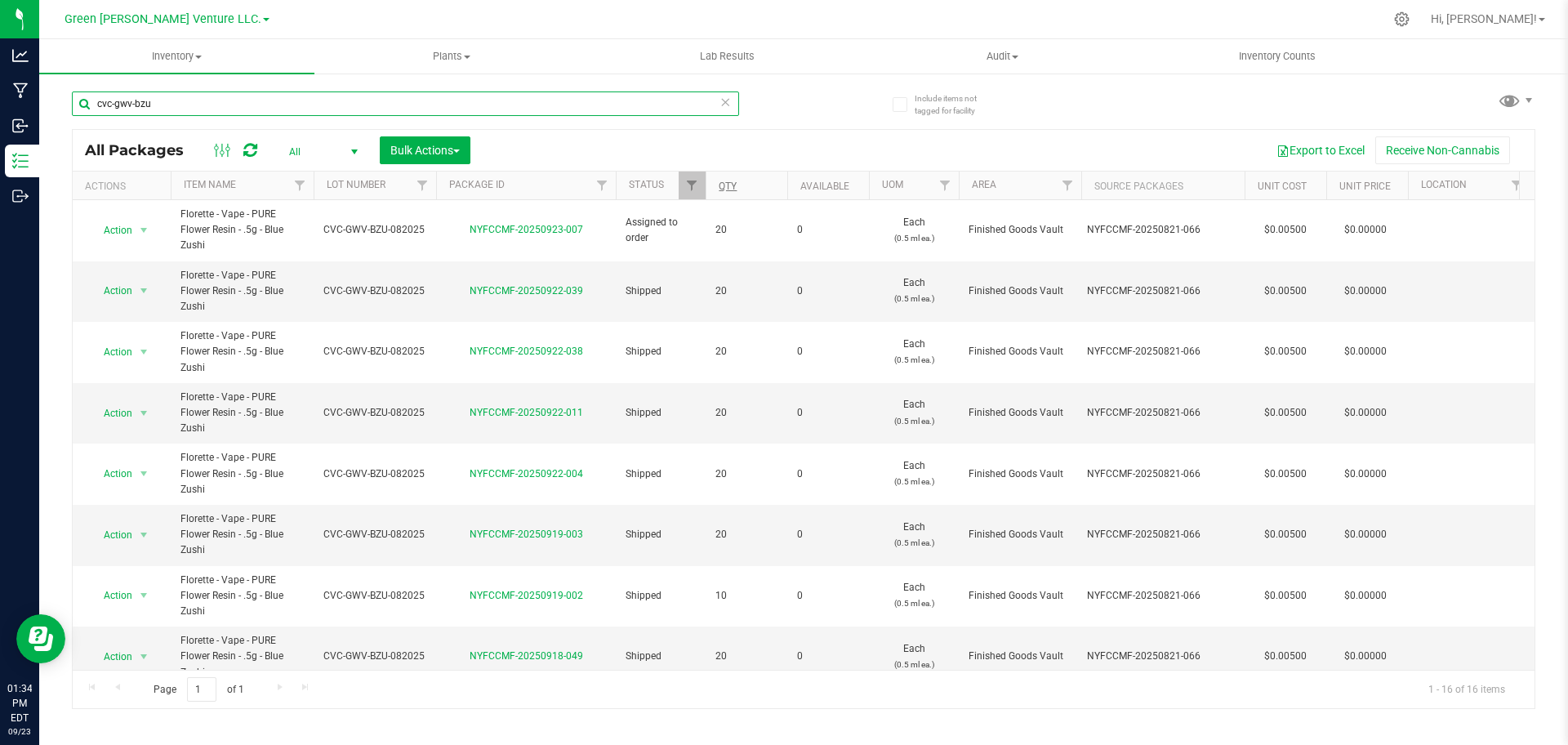
type input "cvc-gwv-bzu"
click at [731, 180] on link "Qty" at bounding box center [727, 185] width 18 height 12
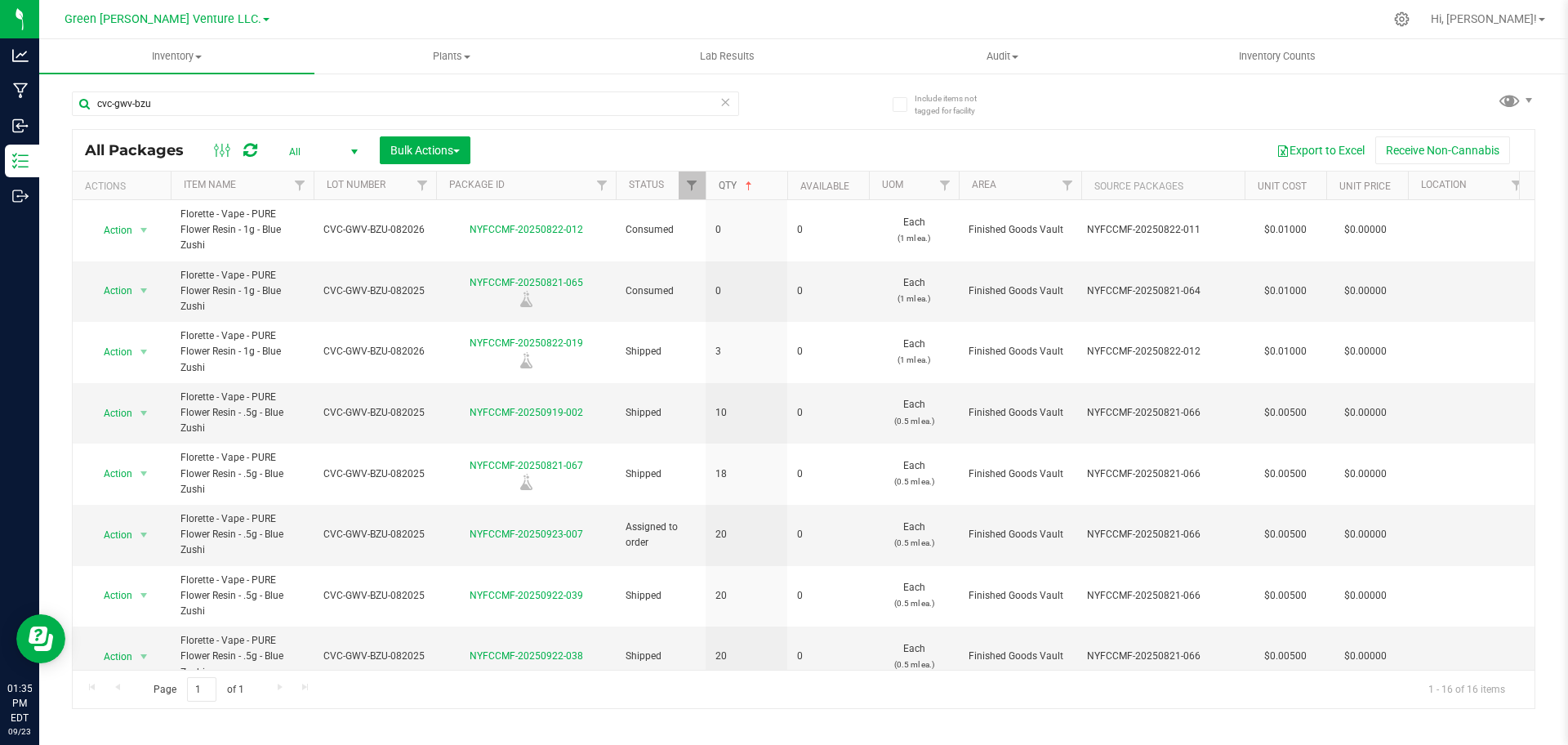
click at [731, 180] on link "Qty" at bounding box center [736, 185] width 37 height 12
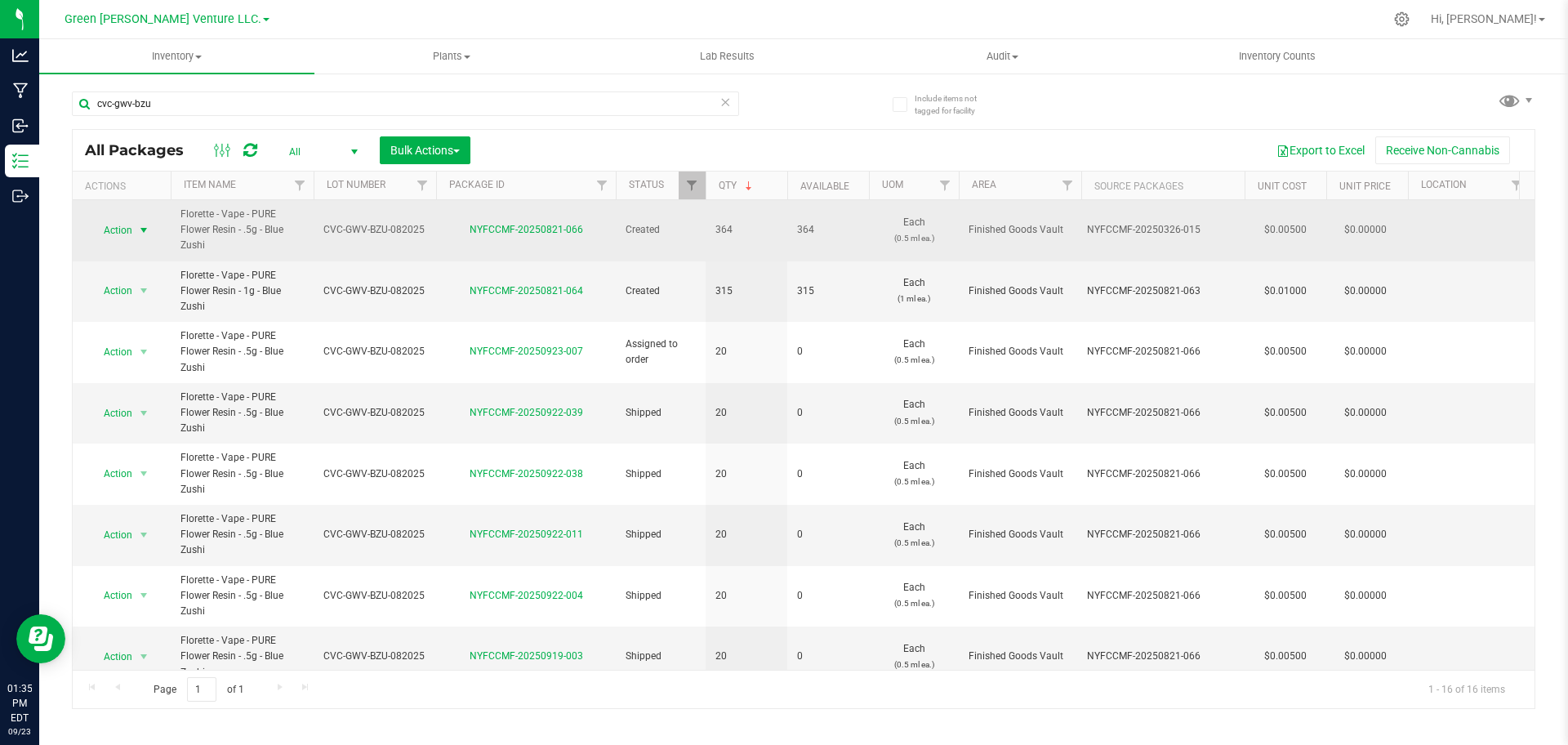
click at [111, 227] on span "Action" at bounding box center [111, 231] width 44 height 23
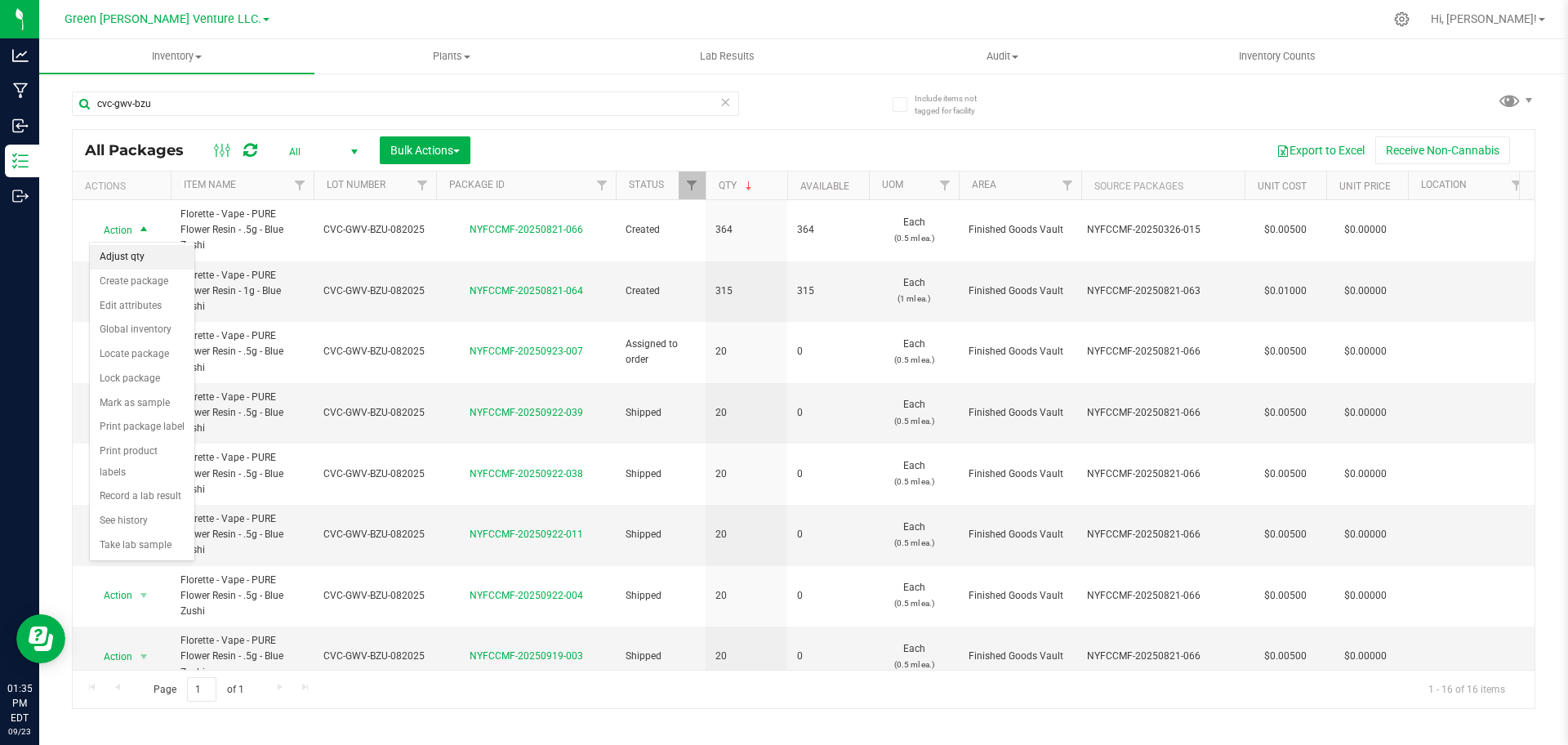
click at [151, 248] on li "Adjust qty" at bounding box center [142, 257] width 104 height 24
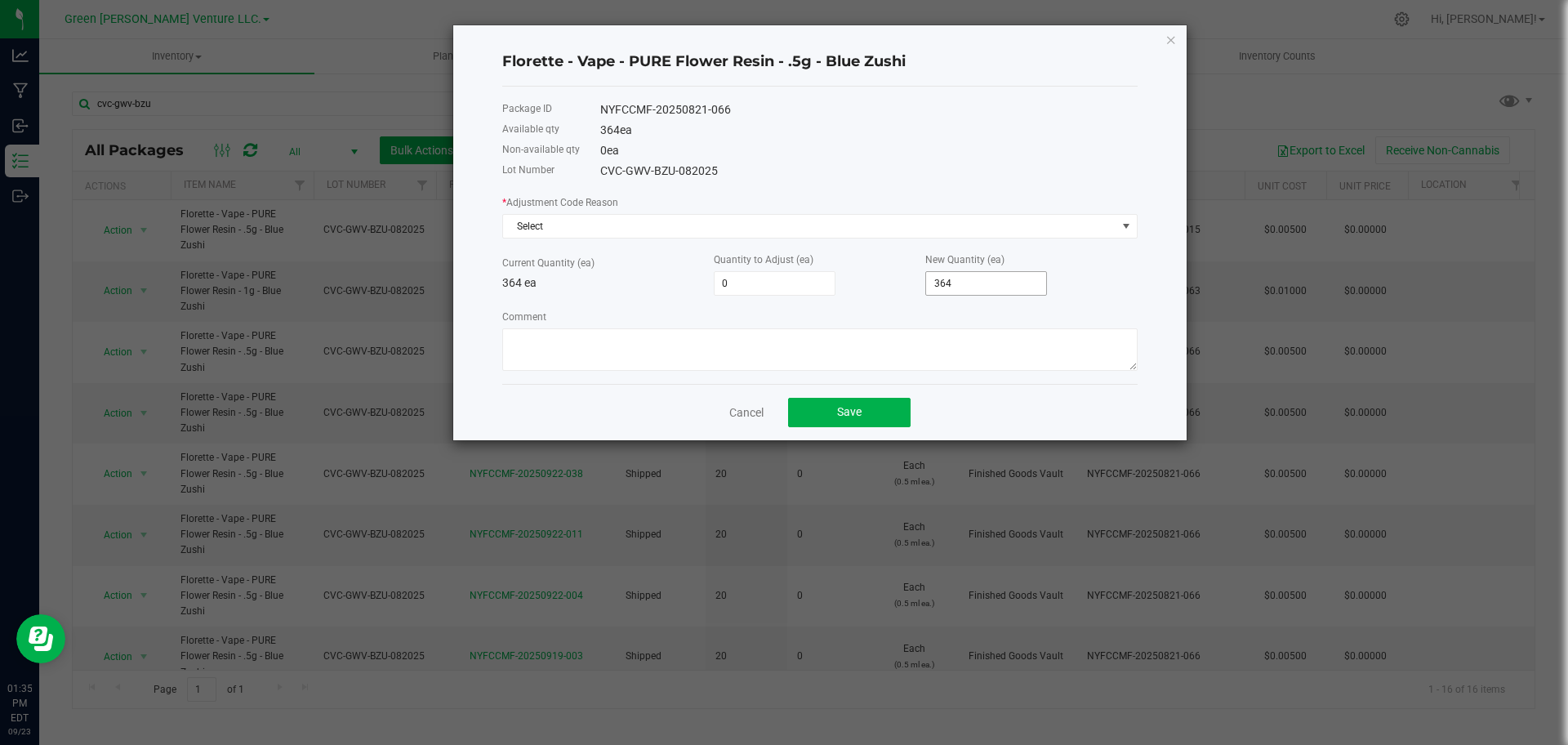
click at [957, 274] on input "364" at bounding box center [986, 283] width 120 height 23
type input "-361"
type input "3"
type input "-334"
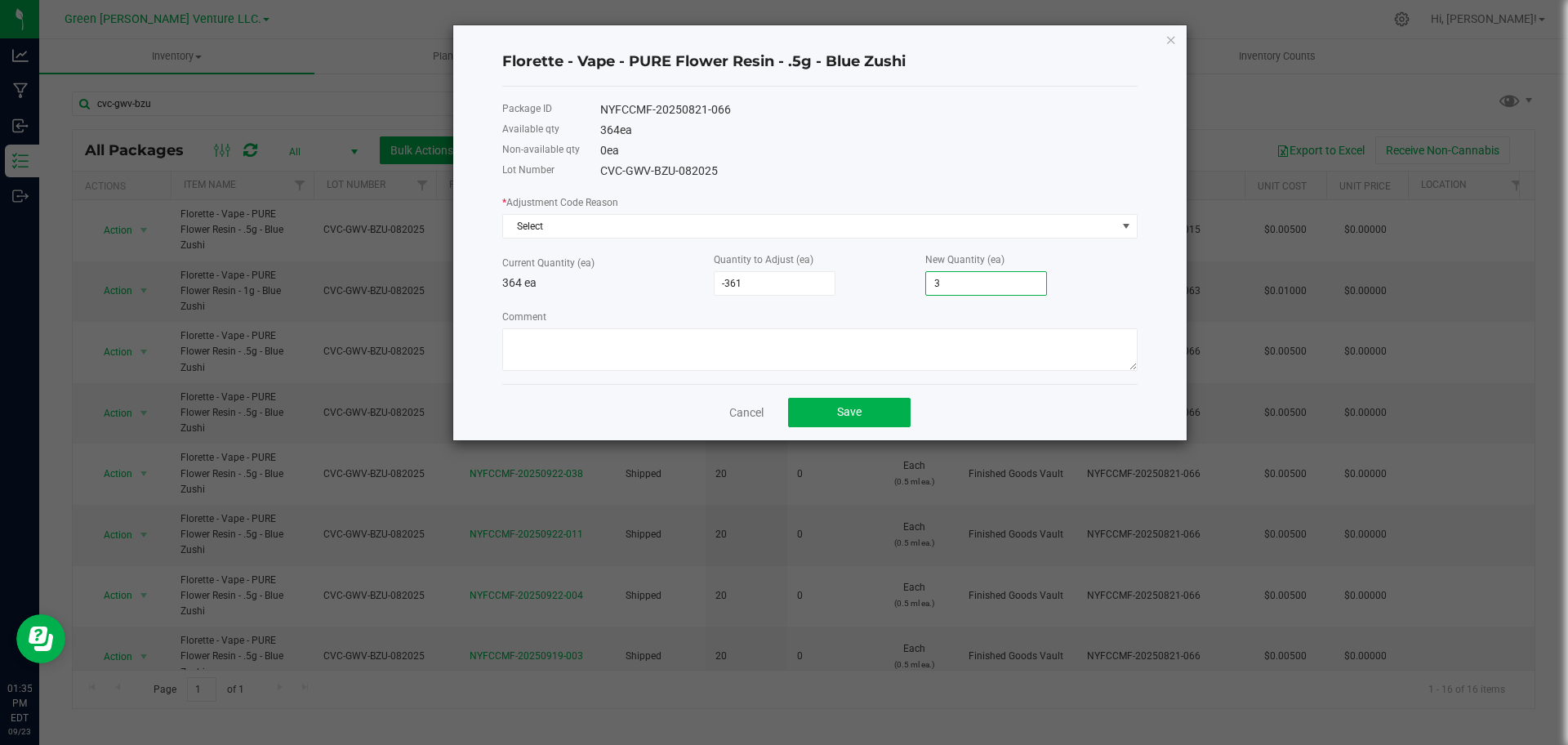
type input "30"
type input "-57"
type input "307"
click at [852, 231] on span "Select" at bounding box center [809, 226] width 613 height 23
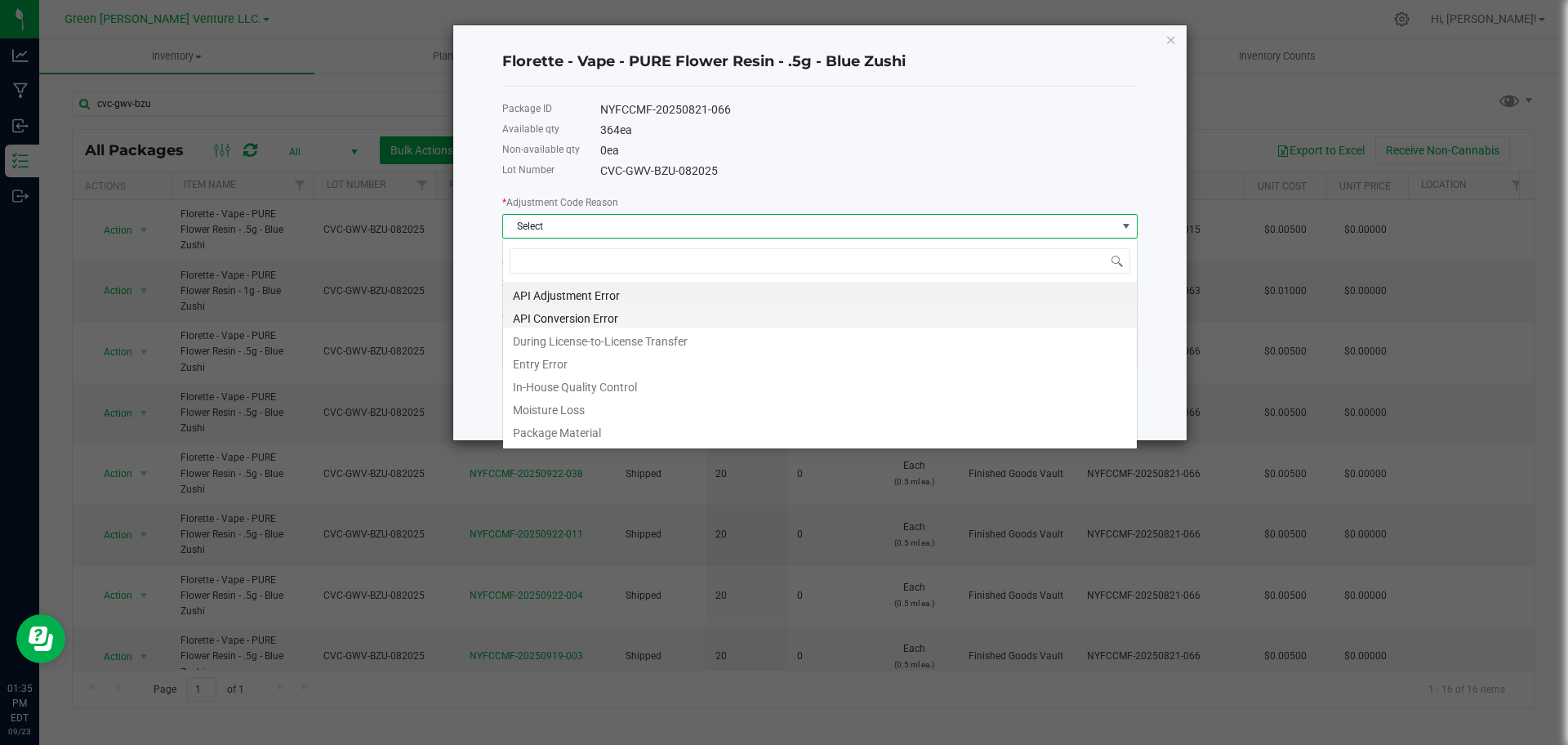
scroll to position [24, 636]
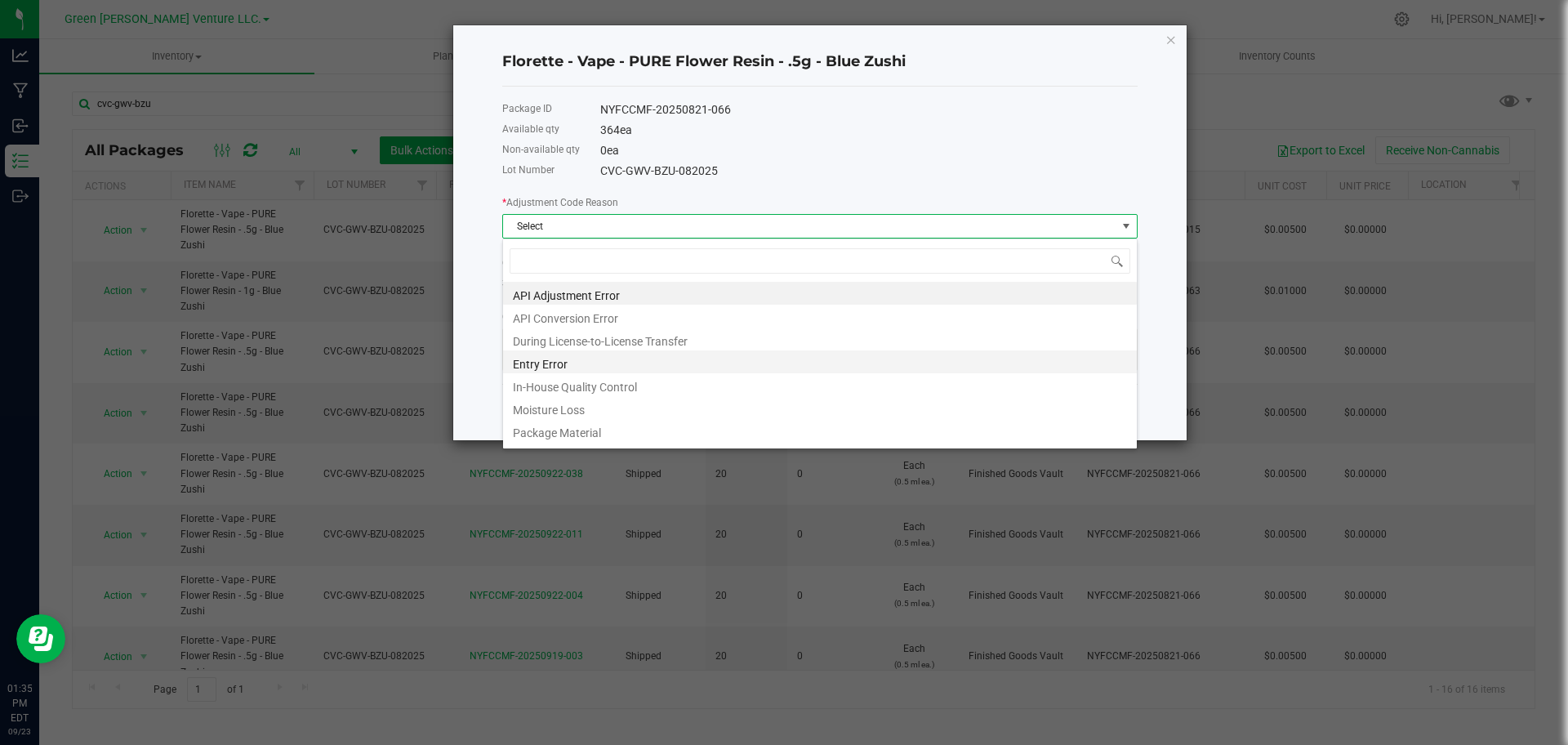
click at [800, 360] on li "Entry Error" at bounding box center [819, 362] width 634 height 23
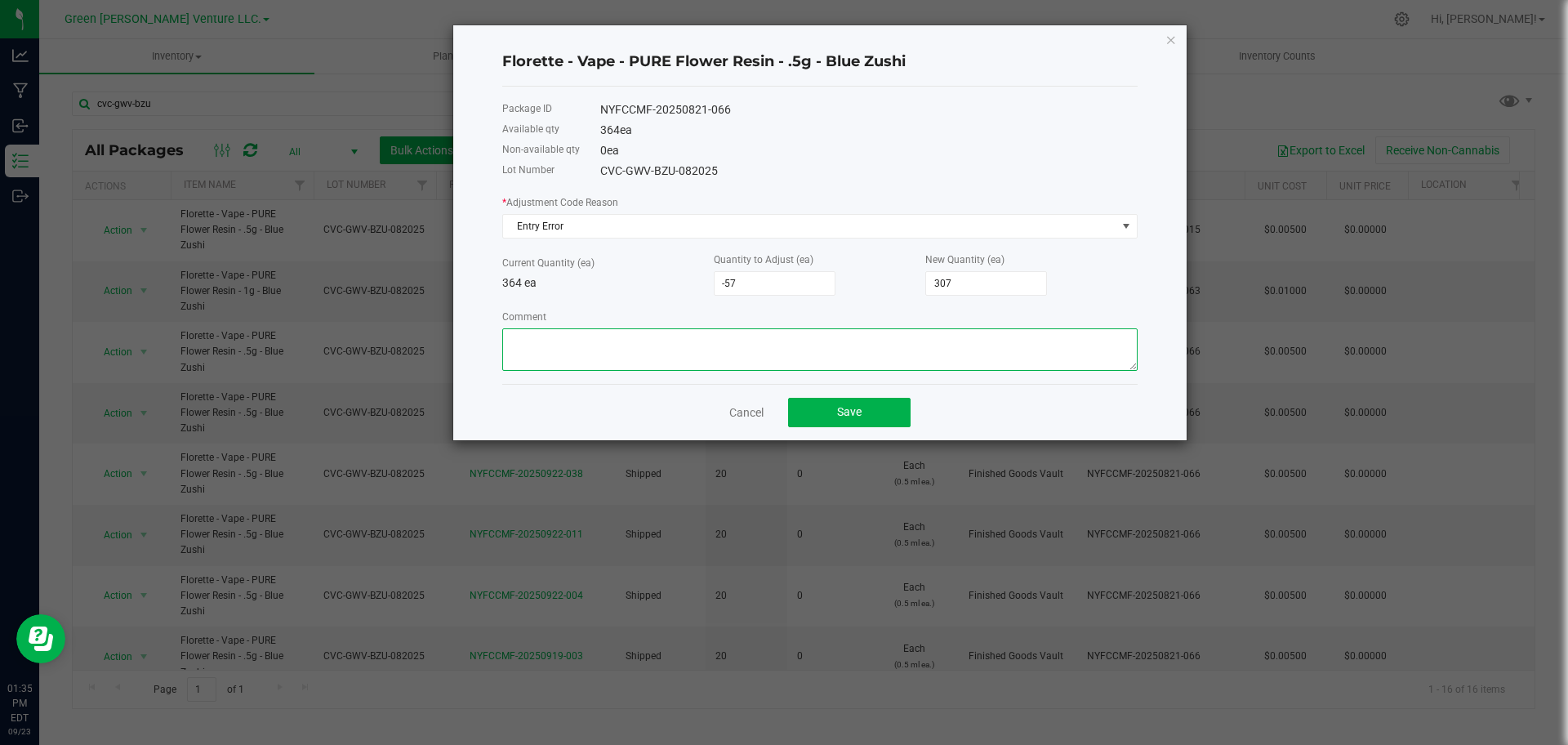
click at [800, 360] on textarea "Comment" at bounding box center [819, 349] width 636 height 43
type textarea "ADjustment made to correct quantity. Audit conducted [DATE]....amc"
click at [869, 409] on button "Save" at bounding box center [849, 412] width 122 height 29
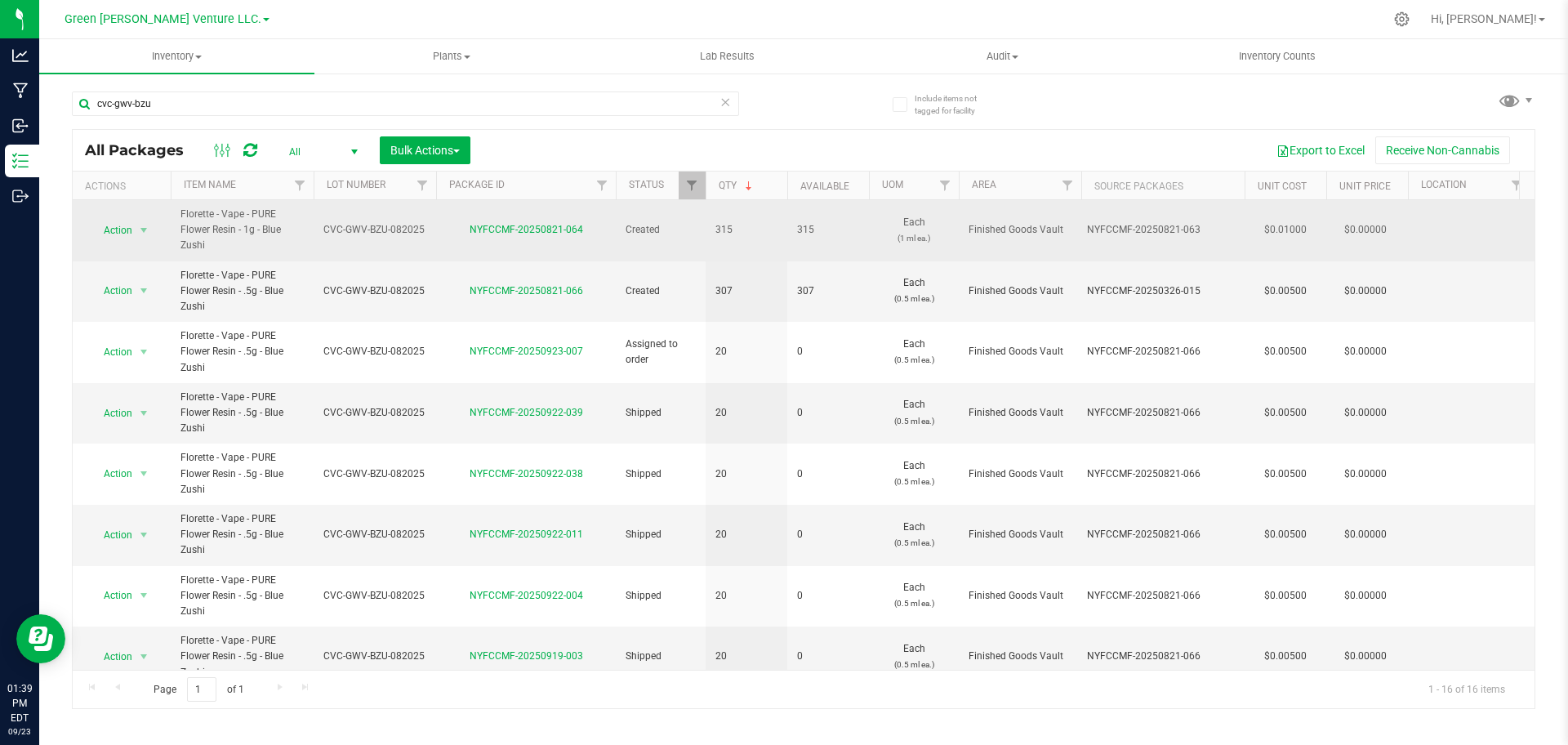
click at [141, 242] on td "Action Action Adjust qty Create package Edit attributes Global inventory Locate…" at bounding box center [122, 230] width 98 height 61
click at [142, 235] on span "select" at bounding box center [144, 230] width 13 height 13
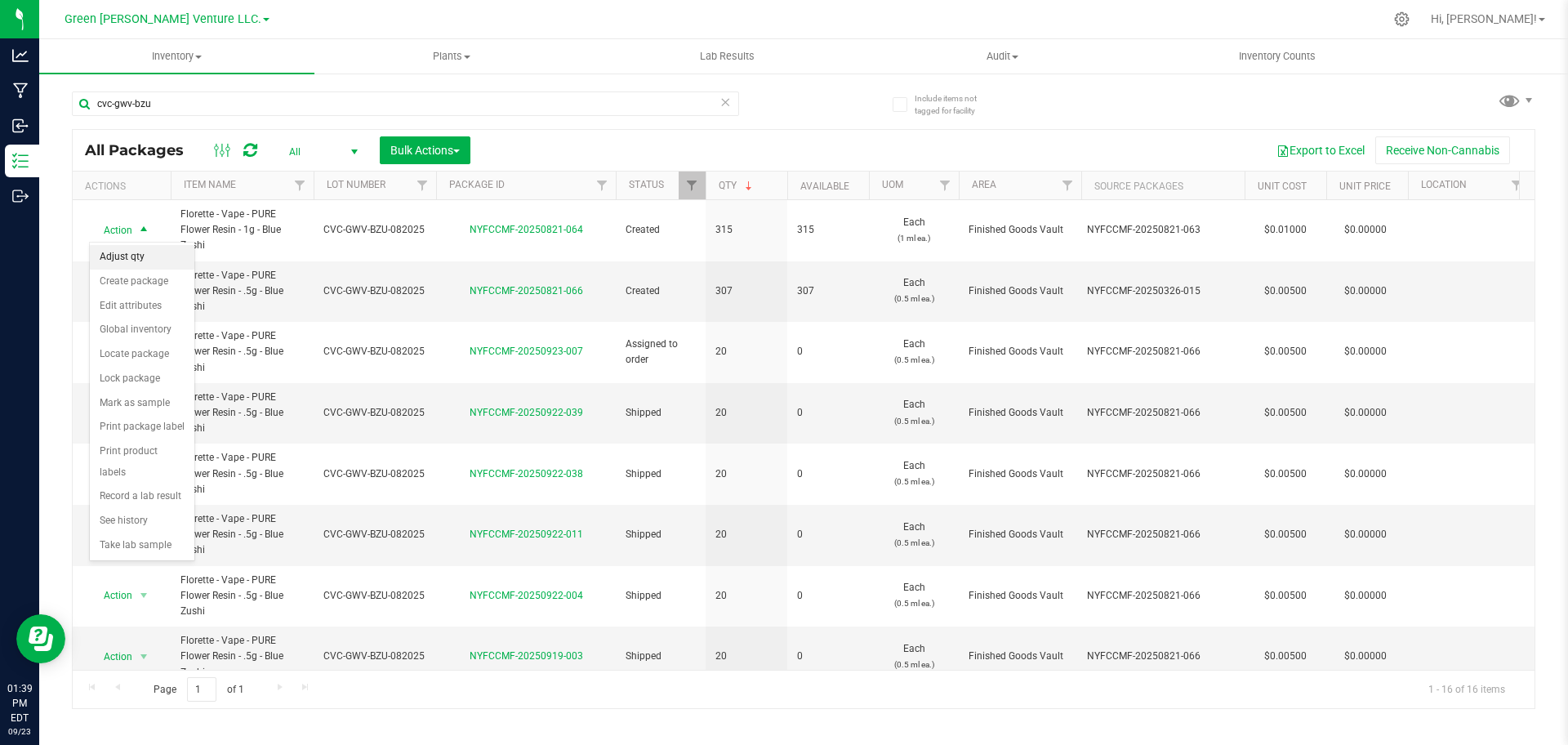
click at [144, 257] on li "Adjust qty" at bounding box center [142, 257] width 104 height 24
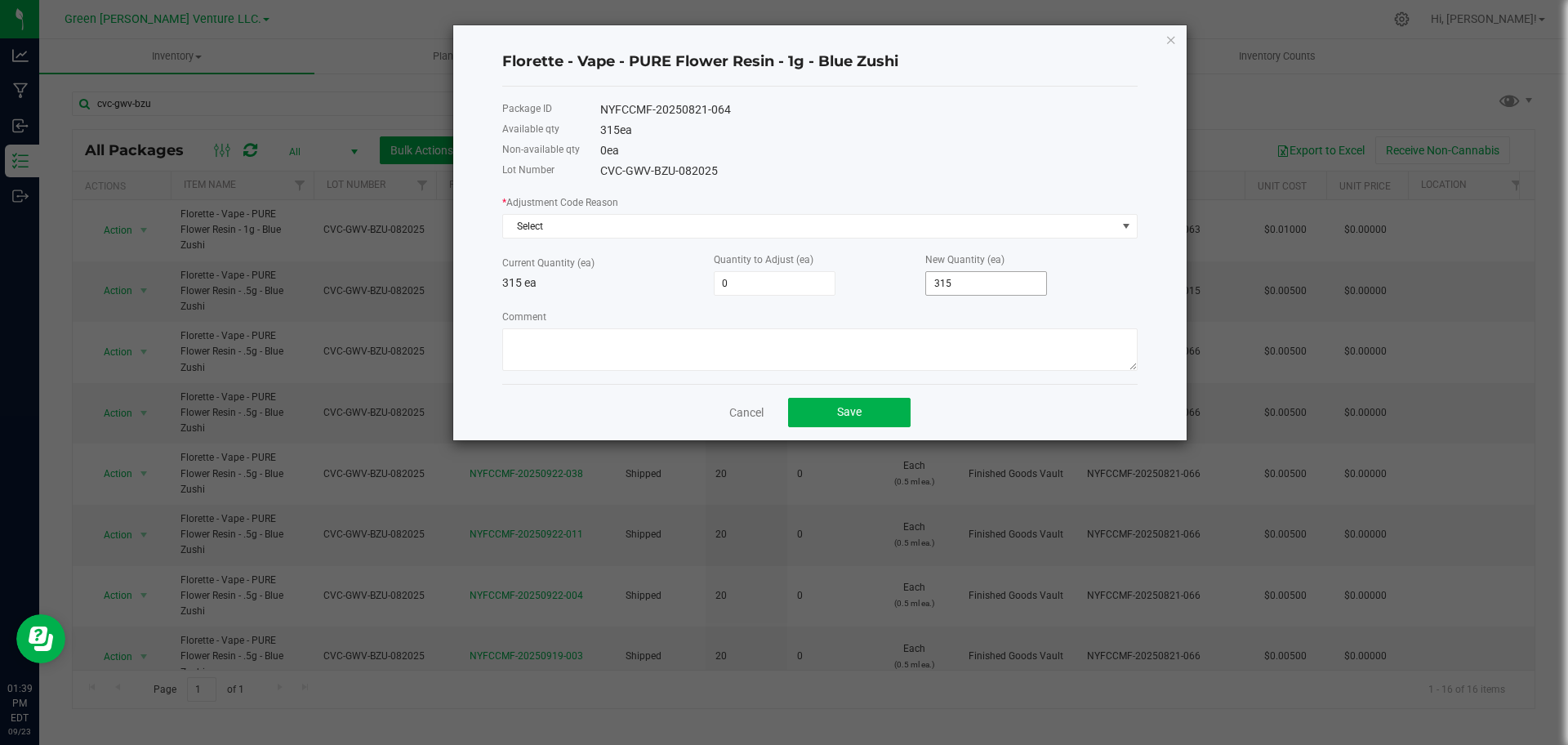
click at [964, 281] on input "315" at bounding box center [986, 283] width 120 height 23
type input "-284"
type input "31"
type input "-2"
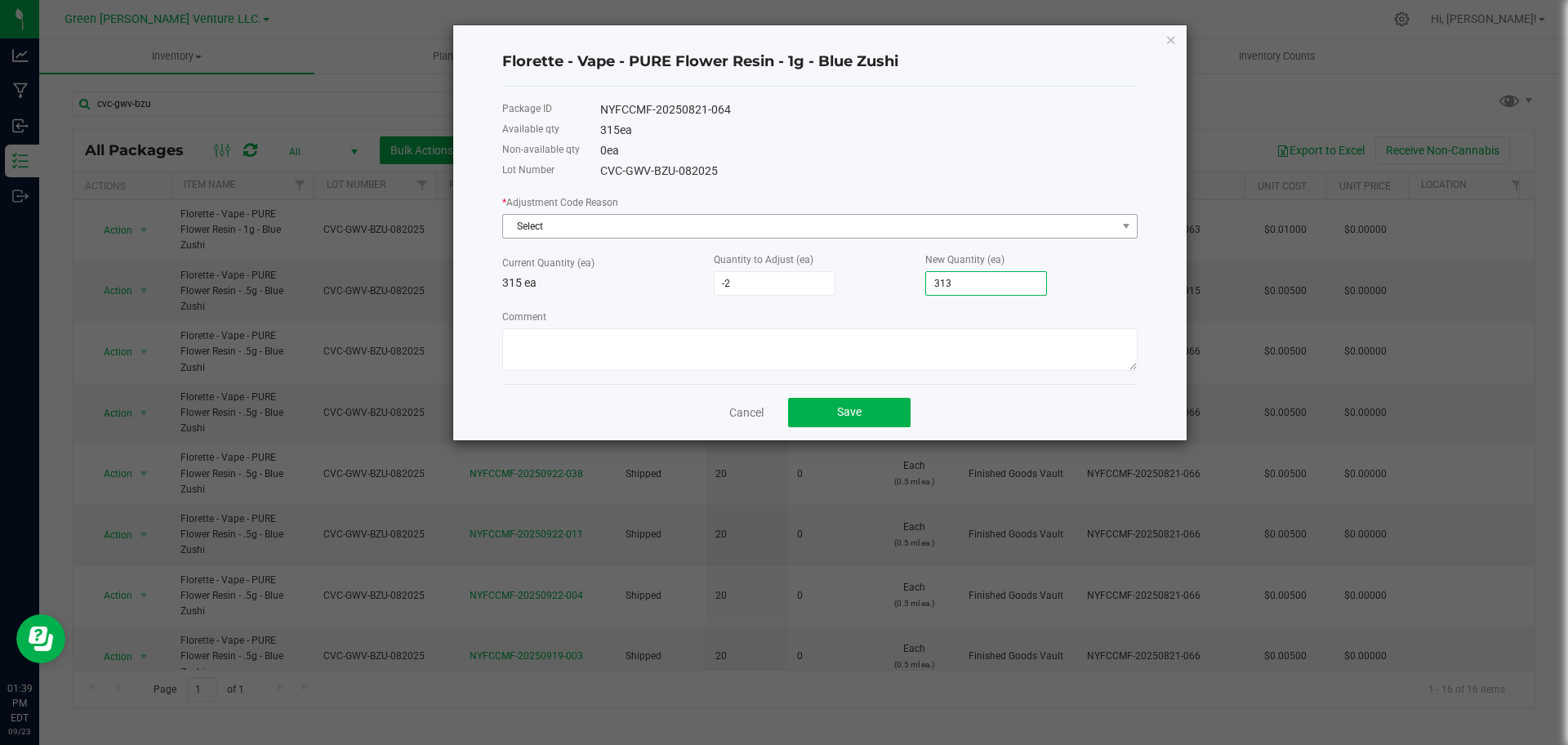
type input "313"
click at [899, 225] on span "Select" at bounding box center [809, 226] width 613 height 23
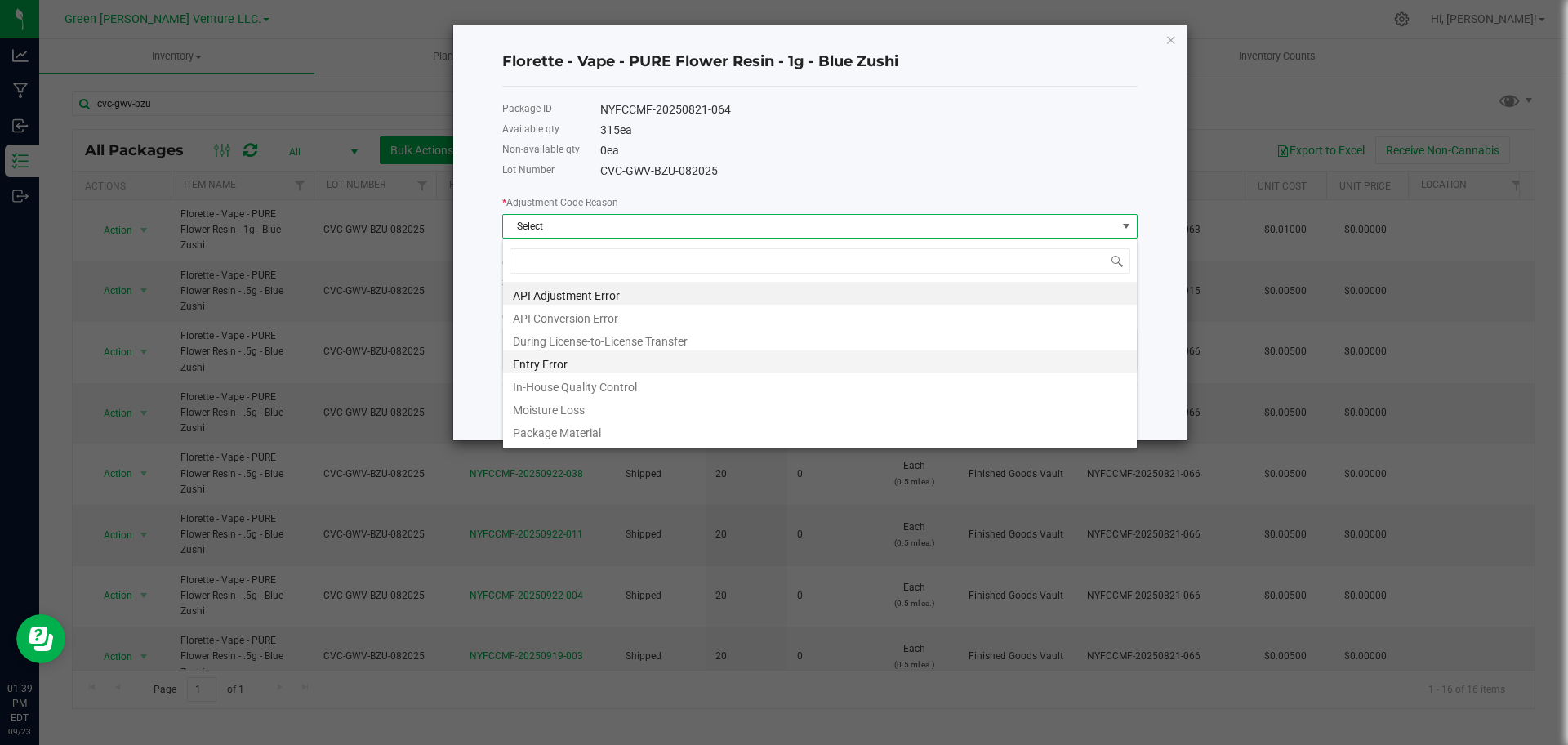
click at [629, 365] on li "Entry Error" at bounding box center [819, 362] width 634 height 23
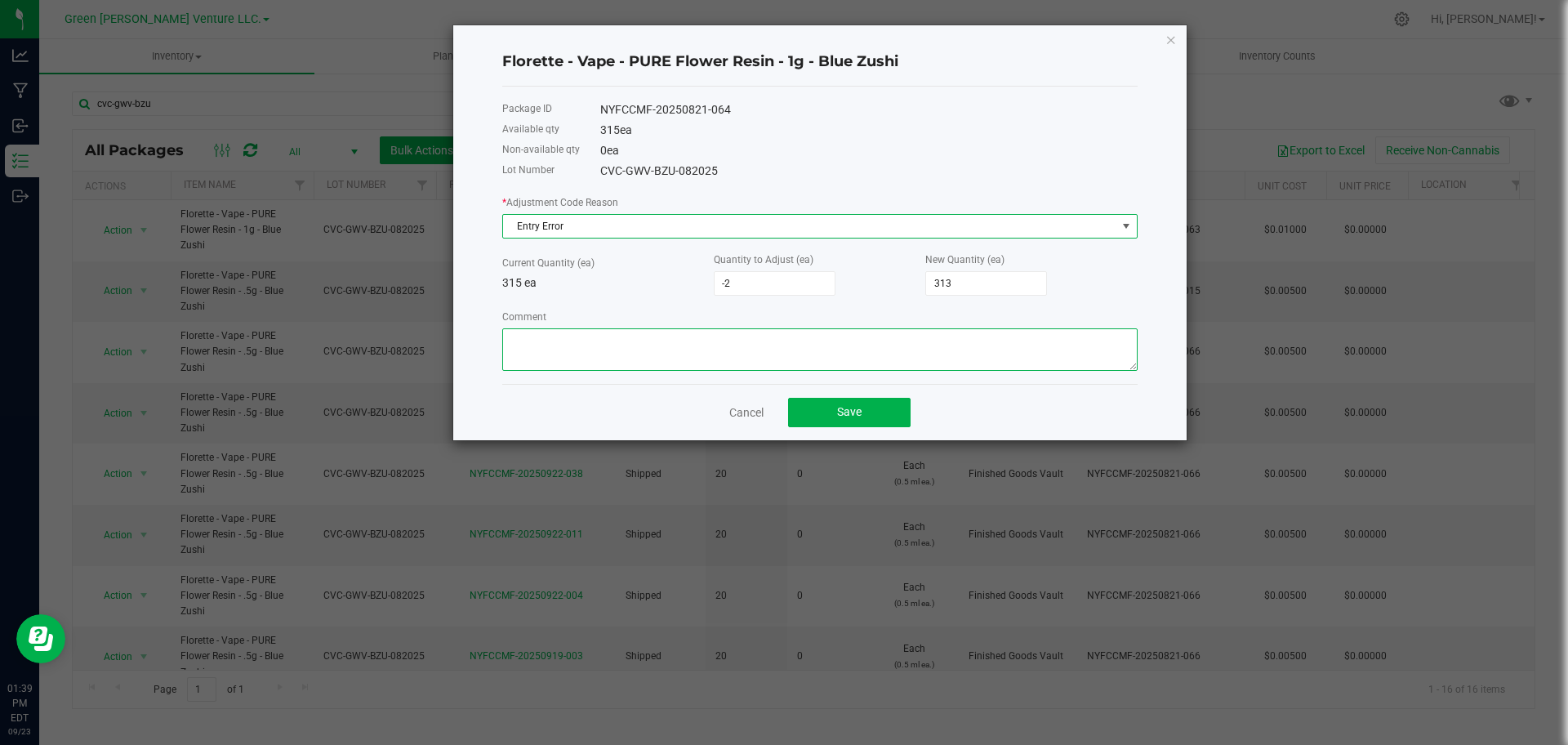
click at [631, 348] on textarea "Comment" at bounding box center [819, 349] width 636 height 43
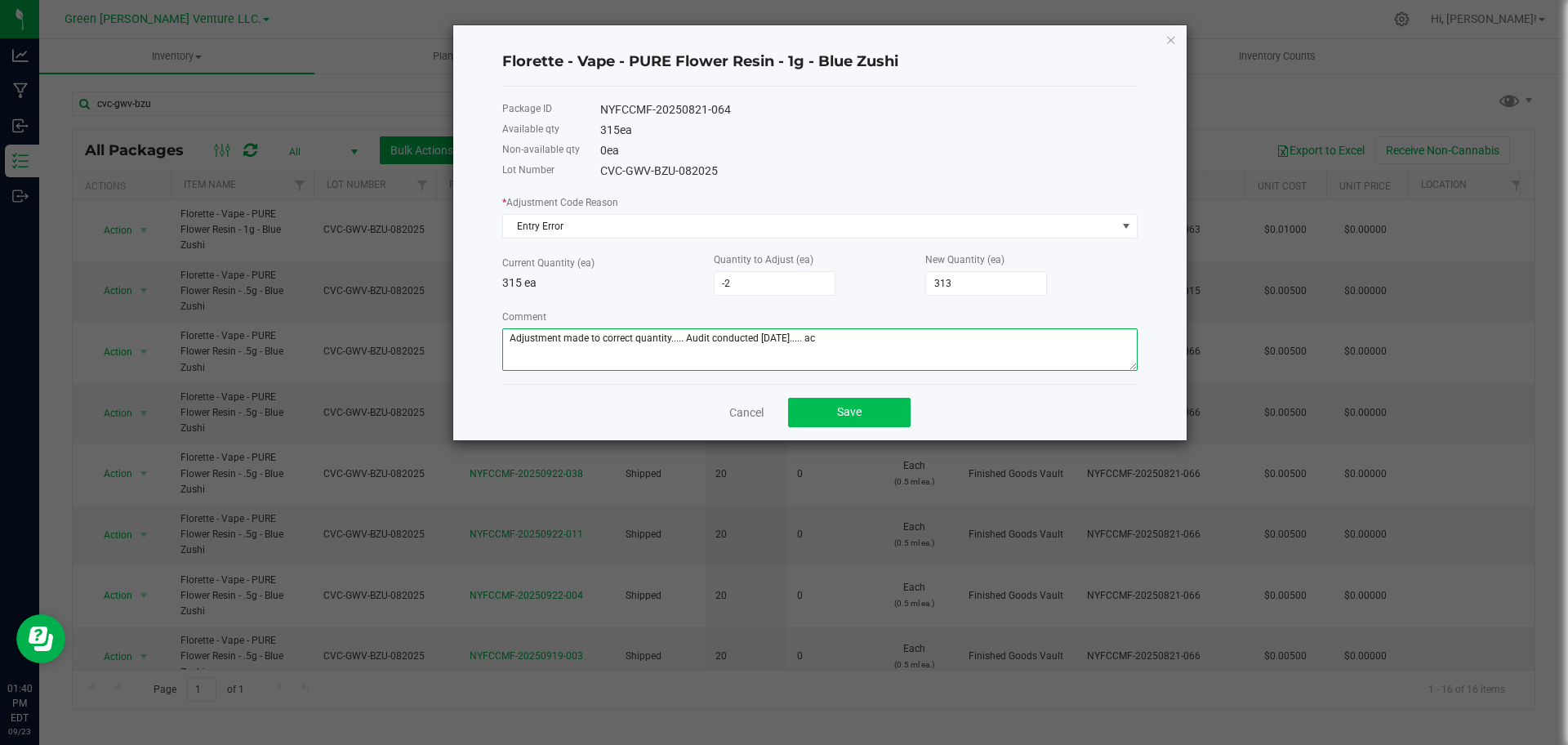
type textarea "Adjustment made to correct quantity..... Audit conducted [DATE]..... ac"
click at [852, 415] on span "Save" at bounding box center [849, 411] width 24 height 13
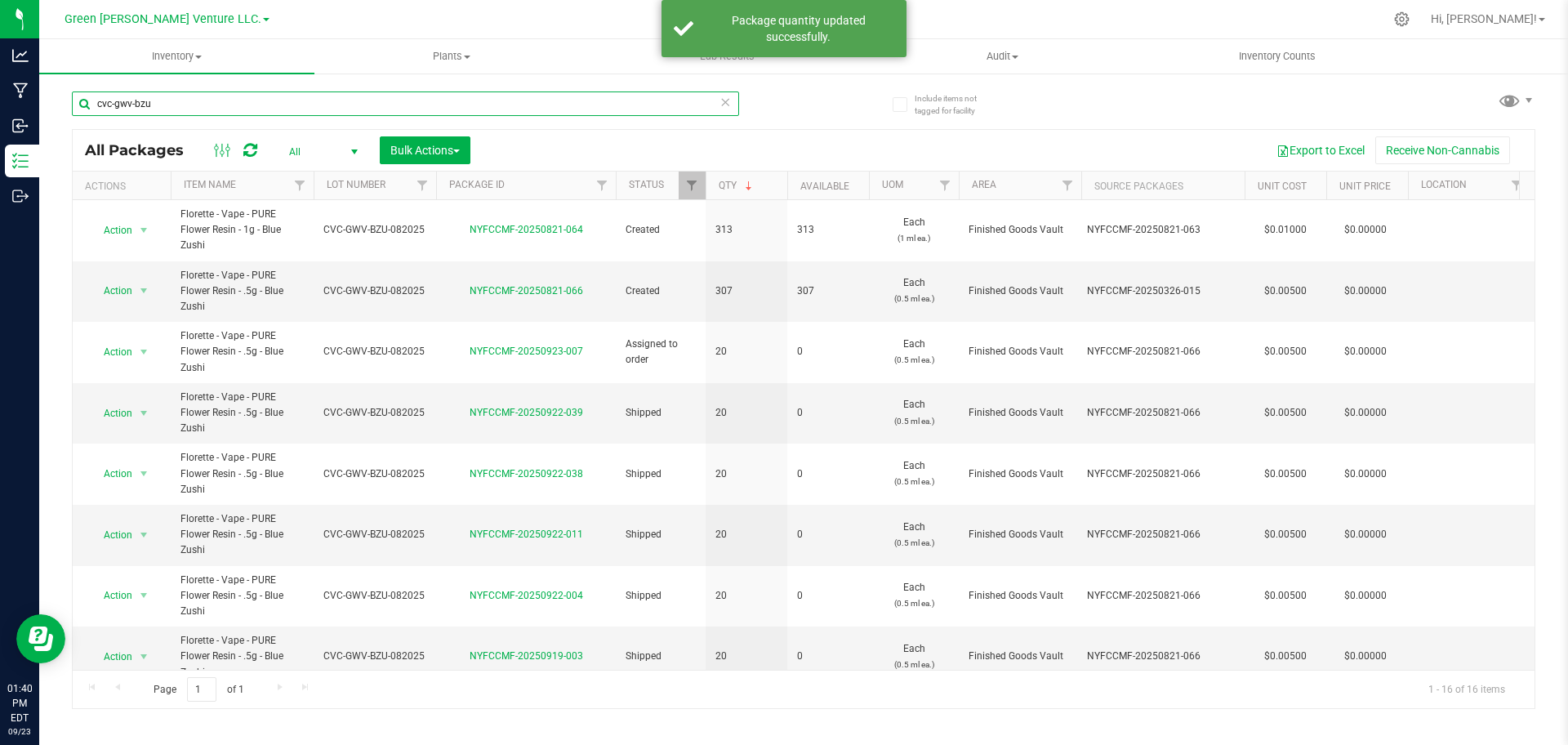
click at [199, 109] on input "cvc-gwv-bzu" at bounding box center [406, 103] width 667 height 24
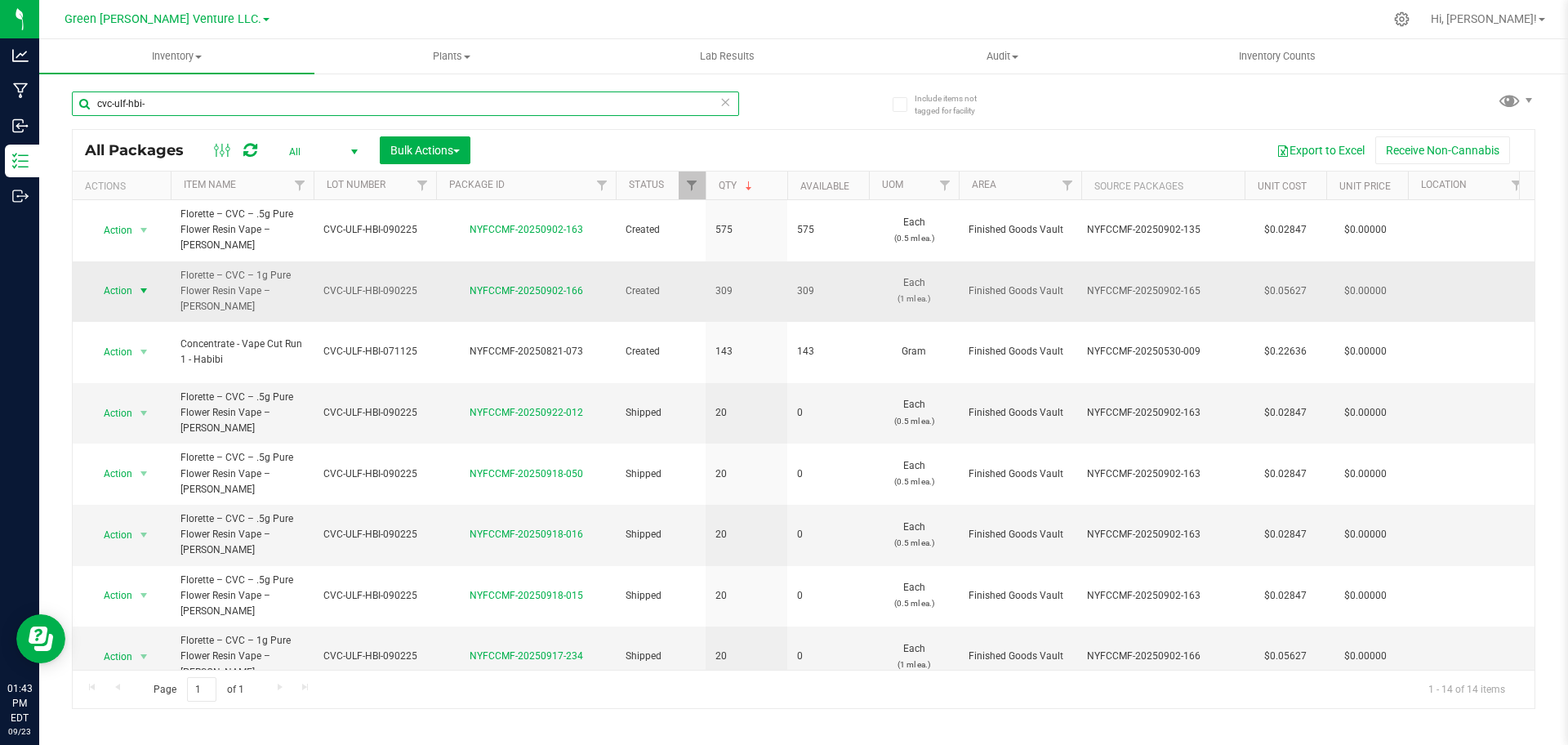
type input "cvc-ulf-hbi-"
click at [134, 279] on span "select" at bounding box center [144, 291] width 21 height 23
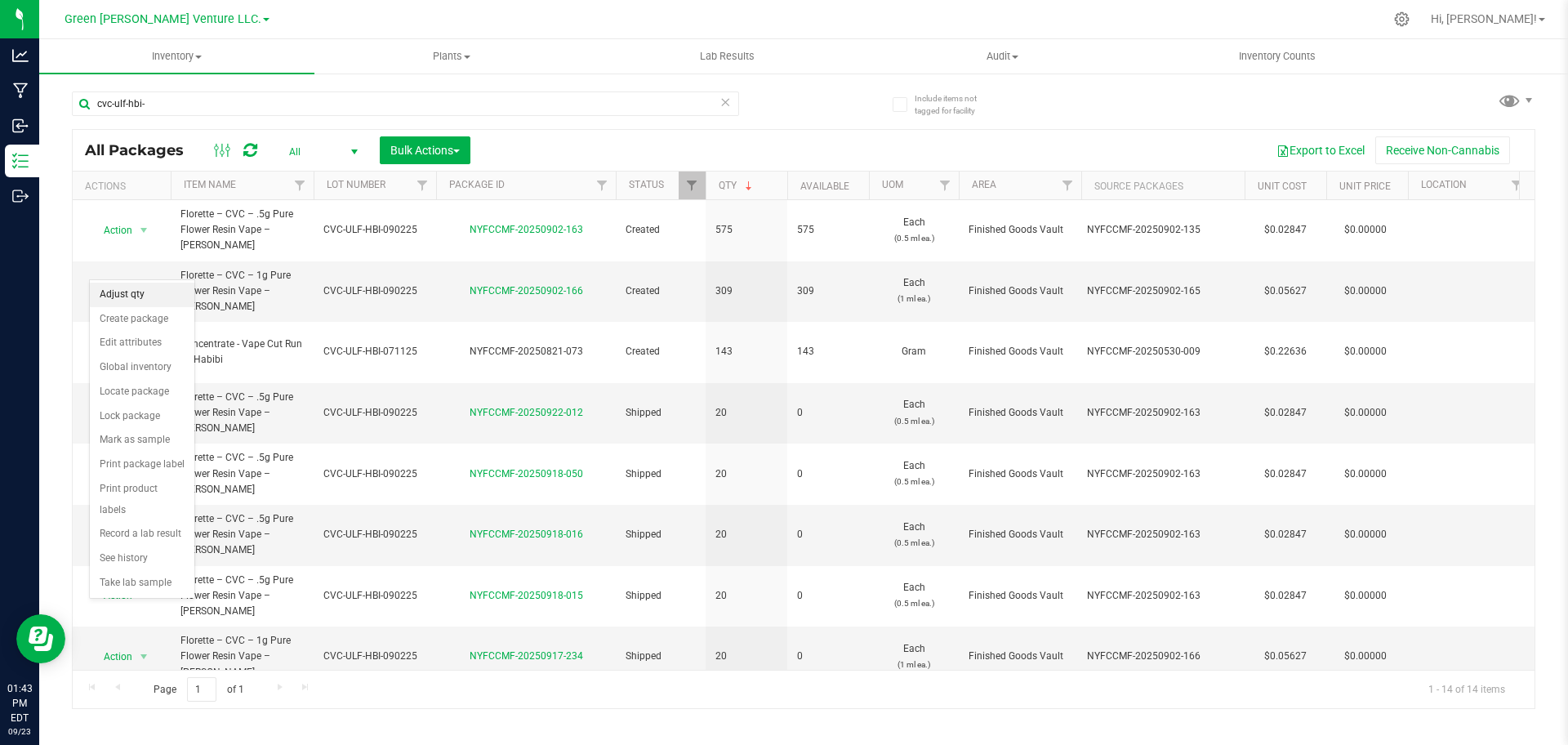
click at [151, 296] on li "Adjust qty" at bounding box center [142, 294] width 104 height 24
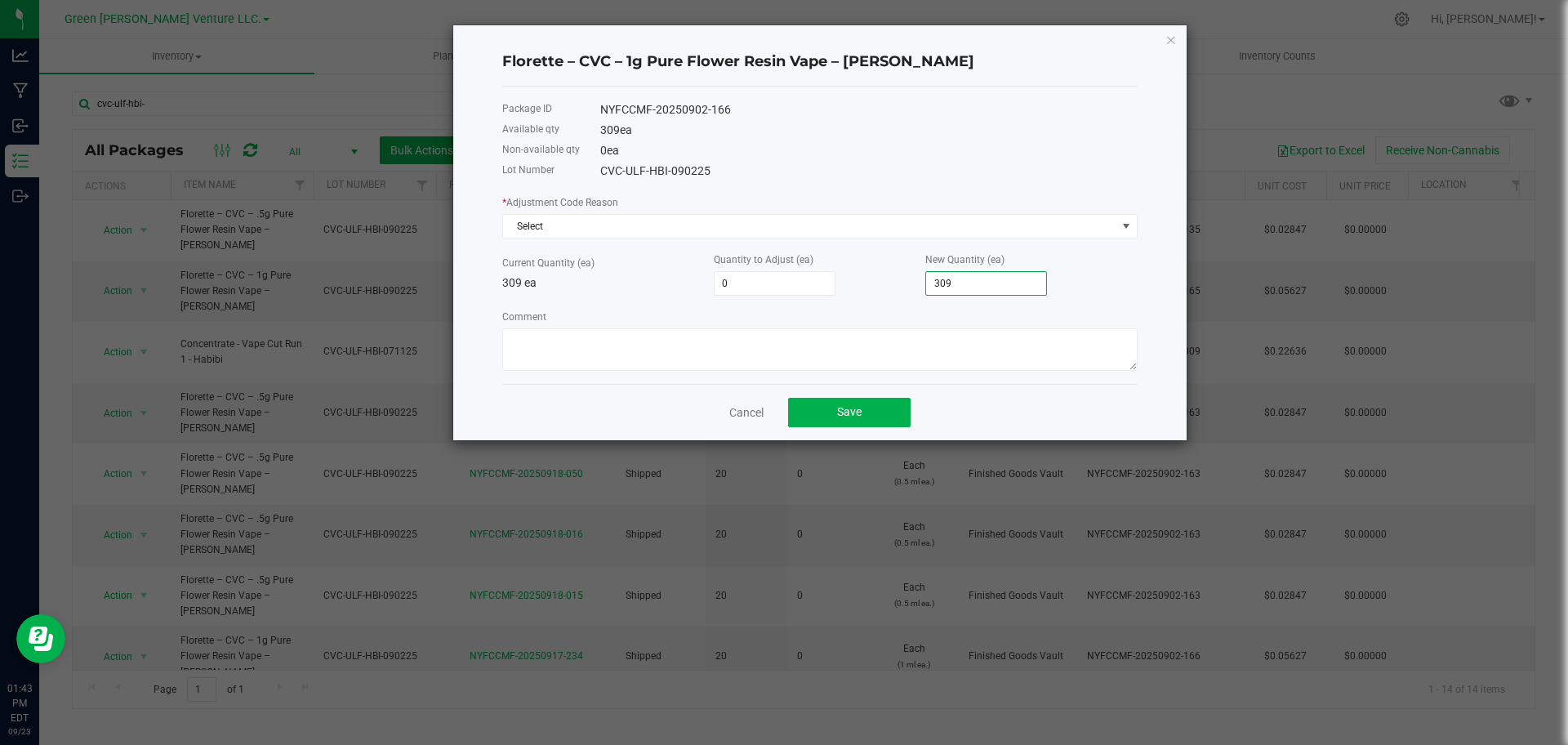
drag, startPoint x: 965, startPoint y: 279, endPoint x: 784, endPoint y: 250, distance: 183.3
click at [908, 267] on div "Current Quantity (ea) 309 ea Quantity to Adjust (ea) 0 New Quantity (ea) 309" at bounding box center [819, 273] width 636 height 45
type input "-300"
type input "9"
type input "-309"
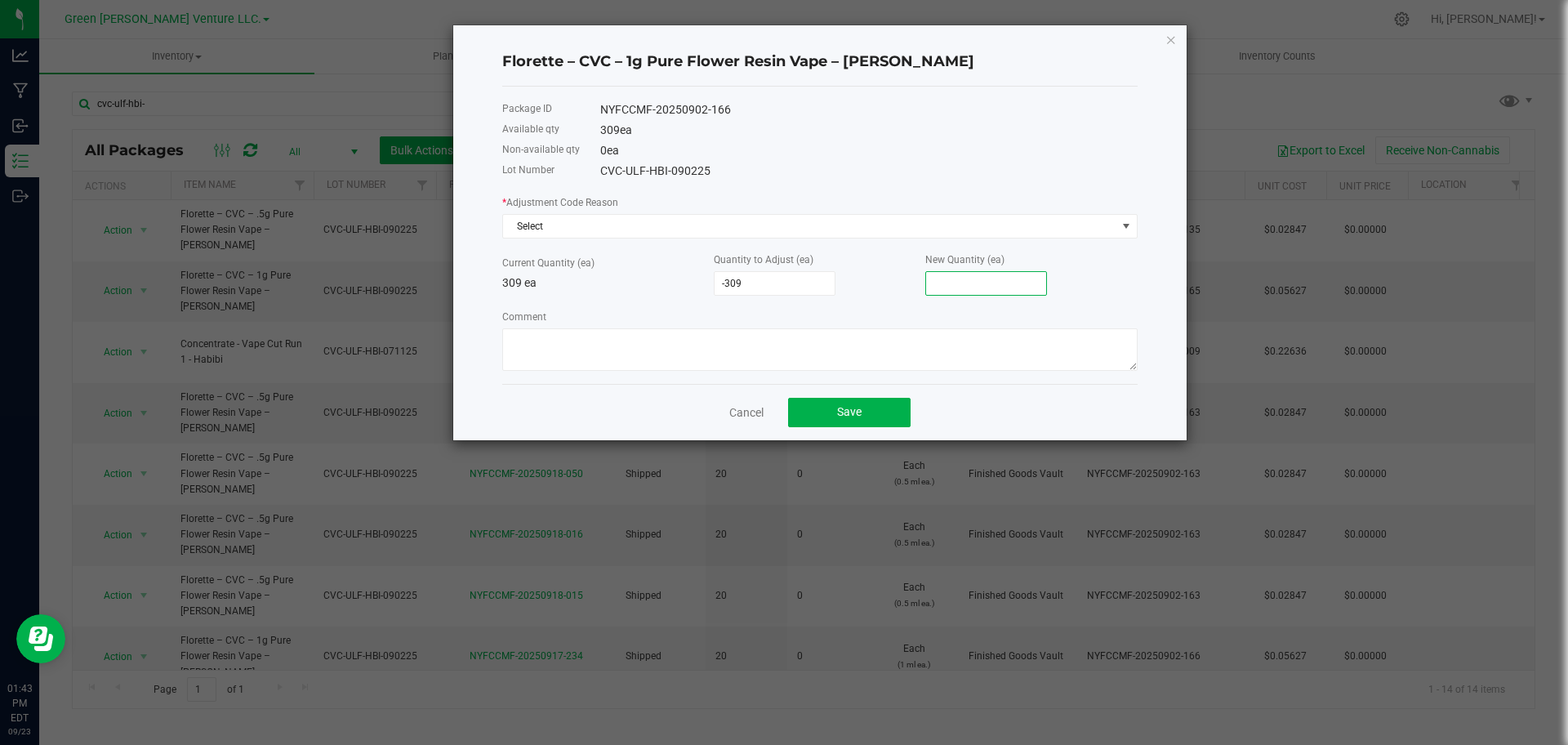
type input "-307"
type input "2"
type input "-283"
type input "26"
type input "-47"
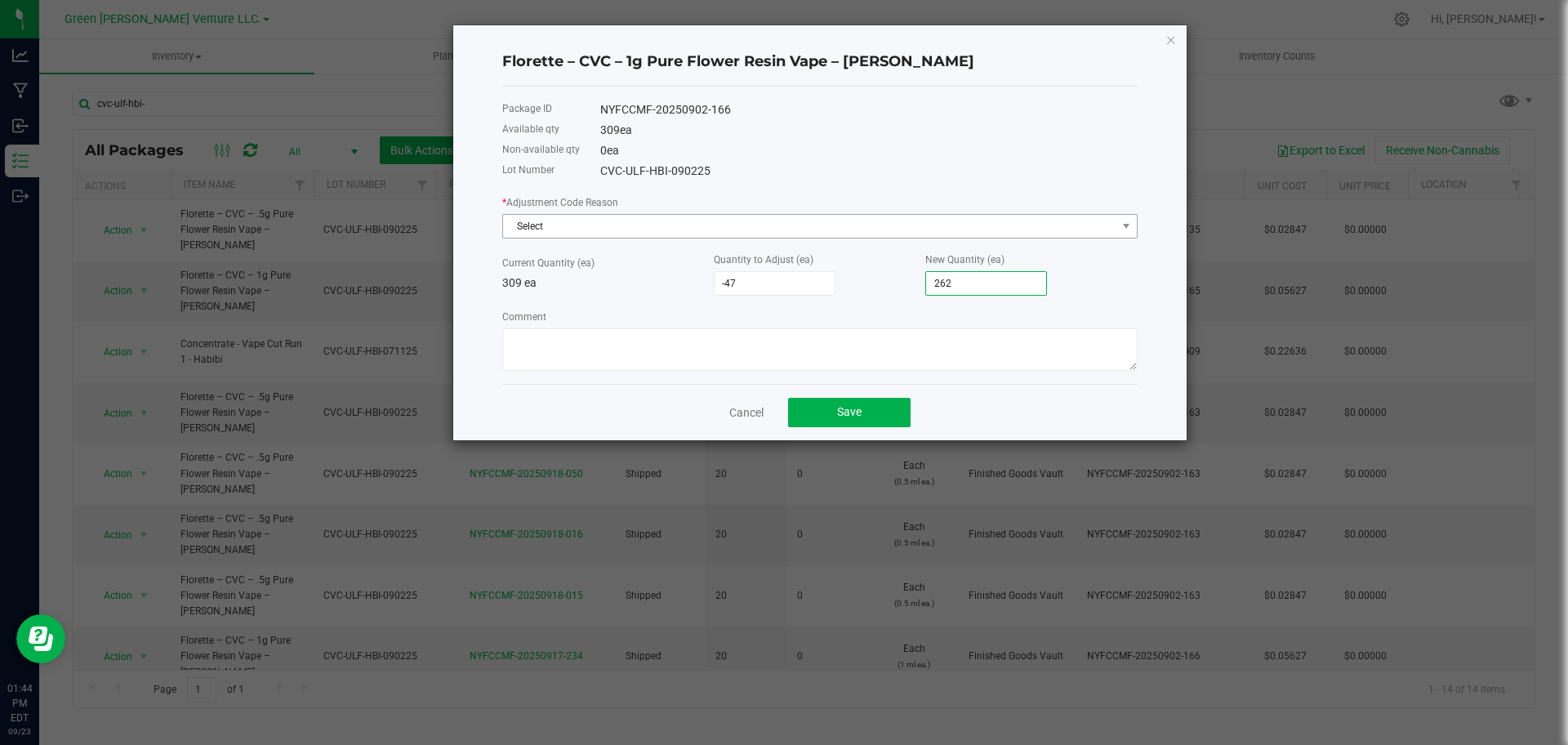
type input "262"
click at [707, 225] on span "Select" at bounding box center [809, 226] width 613 height 23
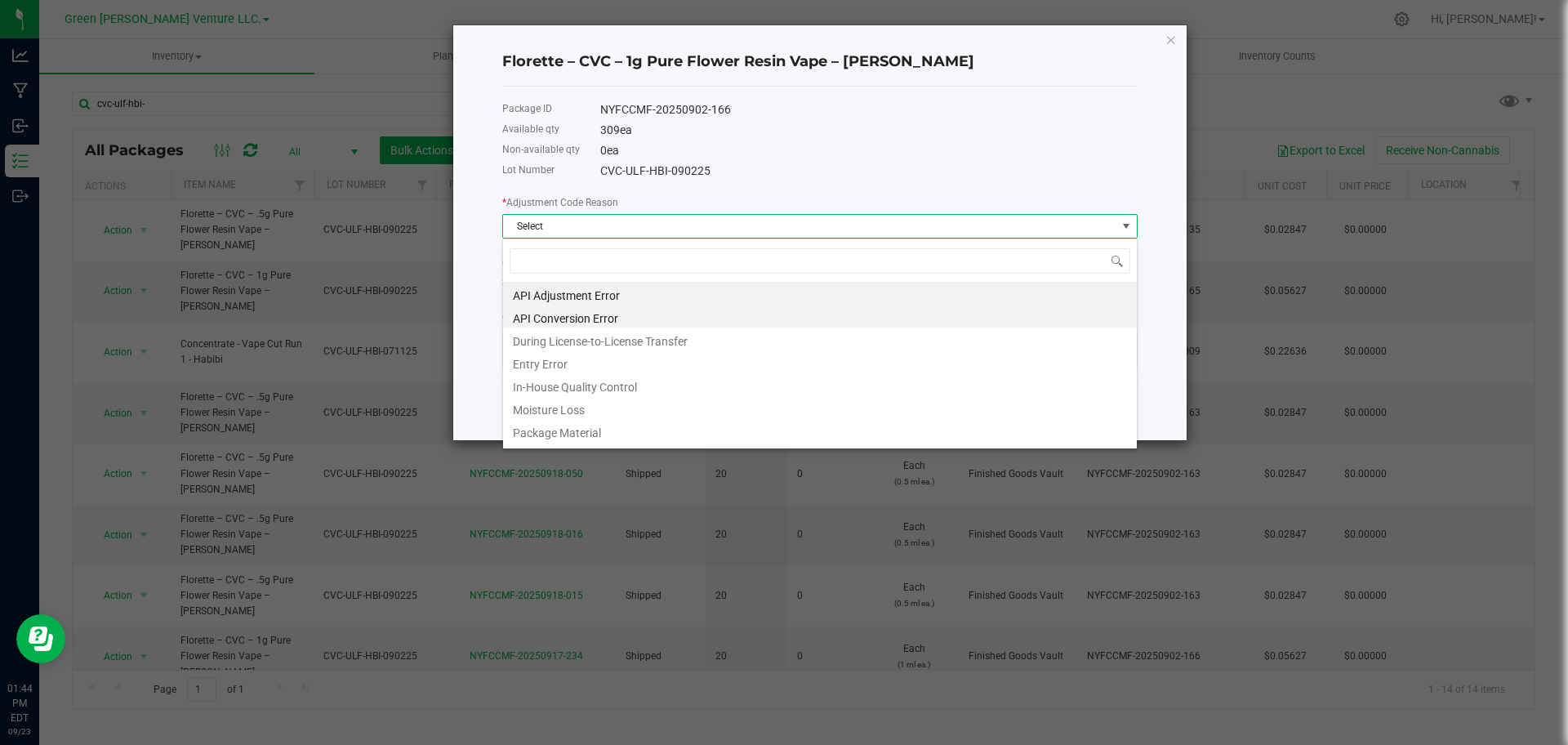
scroll to position [24, 636]
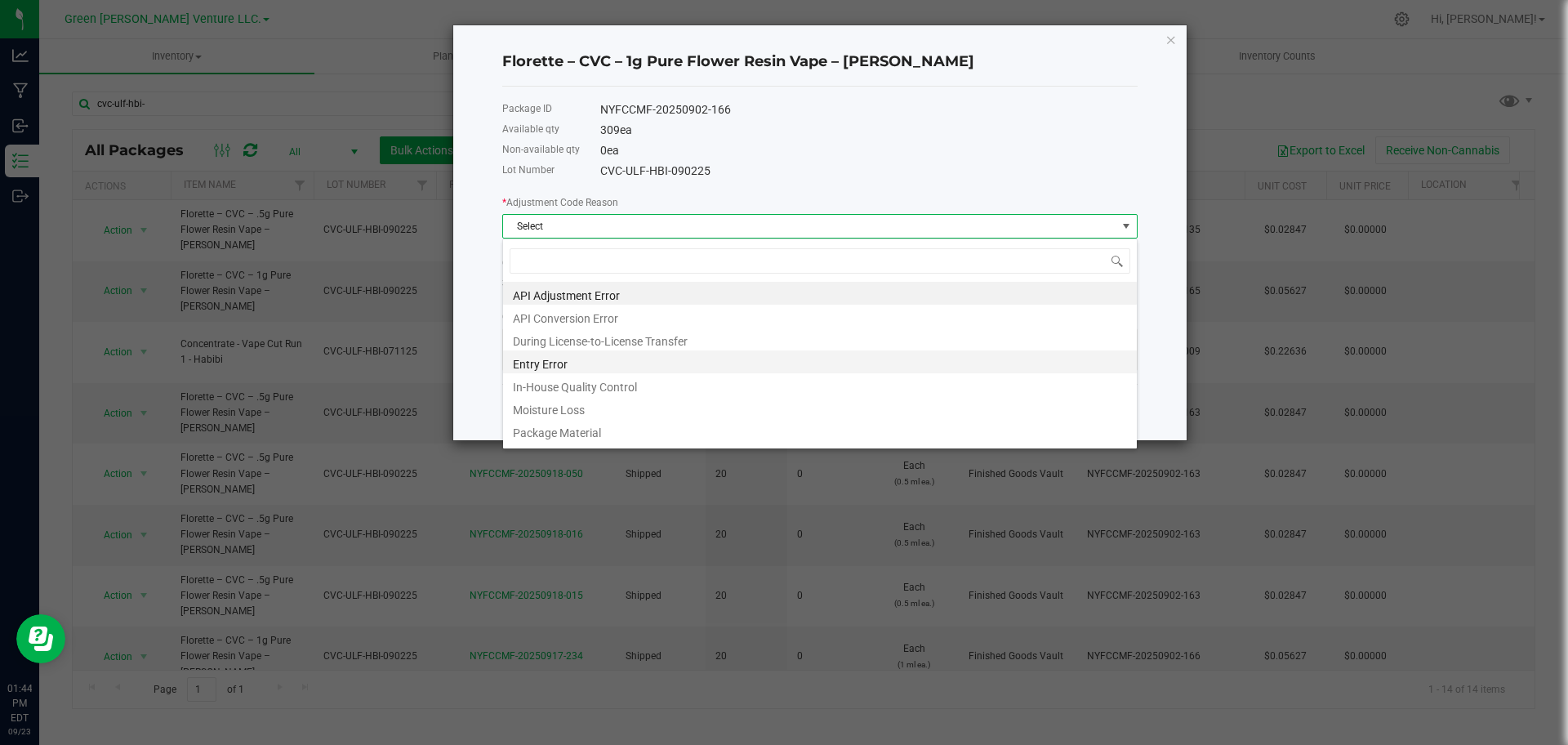
click at [556, 368] on li "Entry Error" at bounding box center [819, 362] width 634 height 23
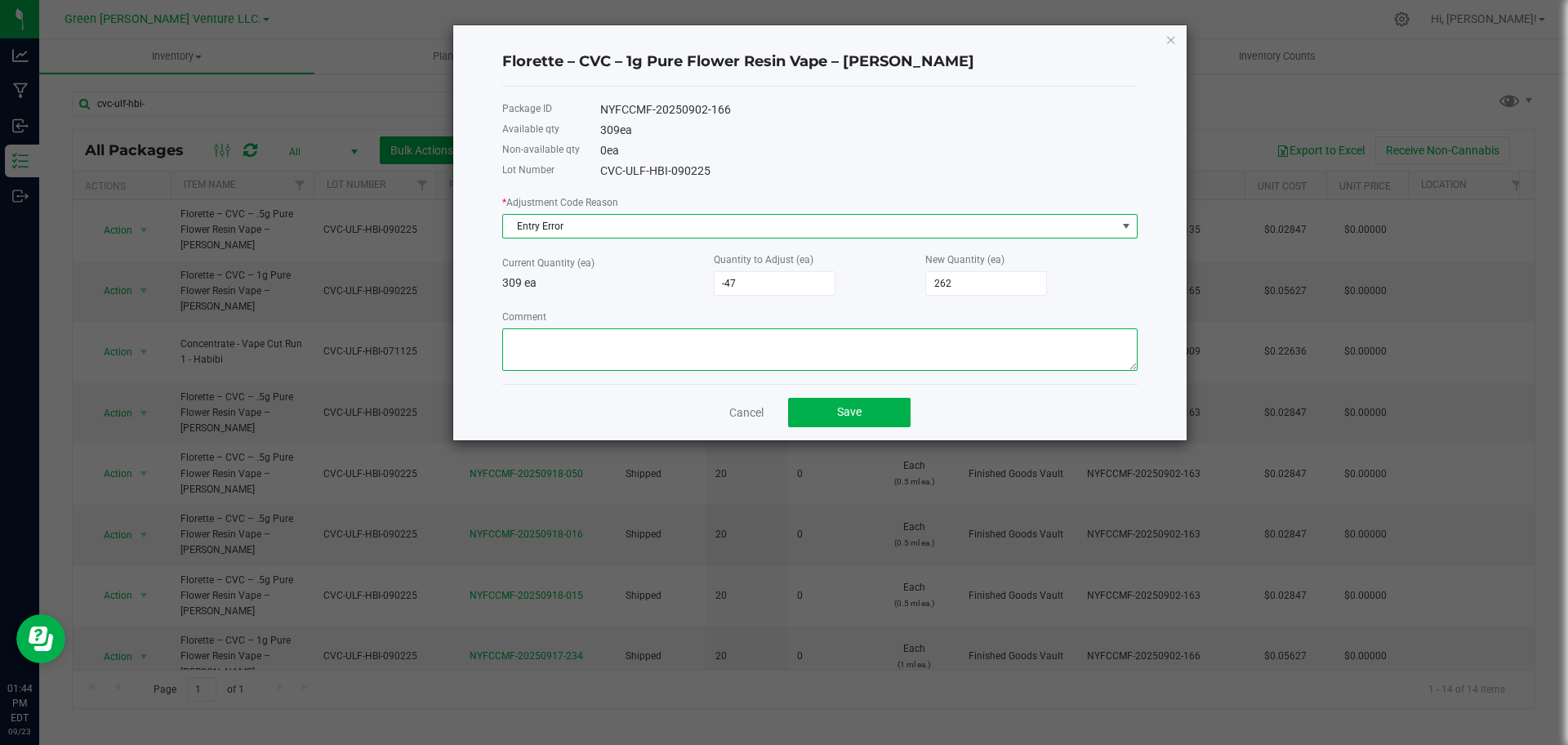
click at [595, 357] on textarea "Comment" at bounding box center [819, 349] width 636 height 43
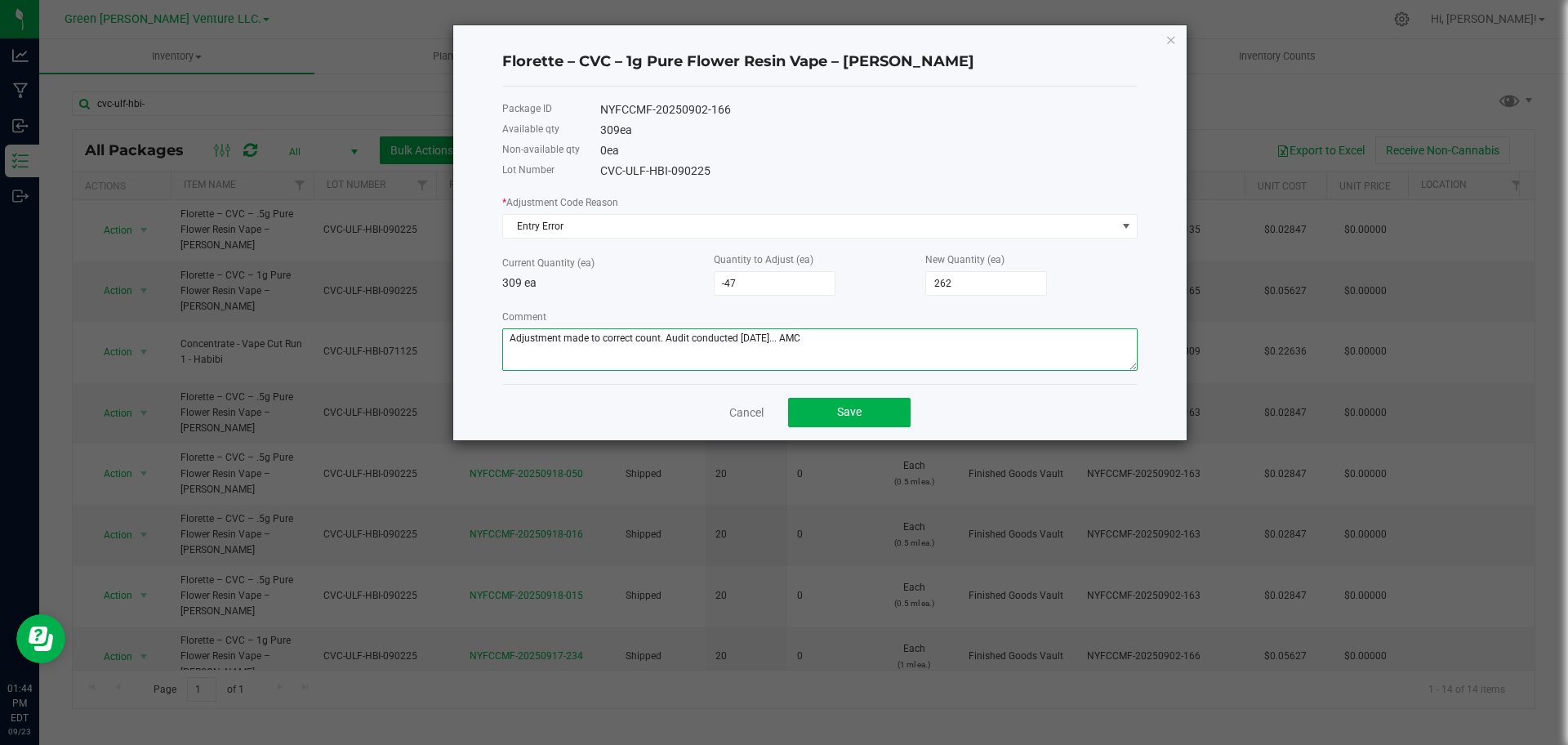
type textarea "Adjustment made to correct count. Audit conducted [DATE]... AMC"
click at [662, 61] on h4 "Florette – CVC – 1g Pure Flower Resin Vape – [PERSON_NAME]" at bounding box center [819, 62] width 636 height 21
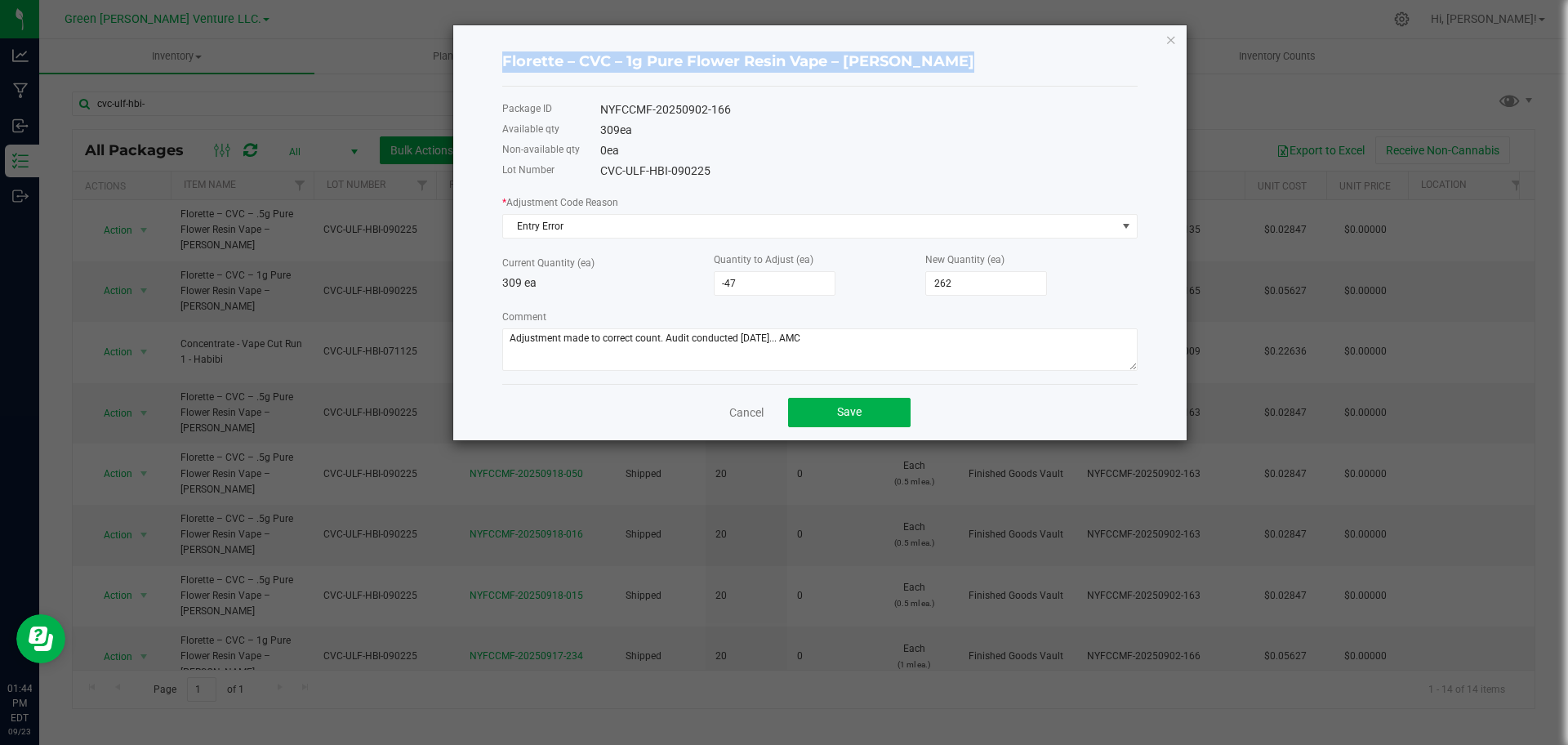
click at [662, 61] on h4 "Florette – CVC – 1g Pure Flower Resin Vape – [PERSON_NAME]" at bounding box center [819, 62] width 636 height 21
copy h4 "Florette – CVC – 1g Pure Flower Resin Vape – [PERSON_NAME]"
click at [640, 102] on div "NYFCCMF-20250902-166" at bounding box center [868, 110] width 538 height 17
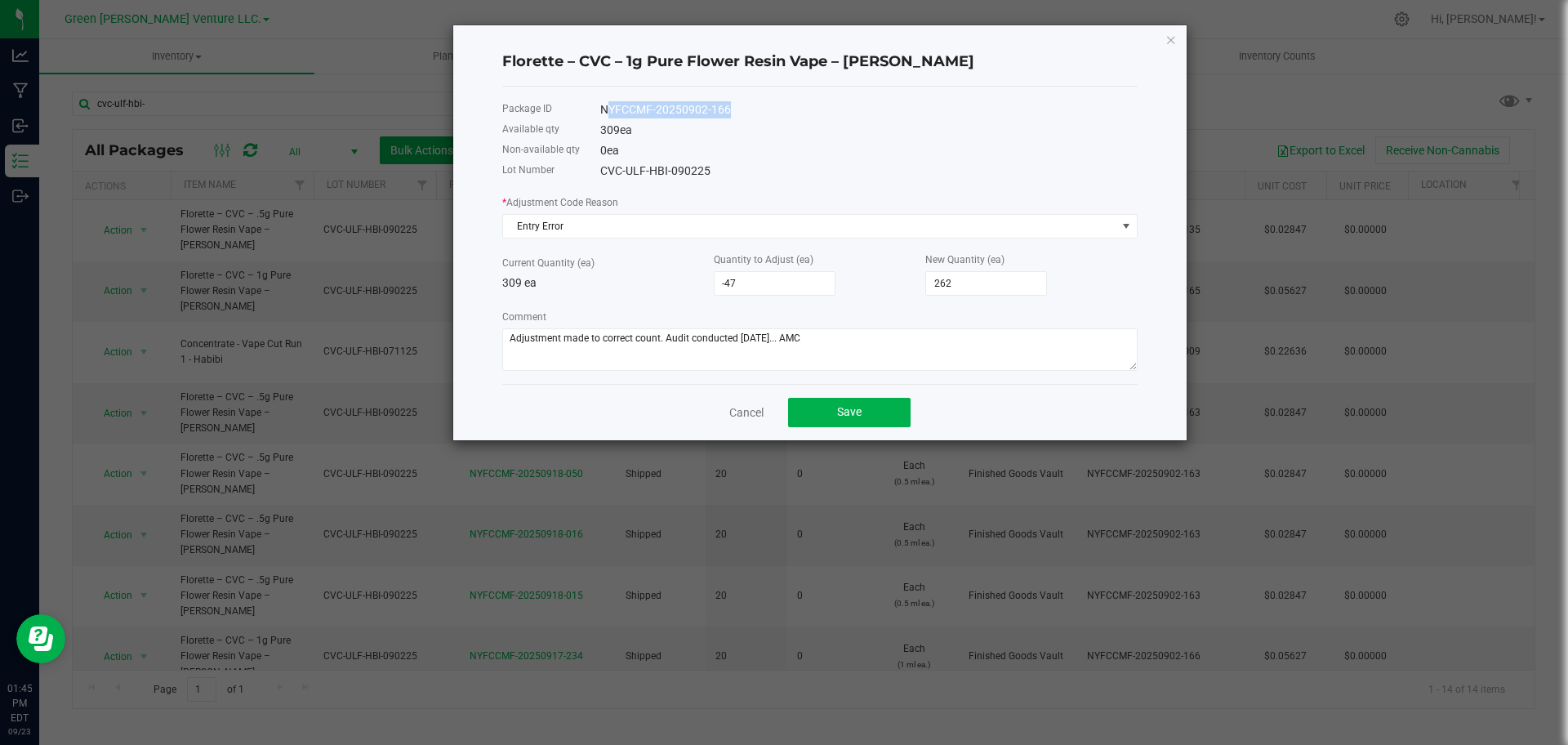
click at [640, 102] on div "NYFCCMF-20250902-166" at bounding box center [868, 110] width 538 height 17
copy div "NYFCCMF-20250902-166"
click at [648, 170] on div "CVC-ULF-HBI-090225" at bounding box center [868, 170] width 538 height 17
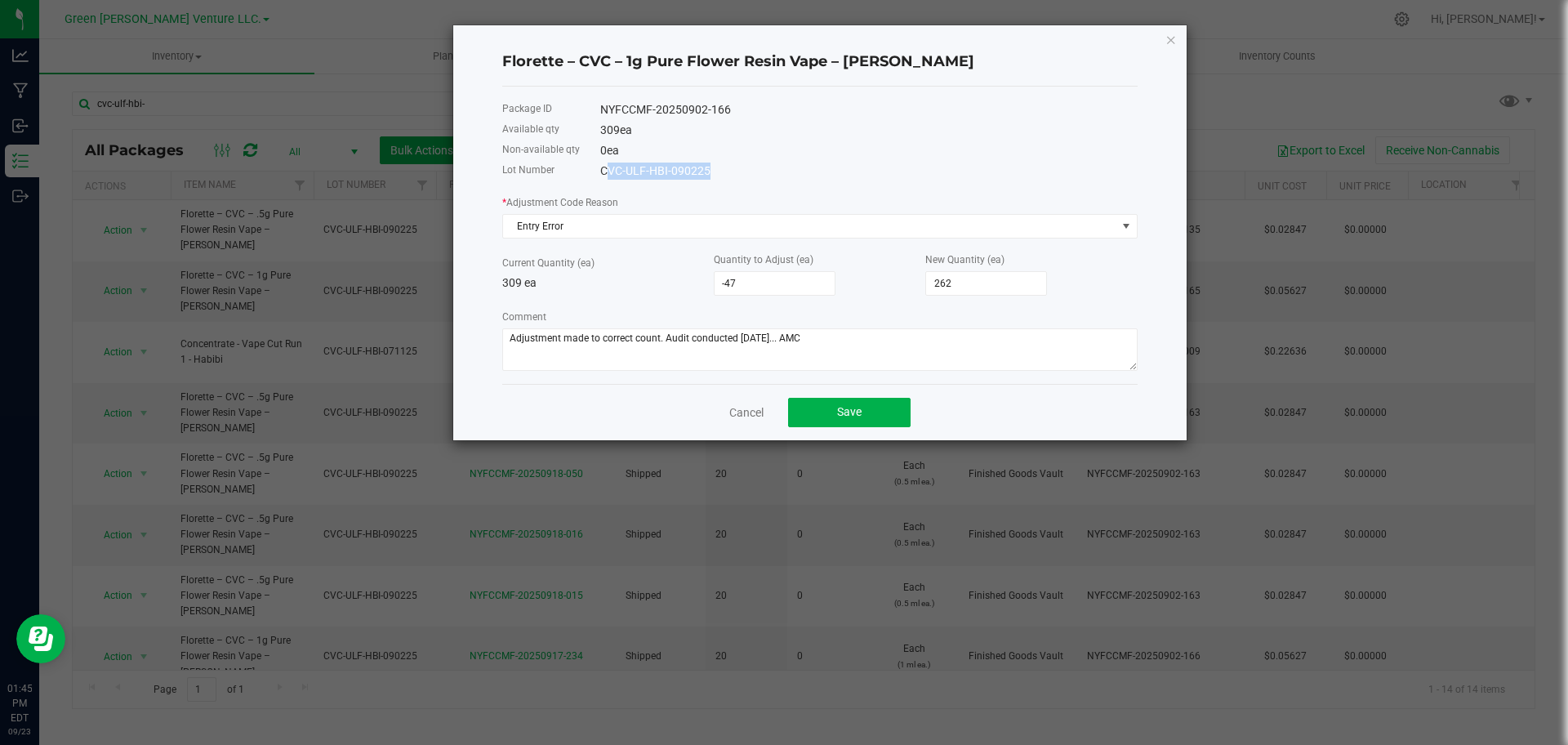
click at [648, 170] on div "CVC-ULF-HBI-090225" at bounding box center [868, 170] width 538 height 17
copy div "CVC-ULF-HBI-090225"
click at [877, 417] on button "Save" at bounding box center [849, 412] width 122 height 29
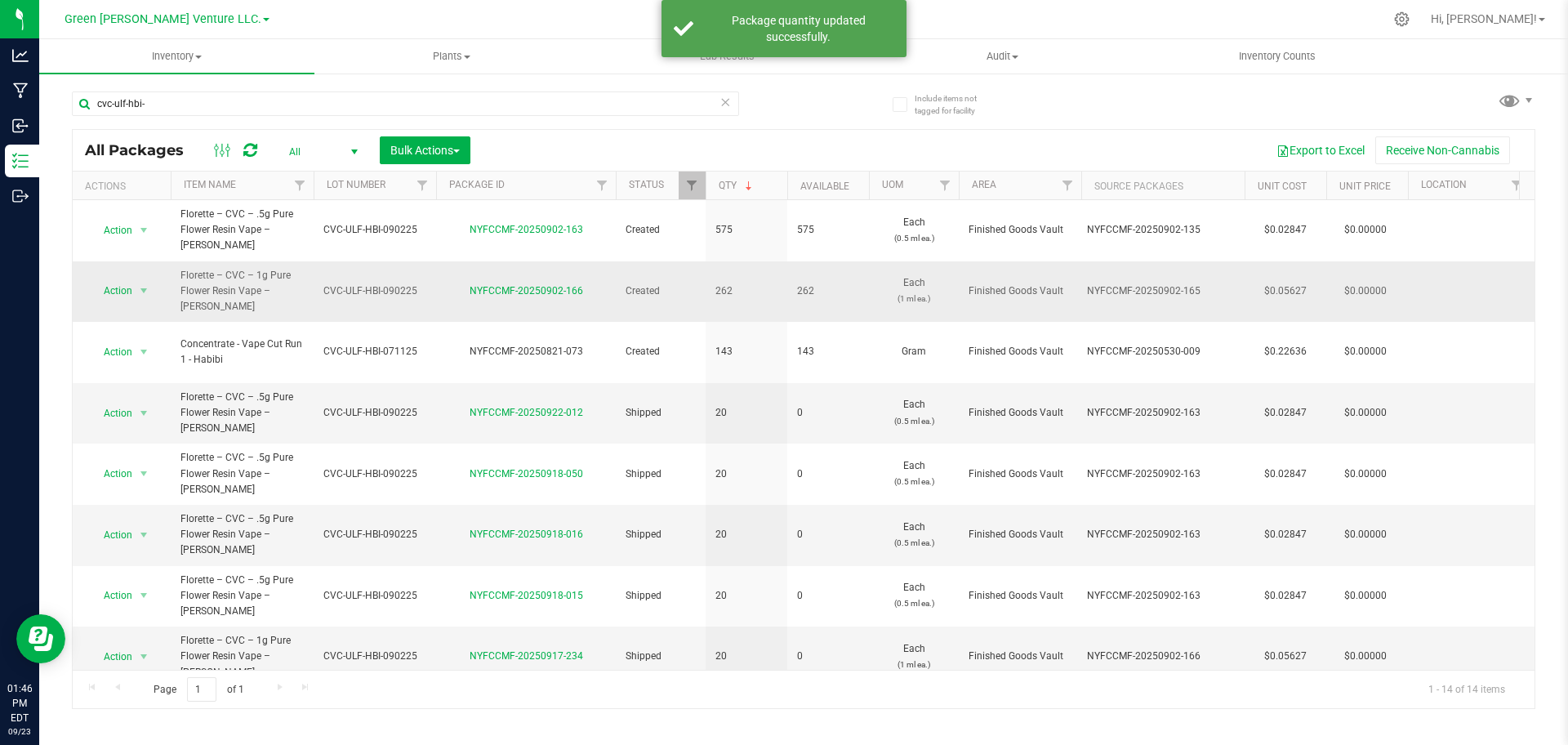
click at [595, 283] on div "NYFCCMF-20250902-166" at bounding box center [525, 291] width 185 height 15
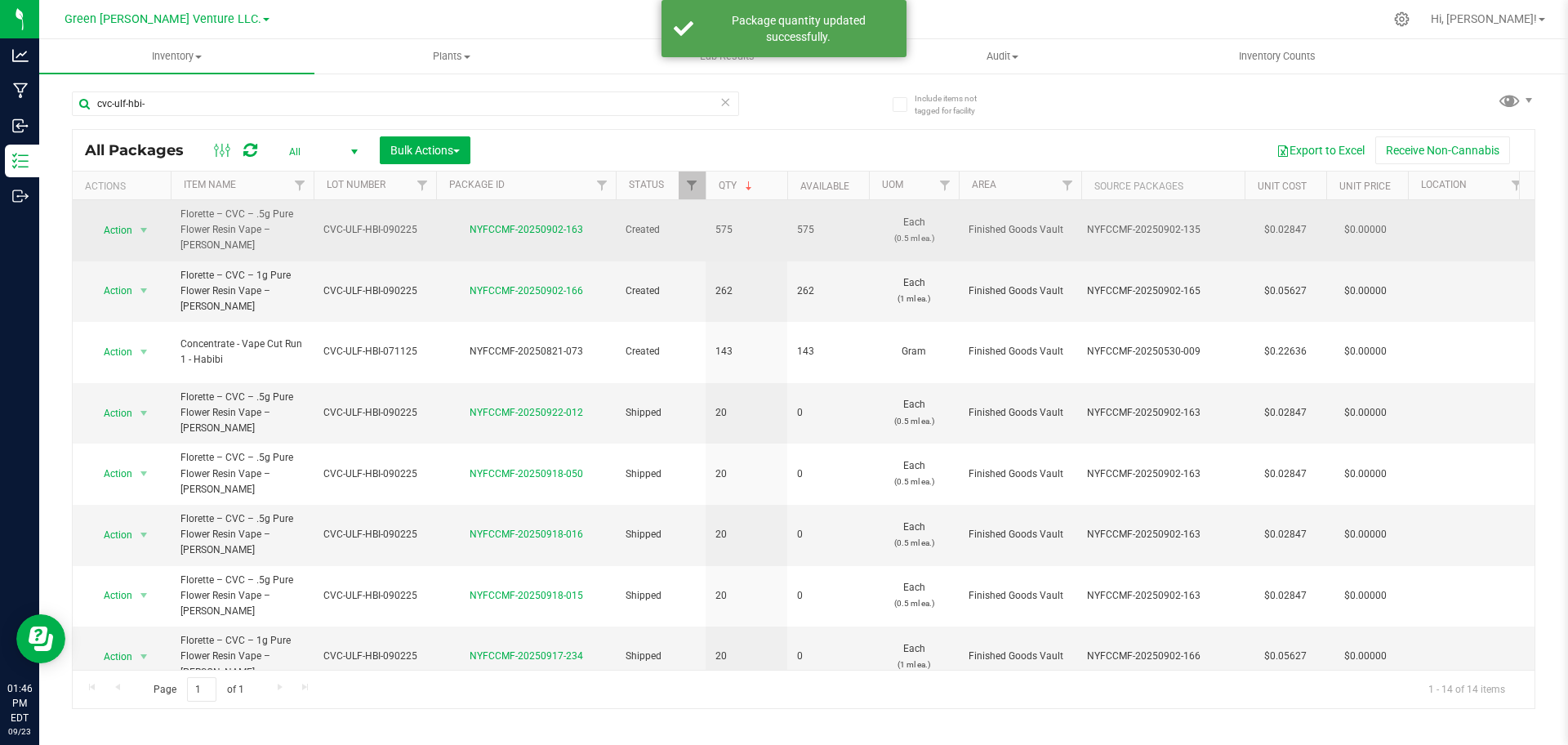
drag, startPoint x: 595, startPoint y: 224, endPoint x: 464, endPoint y: 237, distance: 131.6
click at [464, 237] on td "NYFCCMF-20250902-163" at bounding box center [526, 230] width 180 height 61
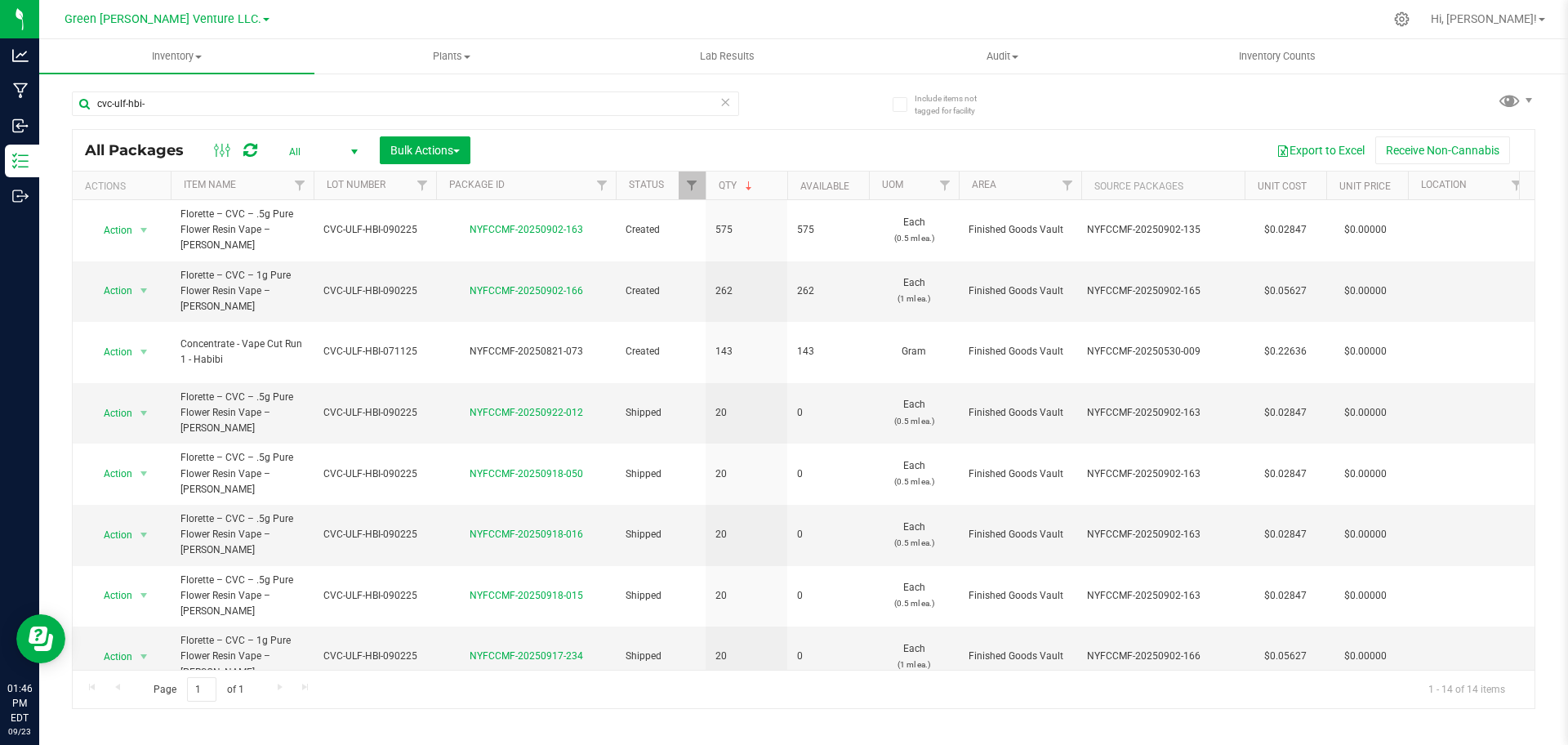
click at [256, 85] on div "cvc-ulf-hbi-" at bounding box center [438, 102] width 732 height 53
click at [267, 107] on input "cvc-ulf-hbi-" at bounding box center [406, 103] width 667 height 24
click at [269, 104] on input "cvc-ulf-hbi-" at bounding box center [406, 103] width 667 height 24
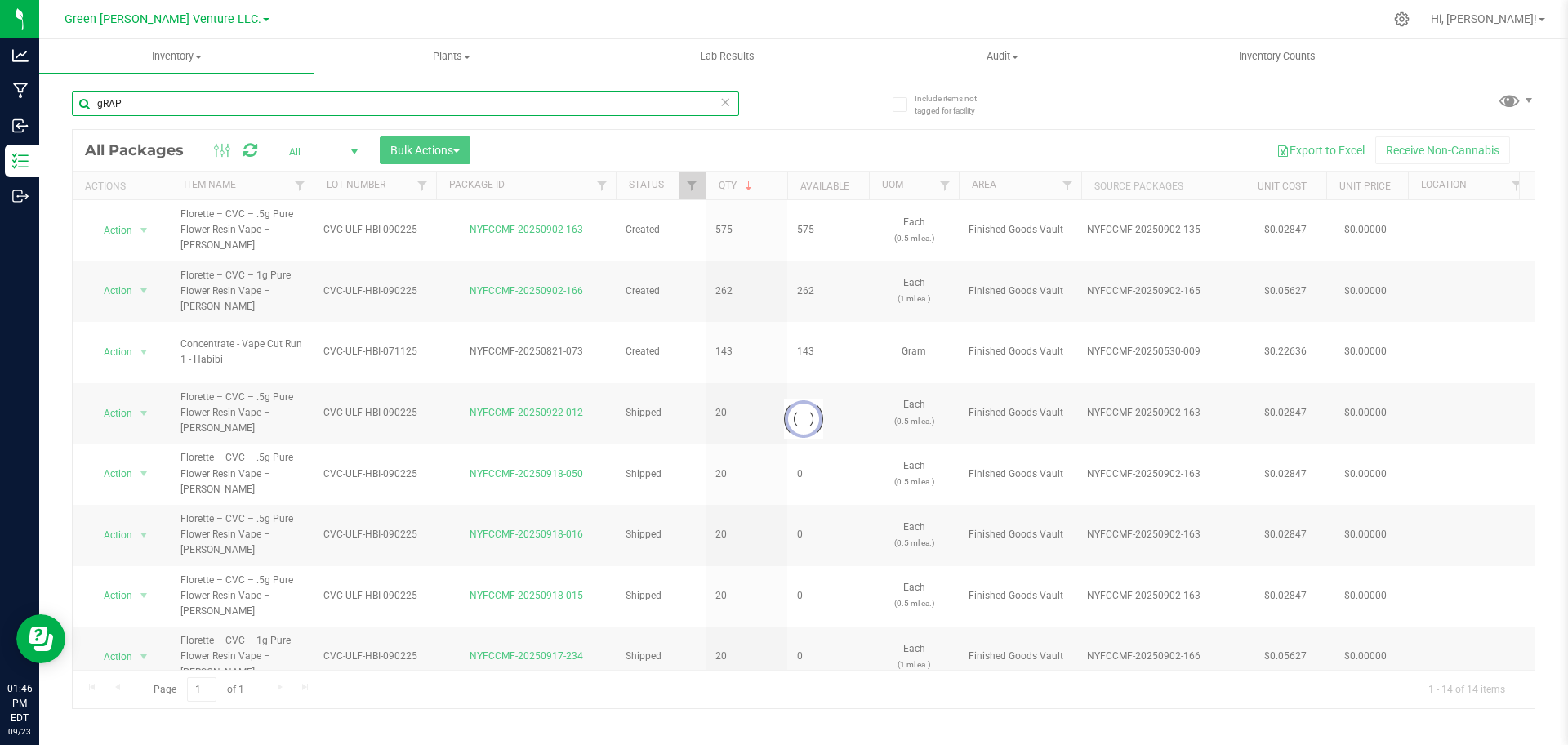
type input "gRAPe"
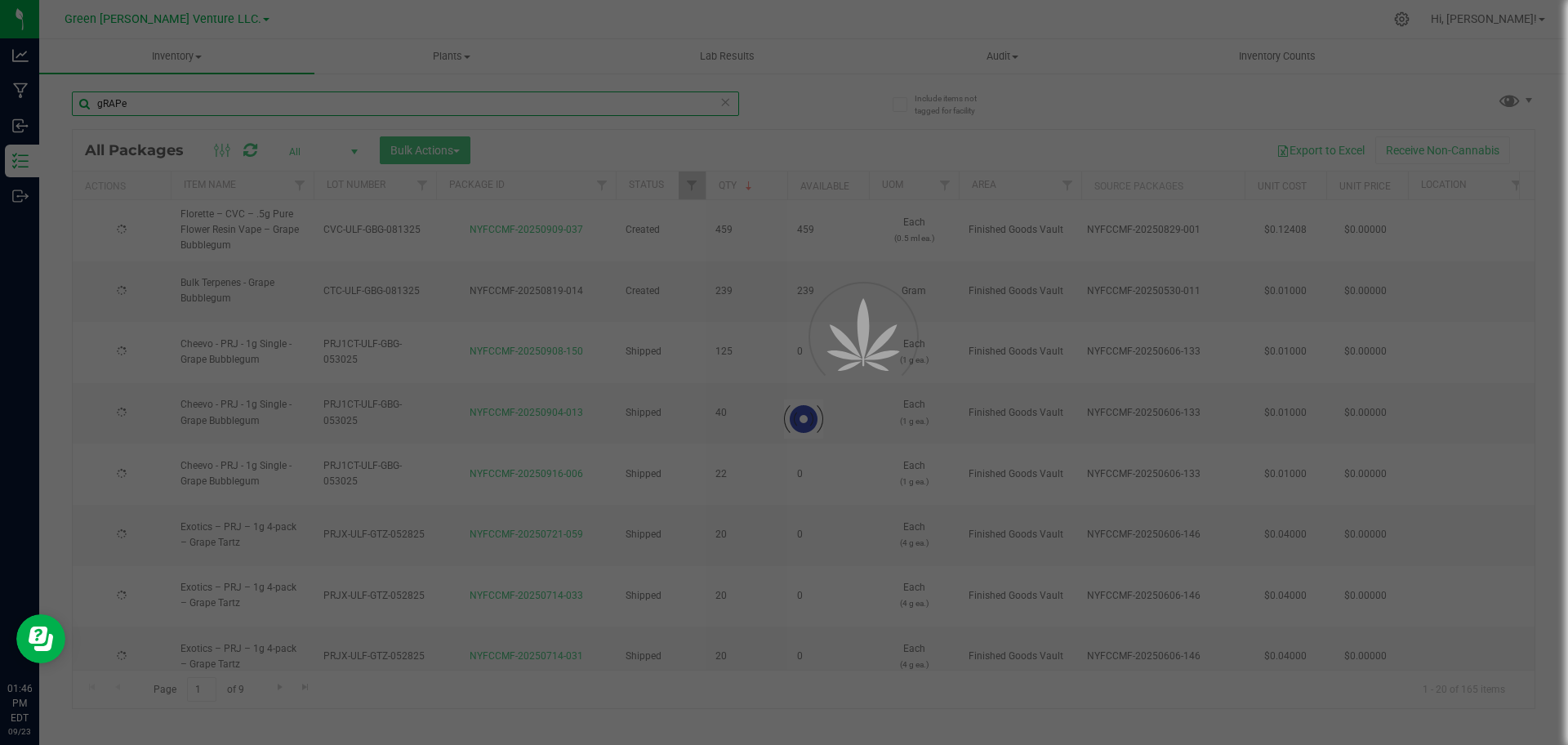
type input "[DATE]"
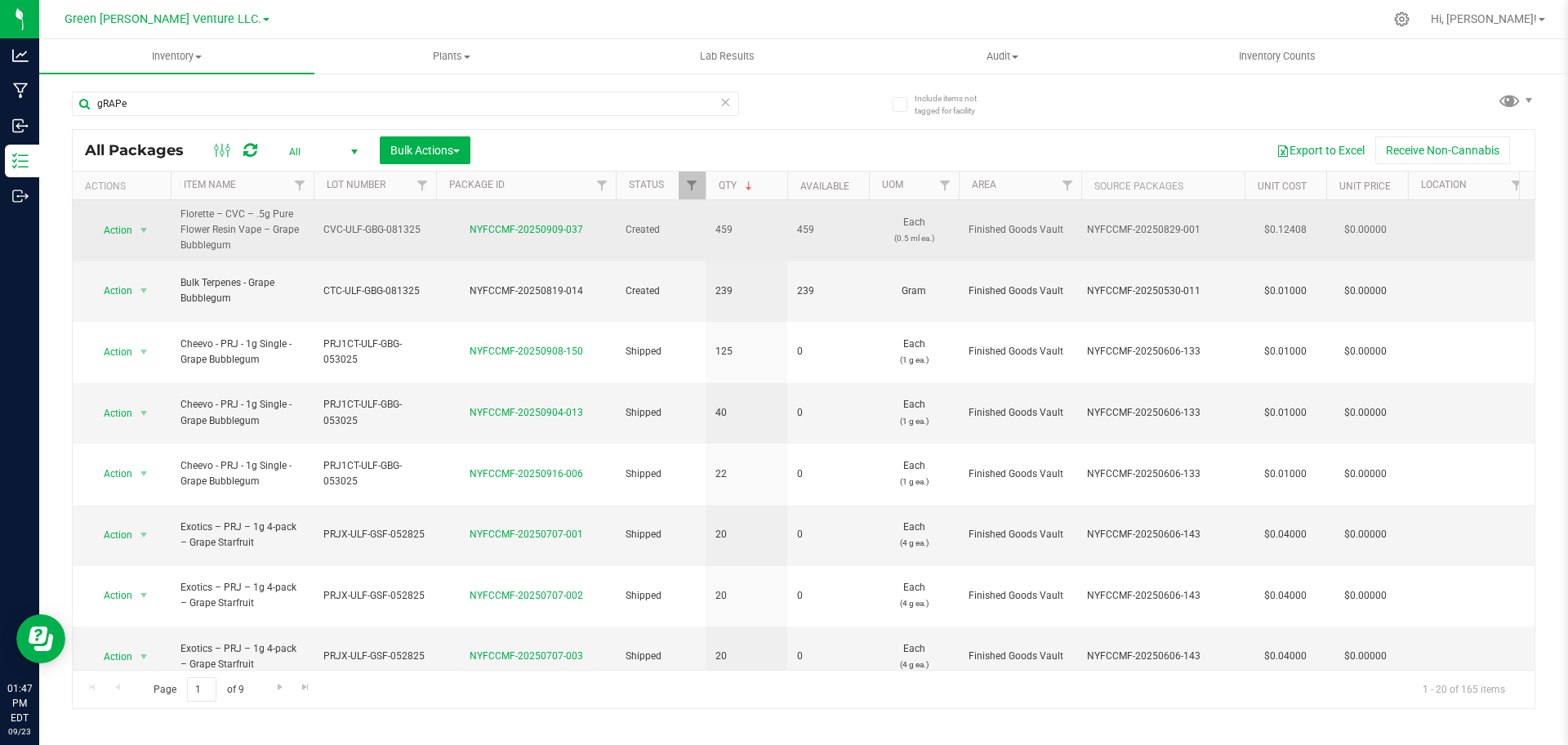
click at [396, 231] on span "CVC-ULF-GBG-081325" at bounding box center [374, 229] width 103 height 15
click at [396, 231] on input "CVC-ULF-GBG-081325" at bounding box center [371, 230] width 117 height 25
click at [542, 239] on td "NYFCCMF-20250909-037" at bounding box center [526, 230] width 180 height 61
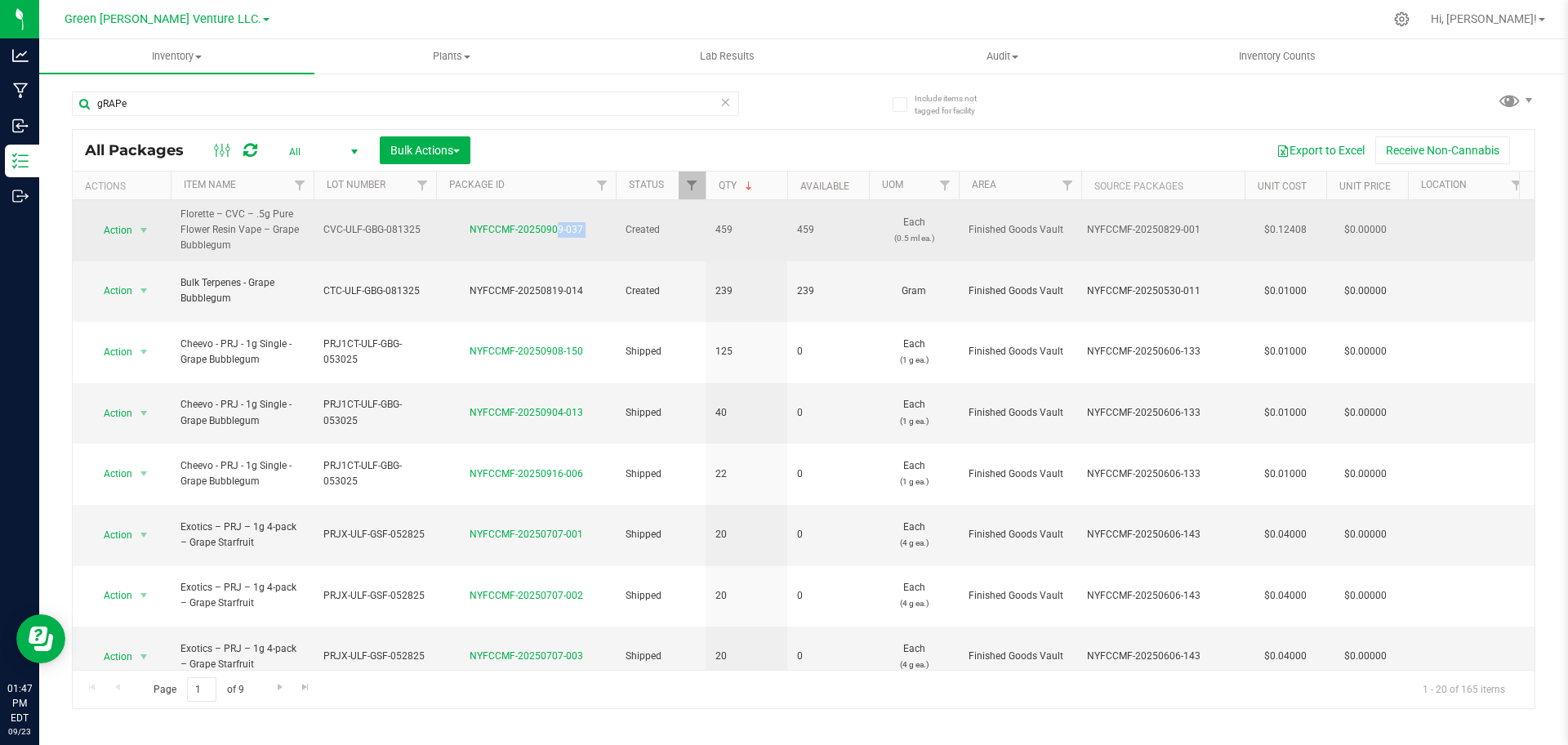
click at [542, 239] on td "NYFCCMF-20250909-037" at bounding box center [526, 230] width 180 height 61
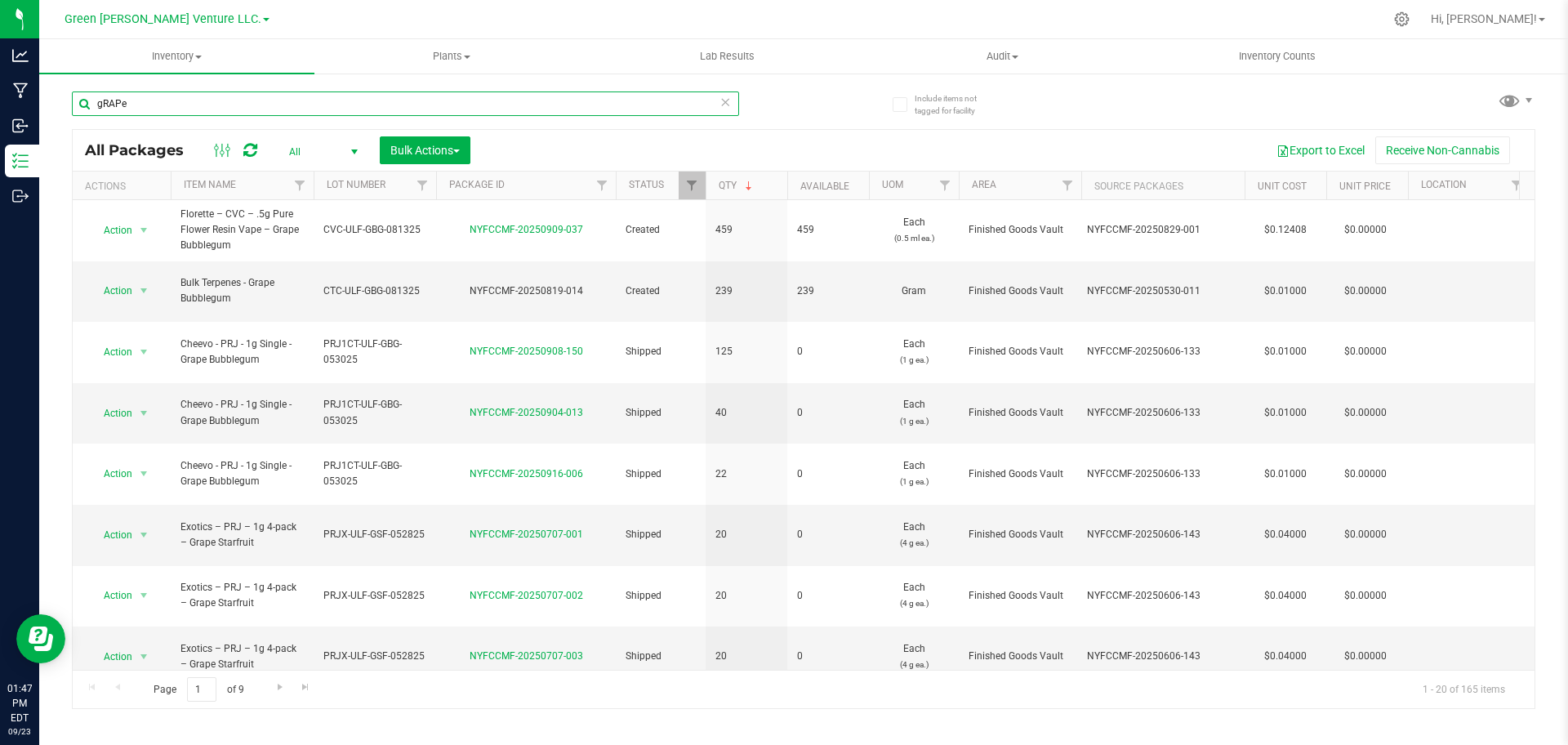
click at [309, 104] on input "gRAPe" at bounding box center [406, 103] width 667 height 24
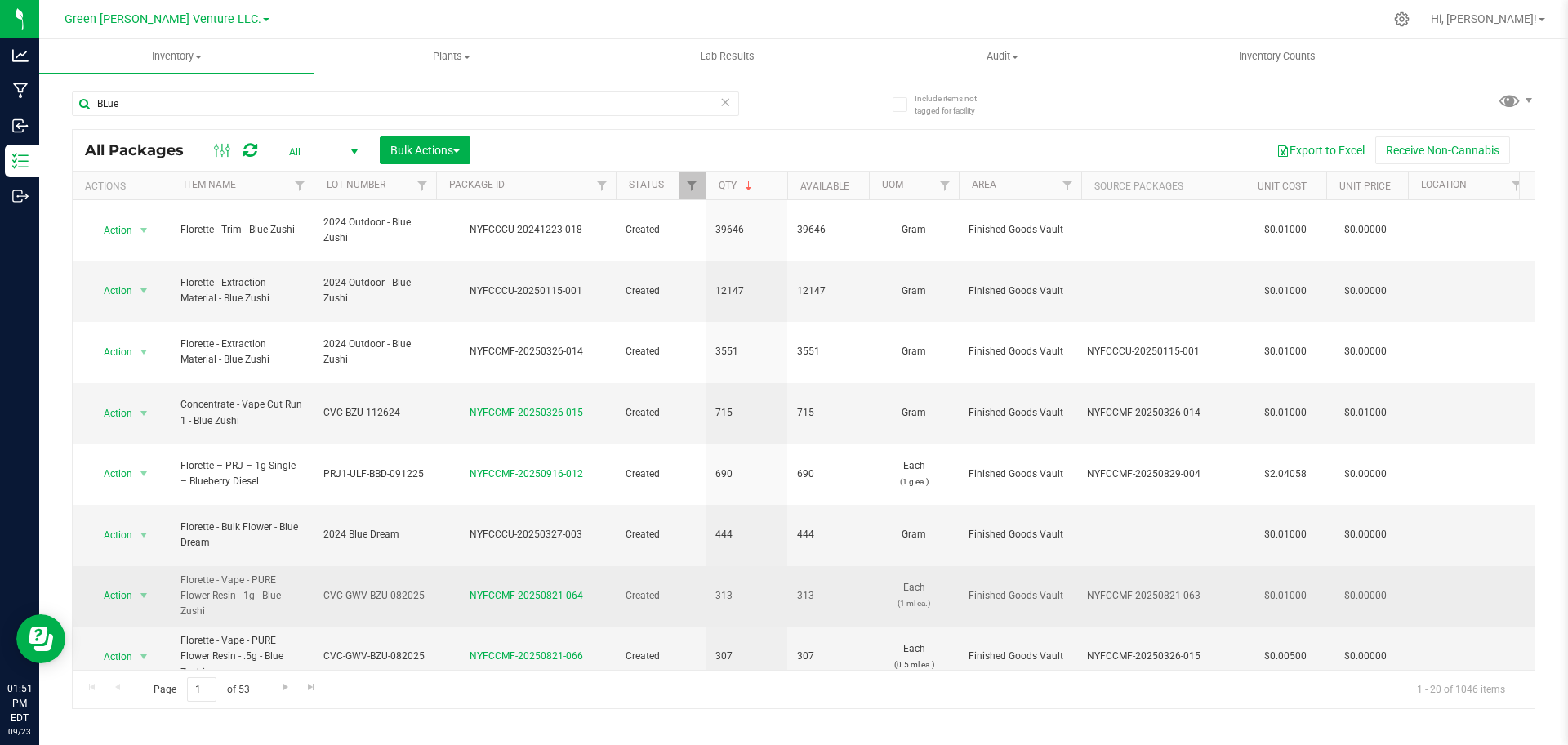
drag, startPoint x: 468, startPoint y: 501, endPoint x: 581, endPoint y: 497, distance: 113.1
click at [581, 588] on div "NYFCCMF-20250821-064" at bounding box center [525, 595] width 185 height 15
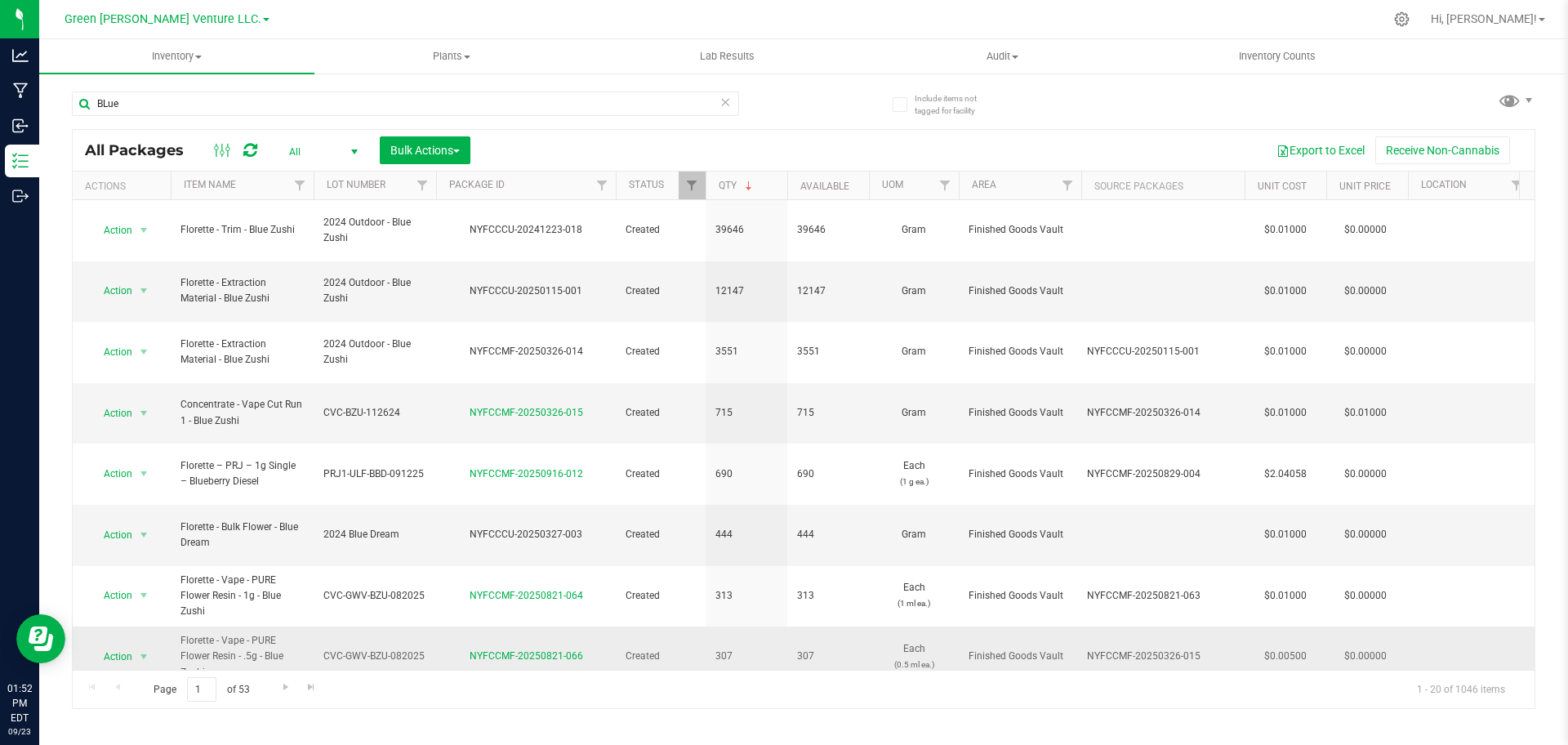
drag, startPoint x: 467, startPoint y: 560, endPoint x: 593, endPoint y: 554, distance: 126.1
click at [593, 648] on div "NYFCCMF-20250821-066" at bounding box center [525, 655] width 185 height 15
click at [651, 648] on span "Created" at bounding box center [661, 655] width 70 height 15
click at [264, 107] on input "BLue" at bounding box center [406, 103] width 667 height 24
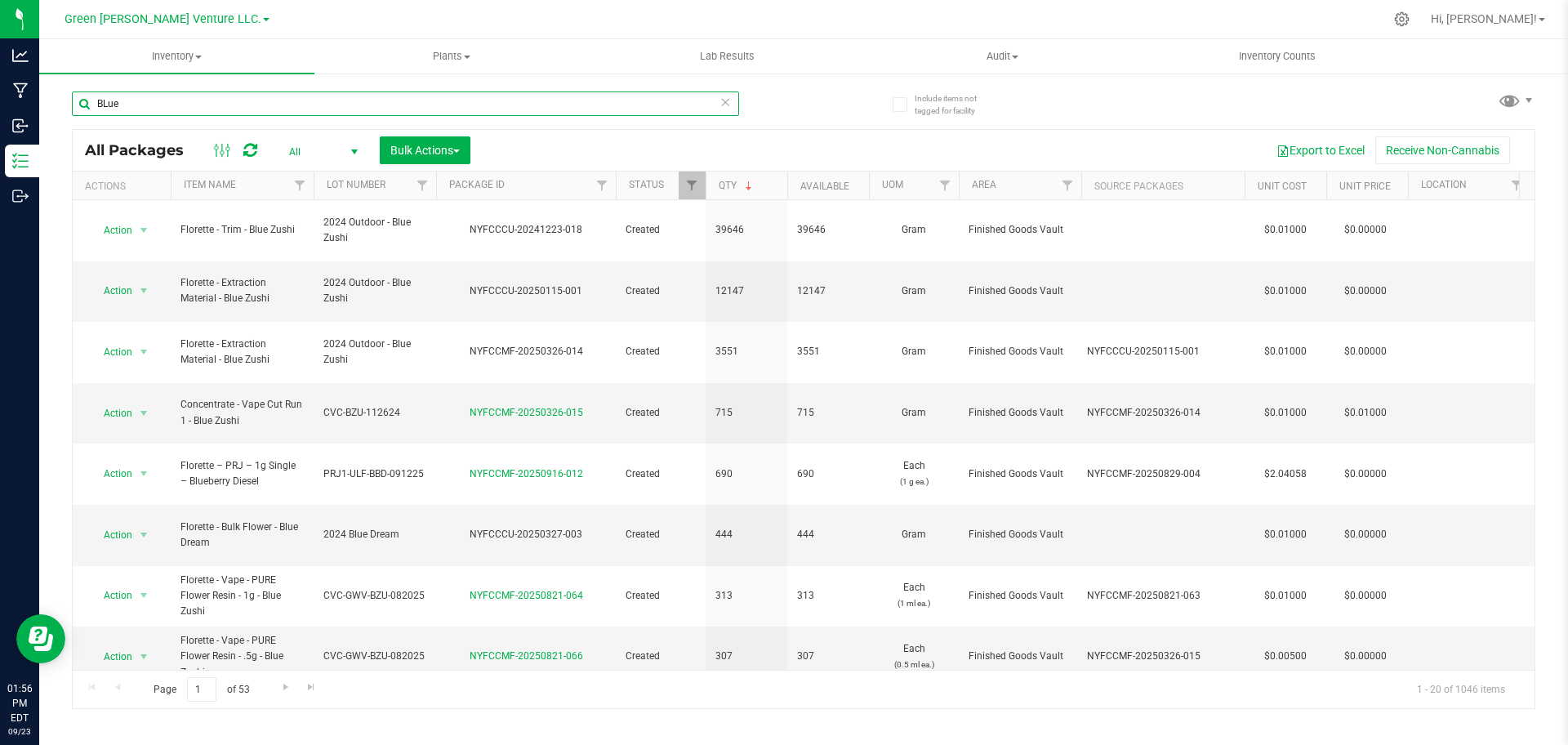
click at [264, 107] on input "BLue" at bounding box center [406, 103] width 667 height 24
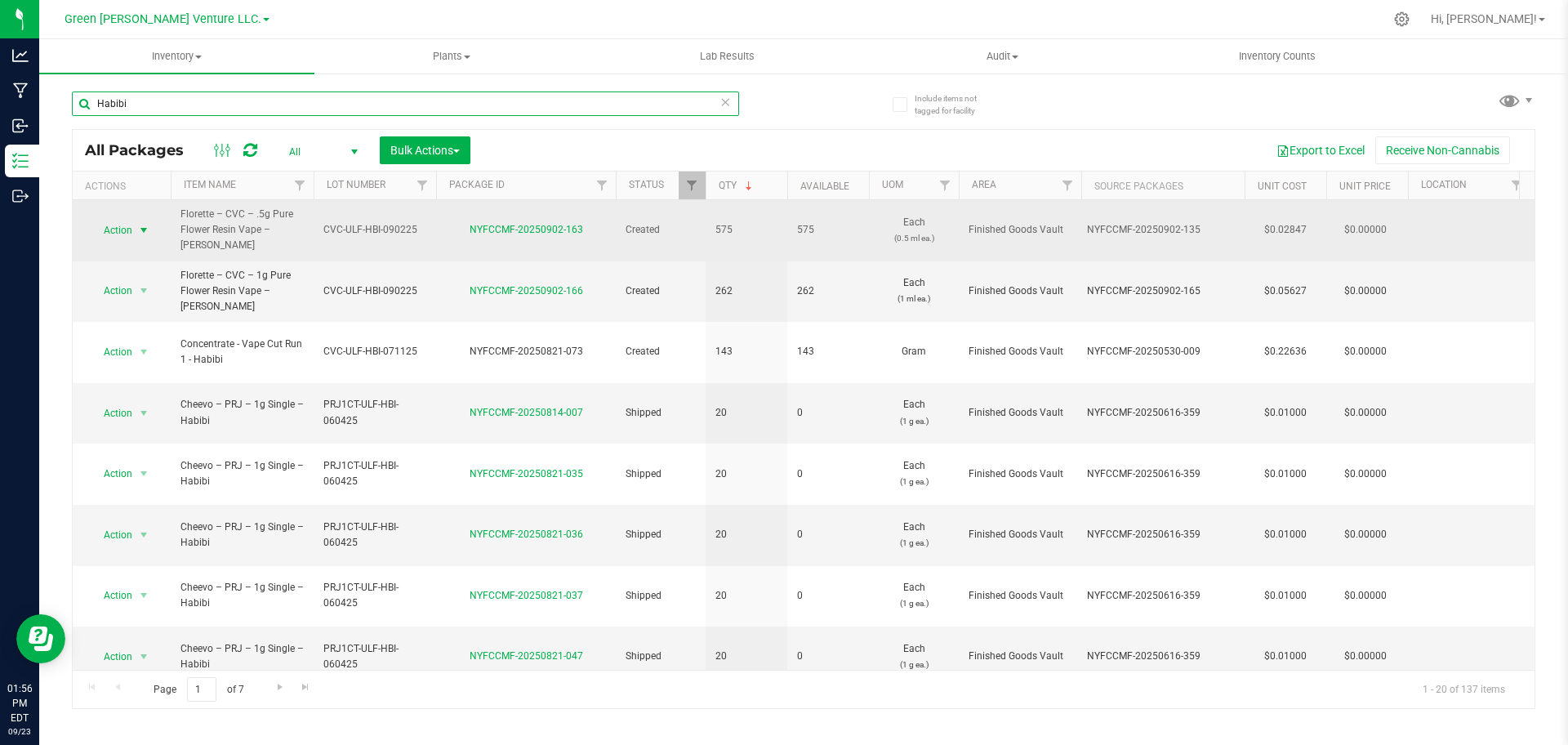
type input "Habibi"
click at [144, 224] on span "select" at bounding box center [144, 230] width 13 height 13
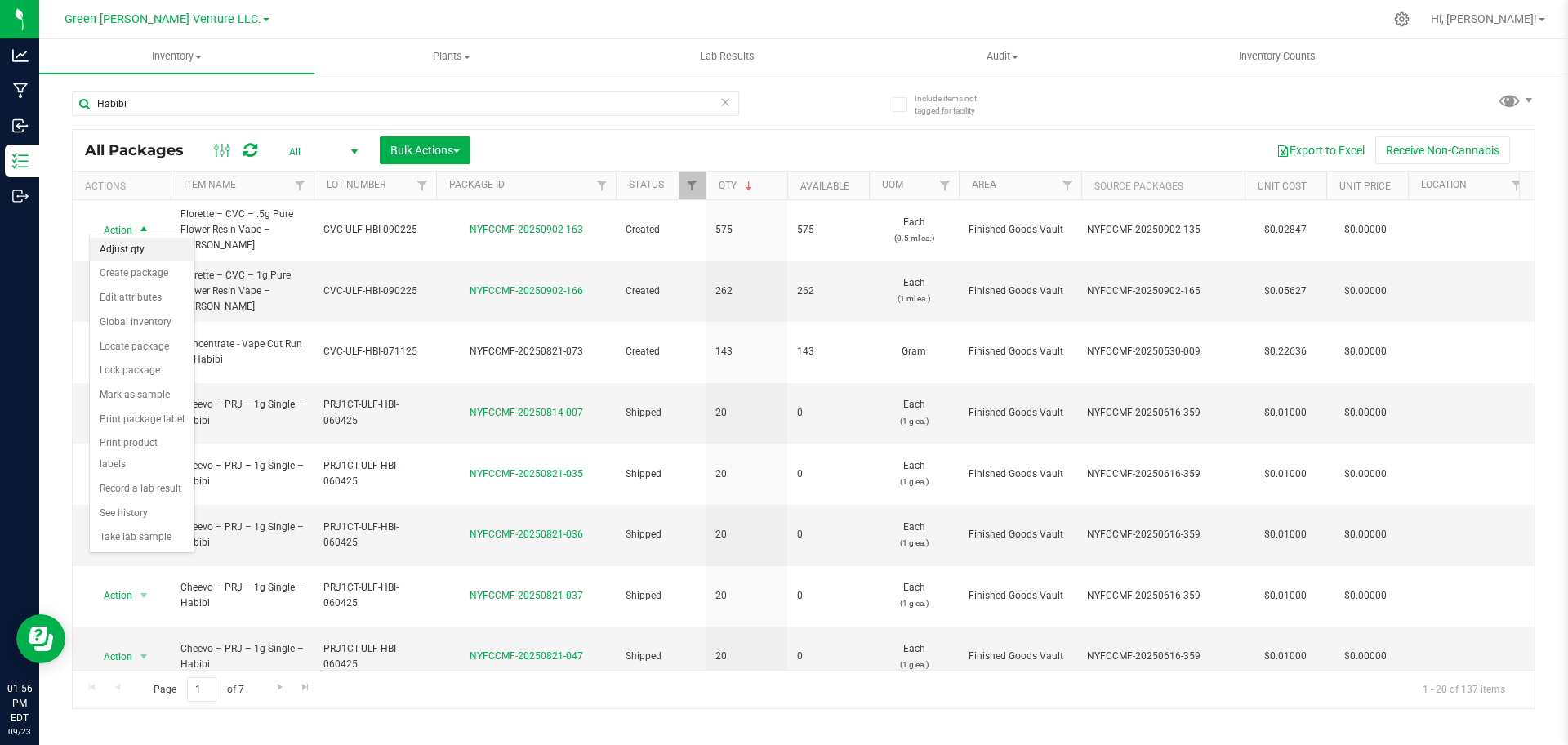
click at [151, 247] on li "Adjust qty" at bounding box center [142, 250] width 104 height 24
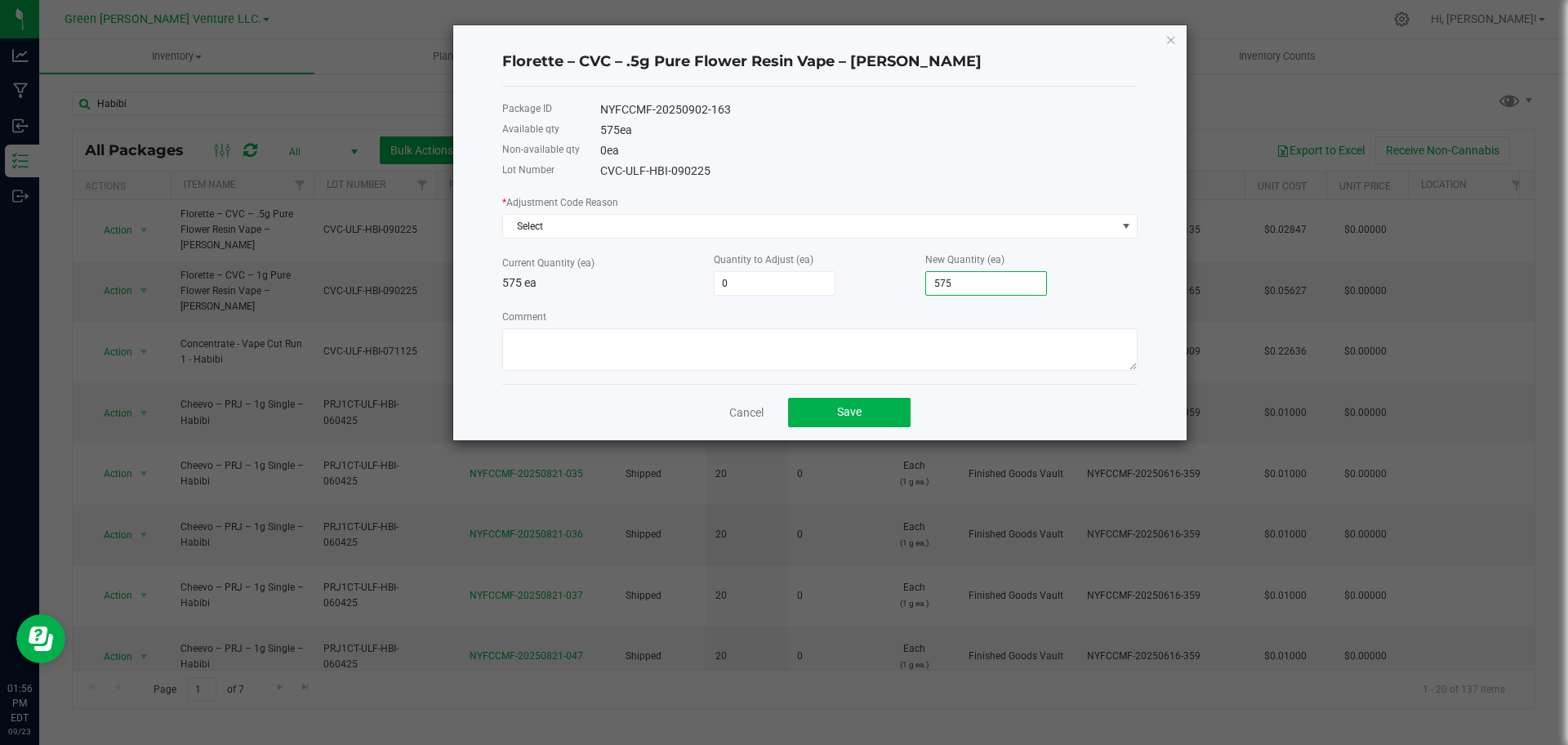
drag, startPoint x: 957, startPoint y: 283, endPoint x: 872, endPoint y: 291, distance: 85.4
click at [872, 291] on div "Current Quantity (ea) 575 ea Quantity to Adjust (ea) 0 New Quantity (ea) 575" at bounding box center [819, 273] width 636 height 45
drag, startPoint x: 989, startPoint y: 279, endPoint x: 801, endPoint y: 280, distance: 188.0
click at [801, 280] on div "Current Quantity (ea) 575 ea Quantity to Adjust (ea) 0 New Quantity (ea) 575" at bounding box center [819, 273] width 636 height 45
type input "-571"
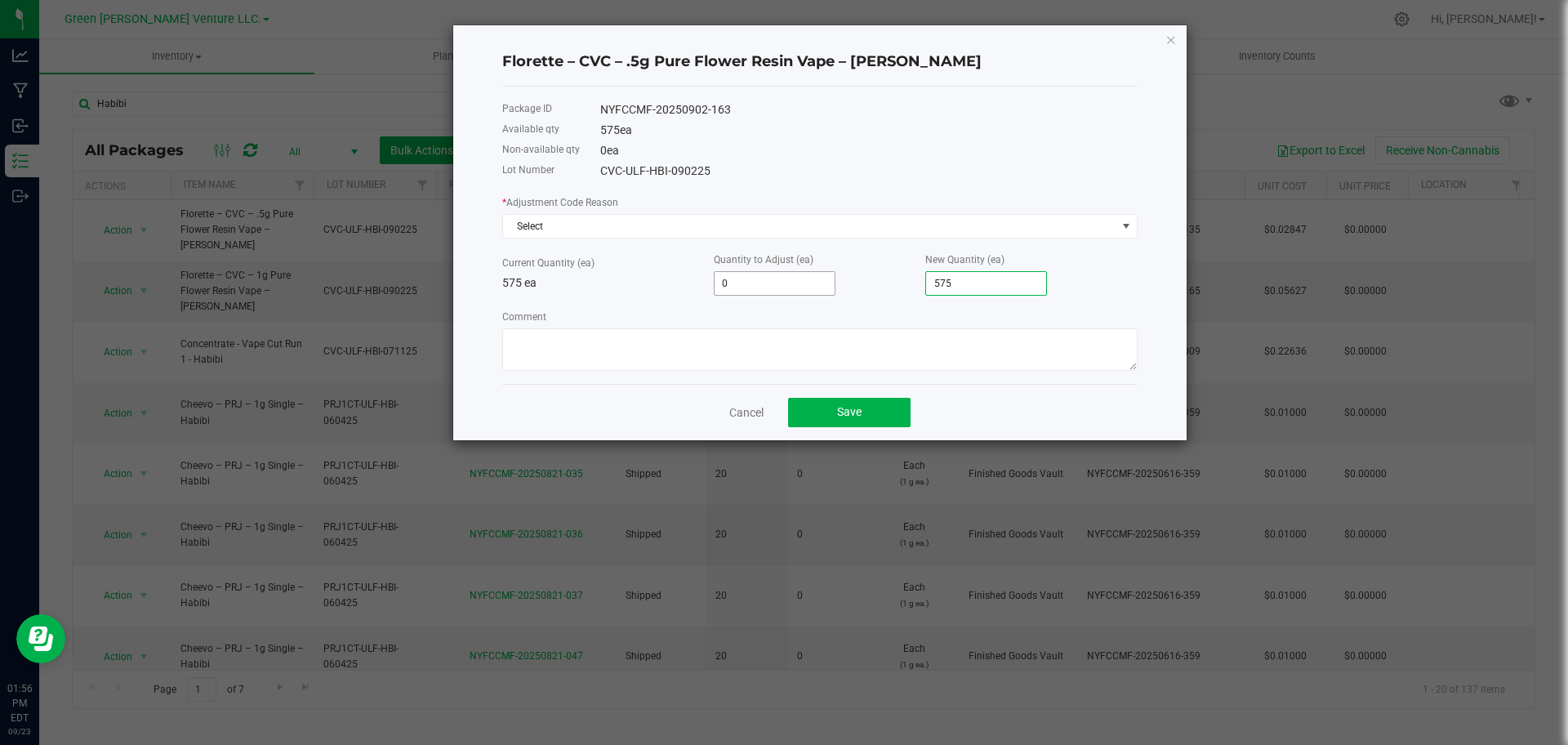
type input "4"
type input "-531"
type input "44"
type input "-132"
type input "443"
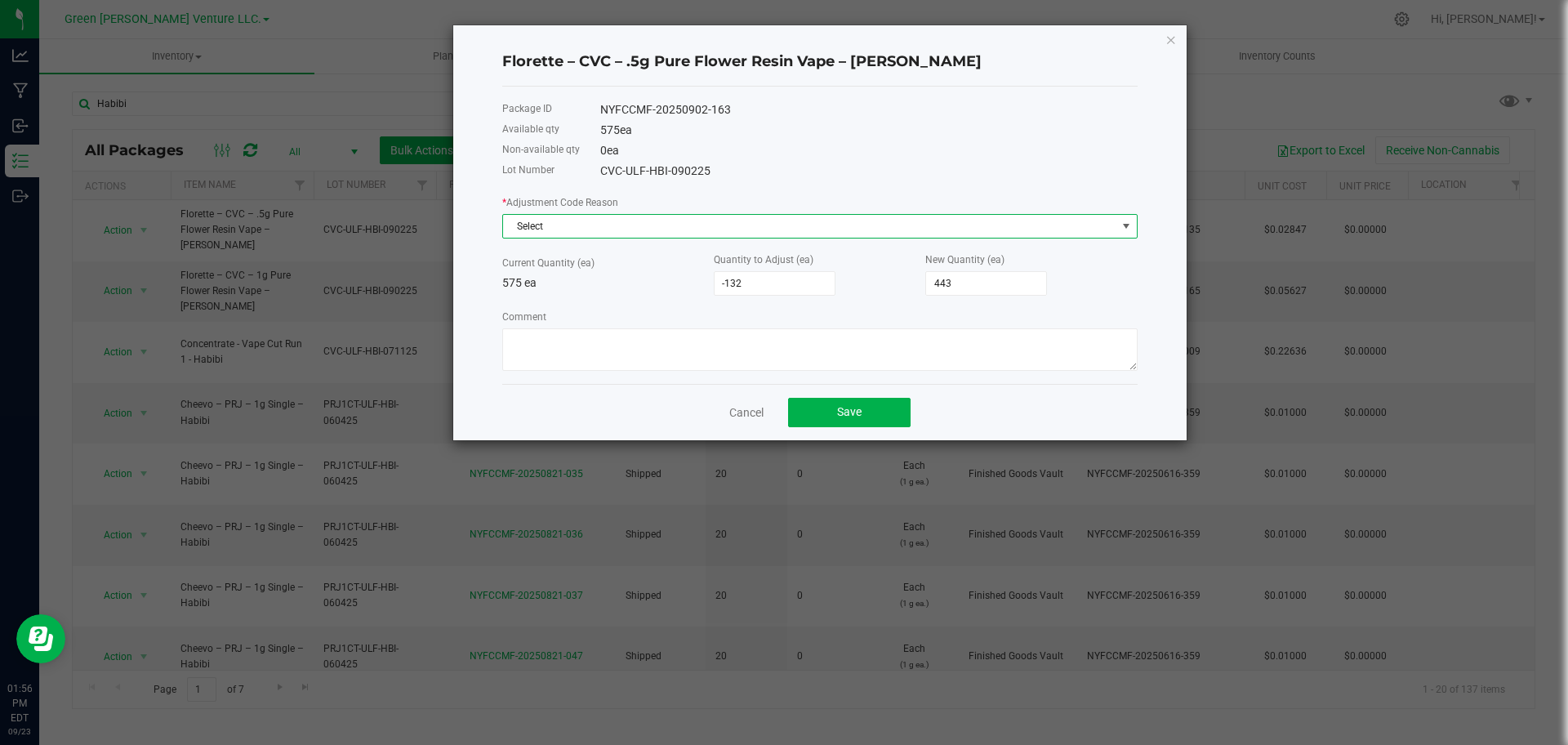
click at [646, 229] on span "Select" at bounding box center [809, 226] width 613 height 23
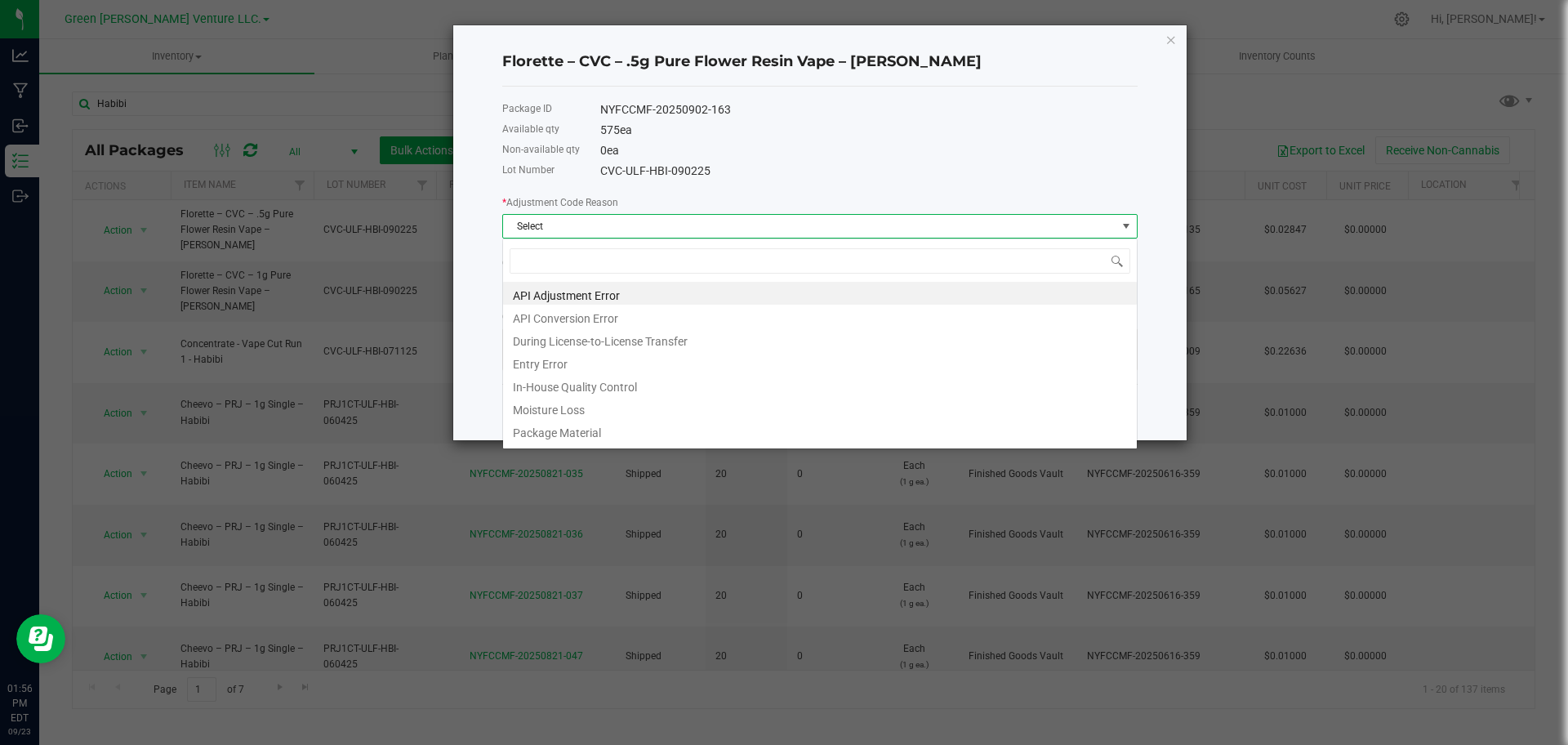
scroll to position [24, 636]
click at [580, 359] on li "Entry Error" at bounding box center [819, 362] width 634 height 23
